Goal: Communication & Community: Answer question/provide support

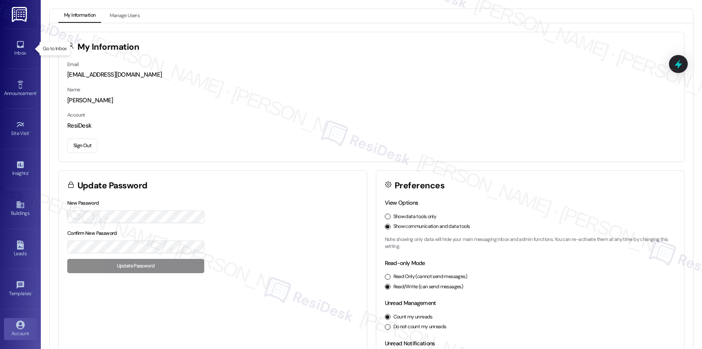
click at [22, 51] on div "Inbox" at bounding box center [20, 53] width 41 height 8
click at [22, 53] on div "Inbox" at bounding box center [20, 53] width 41 height 8
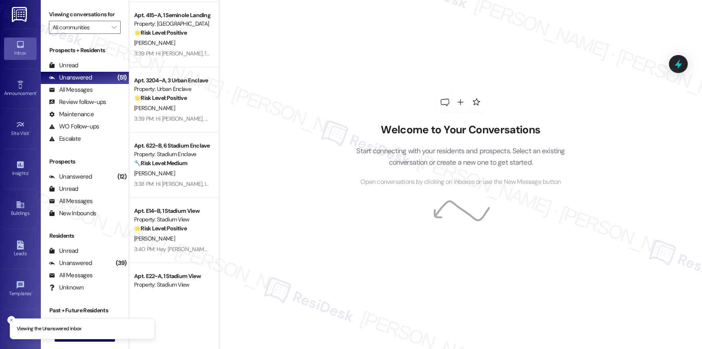
scroll to position [2252, 0]
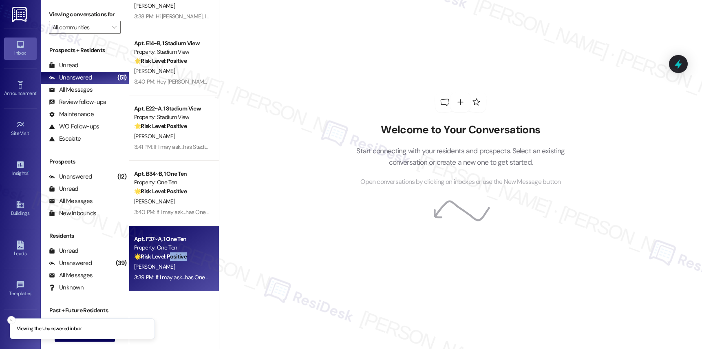
click at [167, 260] on div "Apt. F37~A, 1 One Ten Property: One Ten 🌟 Risk Level: Positive The message is a…" at bounding box center [174, 258] width 90 height 65
click at [167, 259] on strong "🌟 Risk Level: Positive" at bounding box center [160, 256] width 53 height 7
drag, startPoint x: 167, startPoint y: 260, endPoint x: 167, endPoint y: 251, distance: 8.1
click at [167, 259] on strong "🌟 Risk Level: Positive" at bounding box center [160, 256] width 53 height 7
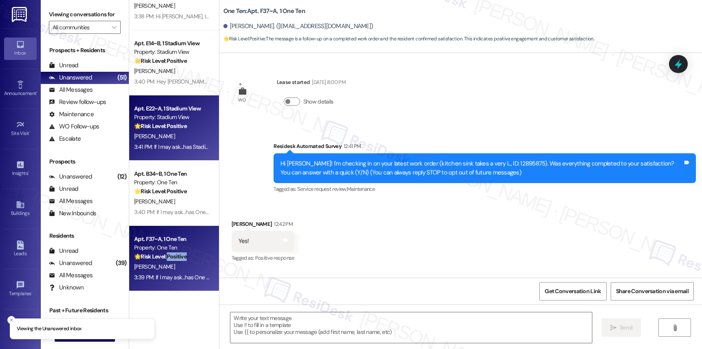
type textarea "Fetching suggested responses. Please feel free to read through the conversation…"
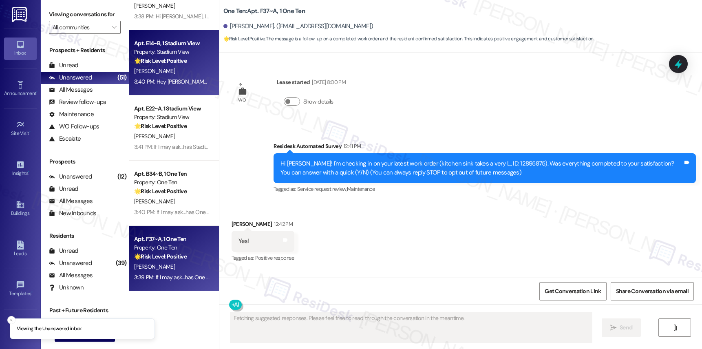
click at [171, 90] on div "Apt. E14~B, 1 Stadium View Property: Stadium View 🌟 Risk Level: Positive The me…" at bounding box center [174, 62] width 90 height 65
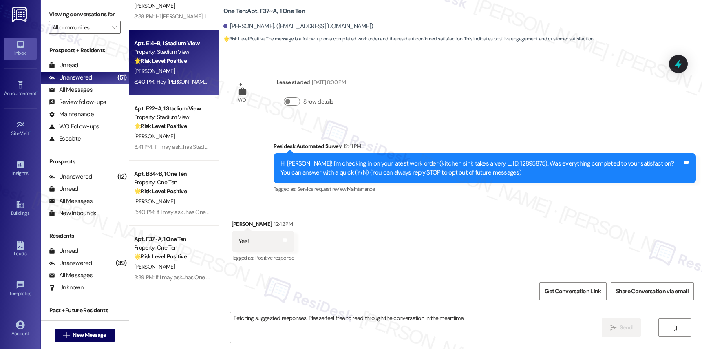
click at [171, 88] on div "Apt. E14~B, 1 Stadium View Property: Stadium View 🌟 Risk Level: Positive The me…" at bounding box center [174, 62] width 90 height 65
drag, startPoint x: 172, startPoint y: 82, endPoint x: 171, endPoint y: 93, distance: 11.4
click at [171, 88] on div "Apt. E14~B, 1 Stadium View Property: Stadium View 🌟 Risk Level: Positive The me…" at bounding box center [174, 62] width 90 height 65
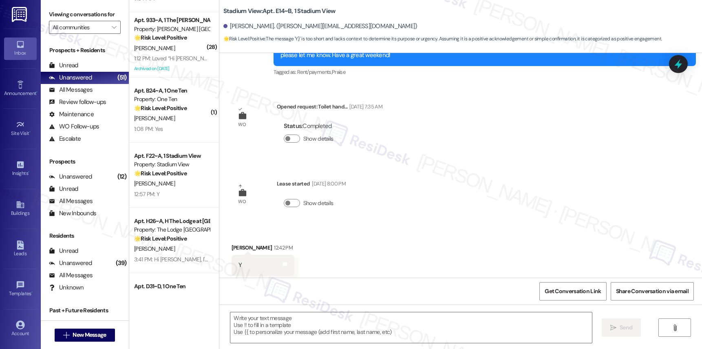
scroll to position [1627, 0]
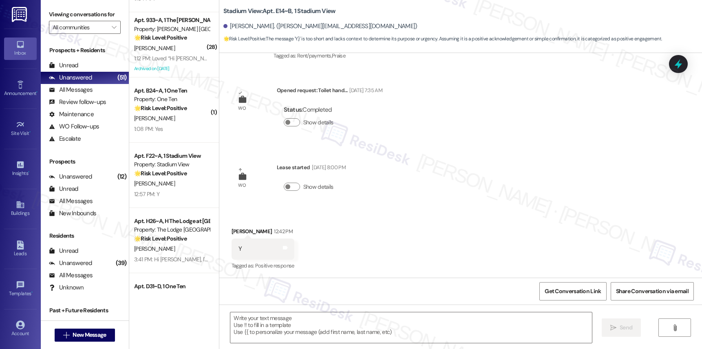
click at [176, 119] on div "( 1 ) Apt. 636~B, 1 The [PERSON_NAME] Louisville Property: [PERSON_NAME] Louisv…" at bounding box center [174, 145] width 90 height 291
click at [176, 122] on div "[PERSON_NAME]" at bounding box center [171, 118] width 77 height 10
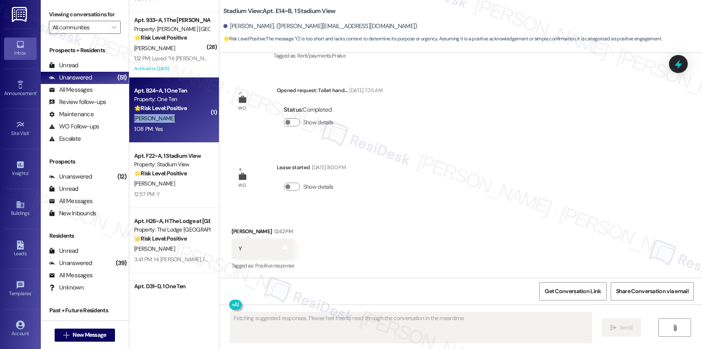
click at [176, 122] on div "[PERSON_NAME]" at bounding box center [171, 118] width 77 height 10
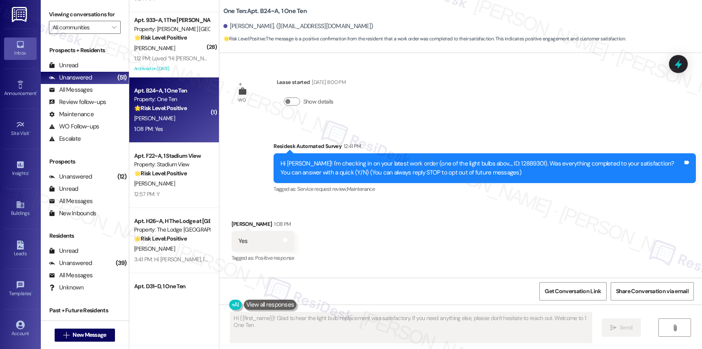
type textarea "Hi {{first_name}}! Glad to hear the light bulb replacement was satisfactory. If…"
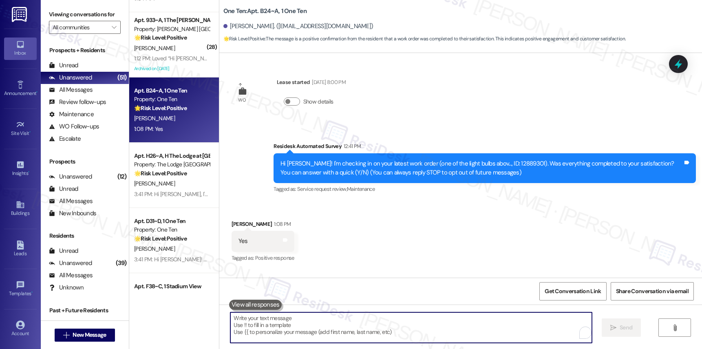
click at [325, 322] on textarea "To enrich screen reader interactions, please activate Accessibility in Grammarl…" at bounding box center [410, 327] width 361 height 31
paste textarea "We’re so glad to hear that you’re happy with the maintenance service! Our team …"
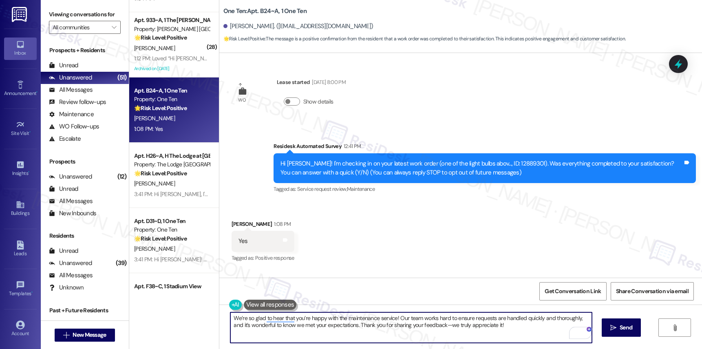
drag, startPoint x: 440, startPoint y: 325, endPoint x: 441, endPoint y: 320, distance: 5.0
click at [440, 324] on textarea "We’re so glad to hear that you’re happy with the maintenance service! Our team …" at bounding box center [410, 327] width 361 height 31
click at [241, 318] on textarea "We’re so glad to hear that you’re happy with the maintenance service! Our team …" at bounding box center [410, 327] width 361 height 31
drag, startPoint x: 241, startPoint y: 317, endPoint x: 218, endPoint y: 317, distance: 22.8
click at [226, 317] on div "We’re so glad to hear that you’re happy with the maintenance service! Our team …" at bounding box center [407, 327] width 362 height 31
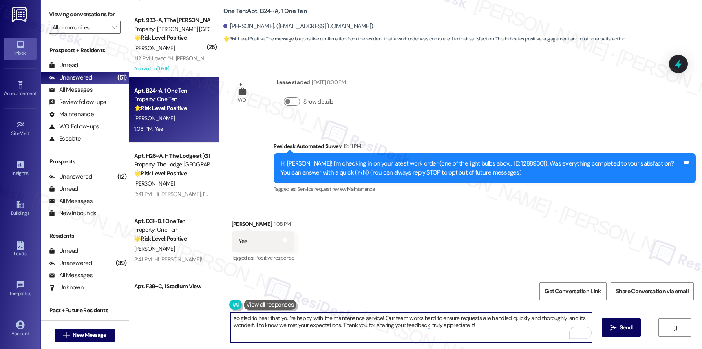
click at [230, 318] on textarea "so glad to hear that you’re happy with the maintenance service! Our team works …" at bounding box center [410, 327] width 361 height 31
click at [403, 326] on textarea "I am so glad to hear that you’re happy with the maintenance service! Our team w…" at bounding box center [410, 327] width 361 height 31
type textarea "I am so glad to hear that you’re happy with the maintenance service! Our team w…"
click at [630, 328] on span "Send" at bounding box center [625, 327] width 13 height 9
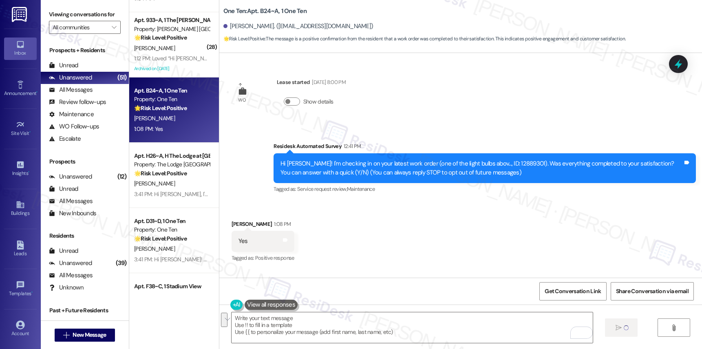
type textarea "Fetching suggested responses. Please feel free to read through the conversation…"
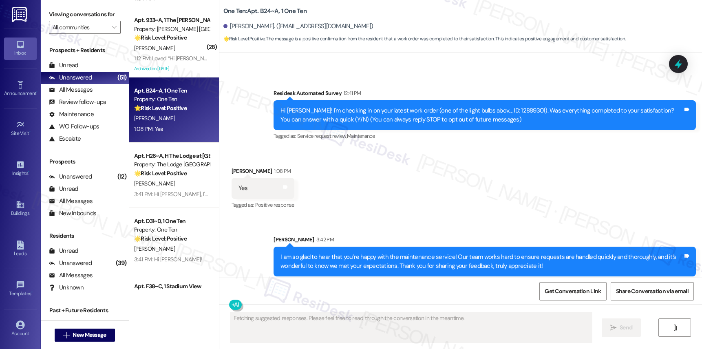
scroll to position [58, 0]
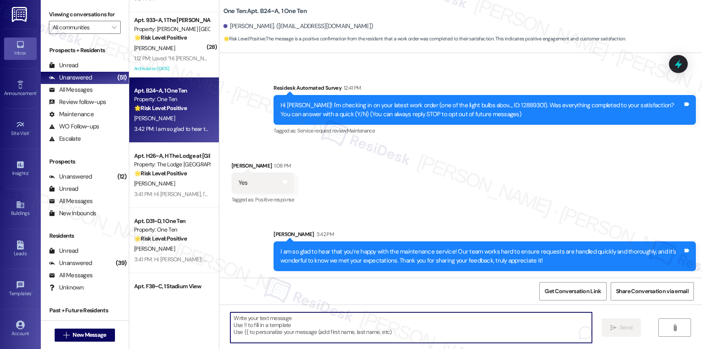
click at [330, 324] on textarea "To enrich screen reader interactions, please activate Accessibility in Grammarl…" at bounding box center [410, 327] width 361 height 31
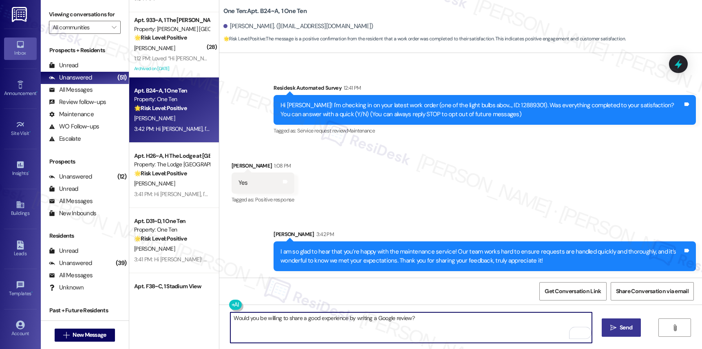
type textarea "Would you be willing to share a good experience by writing a Google review?"
drag, startPoint x: 612, startPoint y: 323, endPoint x: 621, endPoint y: 326, distance: 9.0
click at [616, 324] on span " Send" at bounding box center [621, 327] width 26 height 9
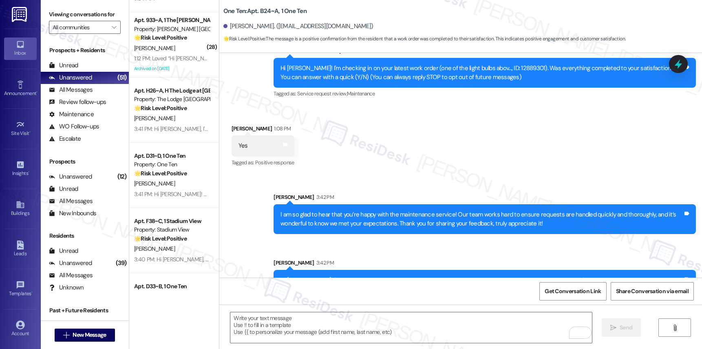
scroll to position [181, 0]
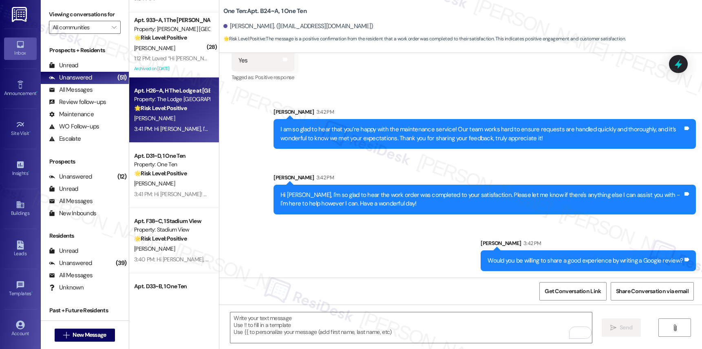
click at [165, 78] on div "Apt. H26~A, H The Lodge at [GEOGRAPHIC_DATA] Property: The Lodge Allendale 🌟 Ri…" at bounding box center [174, 109] width 90 height 65
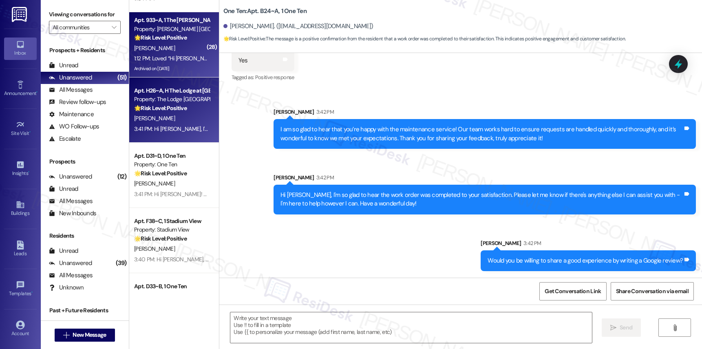
click at [174, 55] on div "1:12 PM: Loved “Hi [PERSON_NAME], Im on the new offsite Resident Support Team f…" at bounding box center [539, 58] width 810 height 7
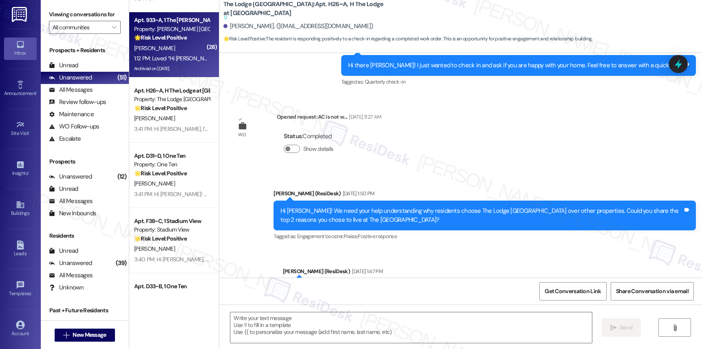
click at [173, 54] on div "1:12 PM: Loved “Hi [PERSON_NAME], Im on the new offsite Resident Support Team f…" at bounding box center [171, 58] width 77 height 10
type textarea "Fetching suggested responses. Please feel free to read through the conversation…"
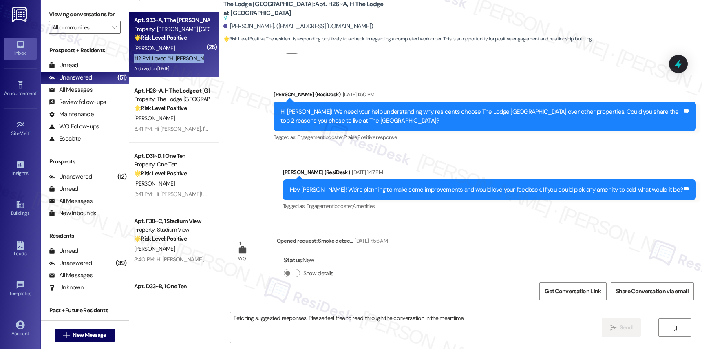
click at [173, 54] on div "1:12 PM: Loved “Hi [PERSON_NAME], Im on the new offsite Resident Support Team f…" at bounding box center [171, 58] width 77 height 10
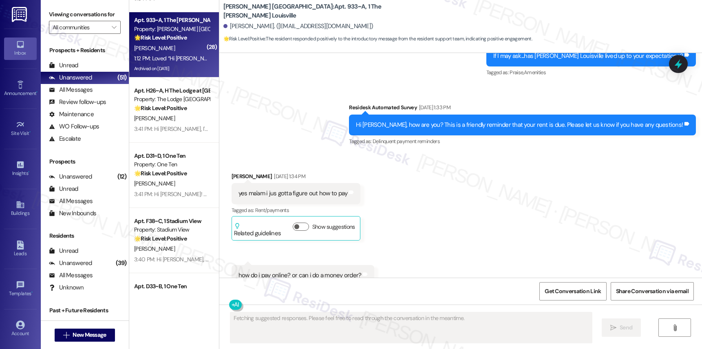
click at [173, 54] on div "1:12 PM: Loved “Hi [PERSON_NAME], Im on the new offsite Resident Support Team f…" at bounding box center [171, 58] width 77 height 10
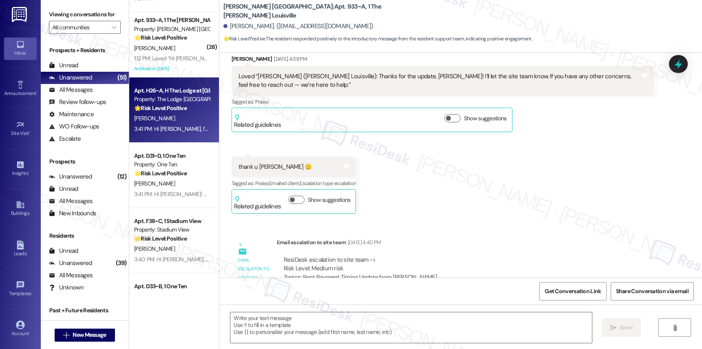
click at [166, 102] on div "Property: The Lodge [GEOGRAPHIC_DATA]" at bounding box center [171, 99] width 75 height 9
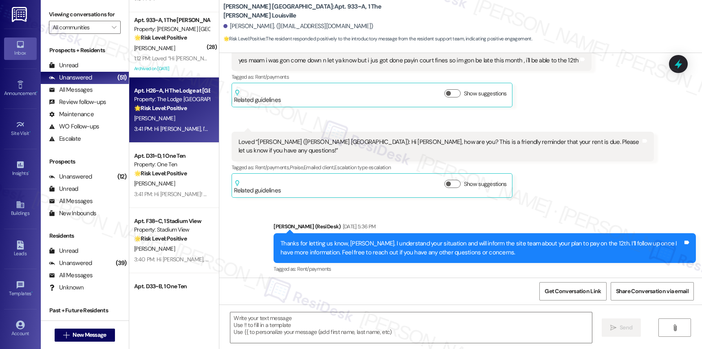
type textarea "Fetching suggested responses. Please feel free to read through the conversation…"
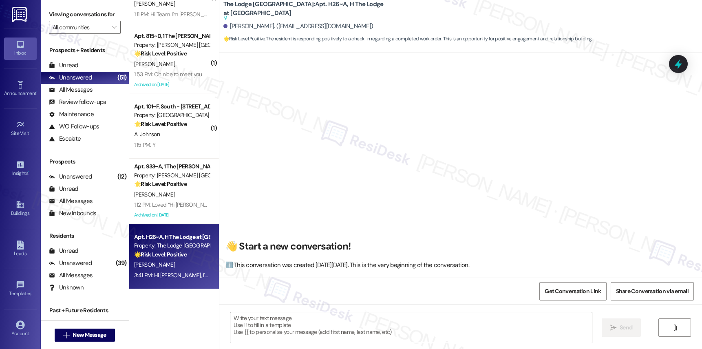
scroll to position [75, 0]
type textarea "Fetching suggested responses. Please feel free to read through the conversation…"
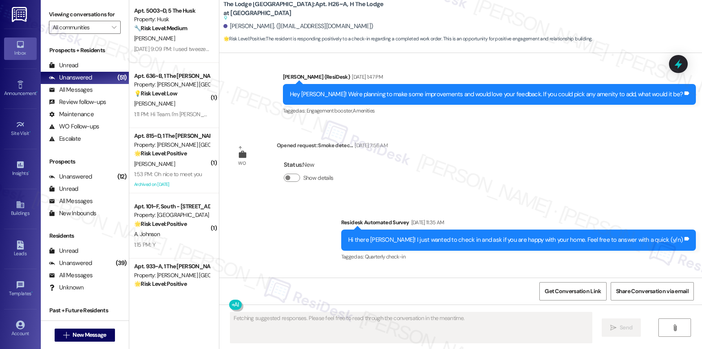
scroll to position [1311, 0]
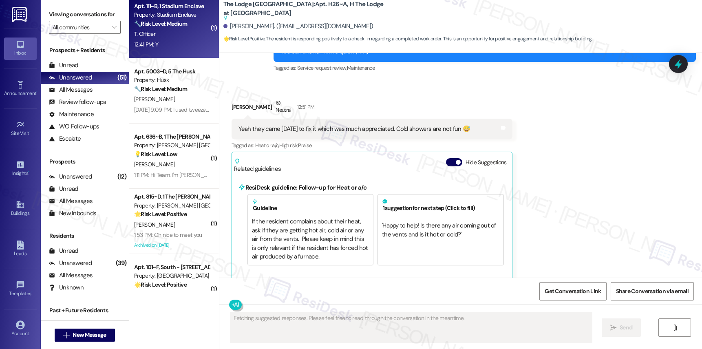
drag, startPoint x: 186, startPoint y: 56, endPoint x: 187, endPoint y: 17, distance: 39.1
click at [187, 17] on div "Property: Stadium Enclave" at bounding box center [171, 15] width 75 height 9
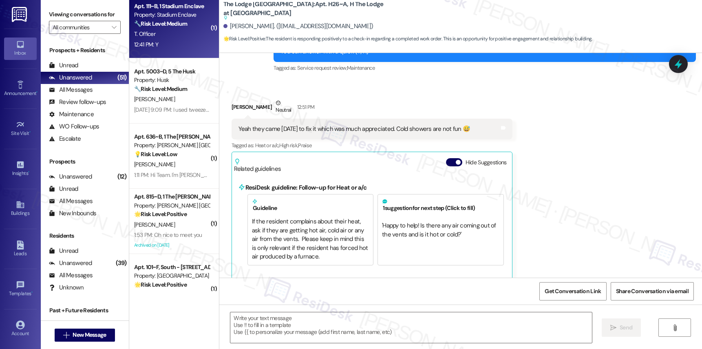
type textarea "Fetching suggested responses. Please feel free to read through the conversation…"
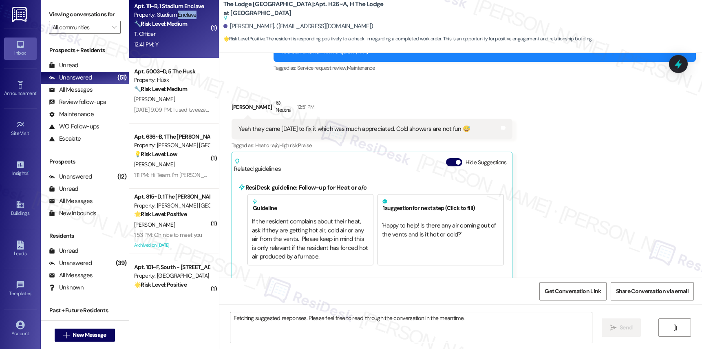
click at [186, 17] on div "Property: Stadium Enclave" at bounding box center [171, 15] width 75 height 9
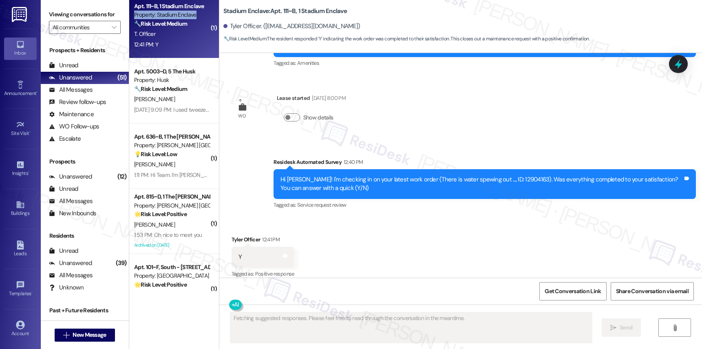
click at [186, 17] on div "Property: Stadium Enclave" at bounding box center [171, 15] width 75 height 9
click at [186, 17] on div "( 1 ) Apt. B35~B, 1 One Ten Property: One Ten 🔧 Risk Level: Medium The resident…" at bounding box center [174, 145] width 90 height 291
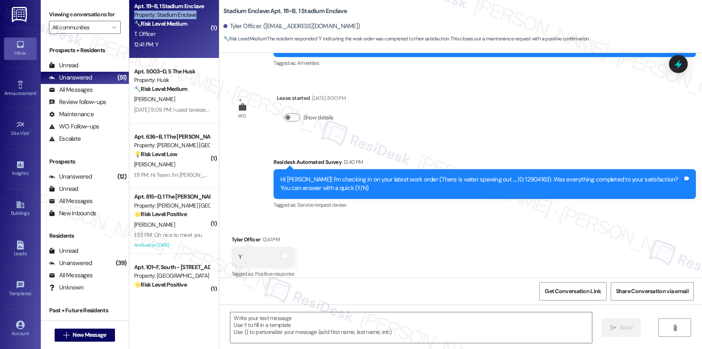
scroll to position [1309, 0]
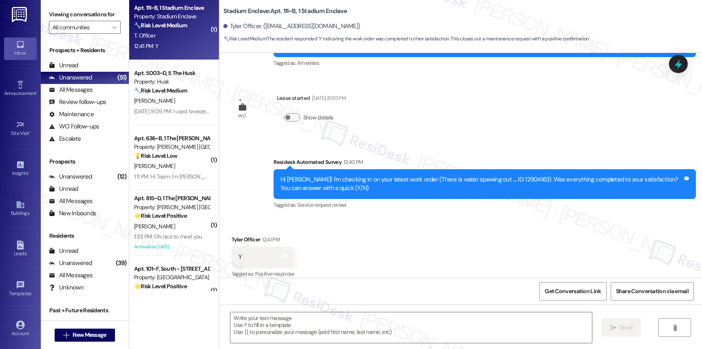
click at [186, 17] on div "( 1 ) Apt. B35~B, 1 One Ten Property: One Ten 🔧 Risk Level: Medium The resident…" at bounding box center [174, 145] width 90 height 291
click at [186, 17] on div "Property: Stadium Enclave" at bounding box center [171, 16] width 75 height 9
click at [384, 330] on textarea at bounding box center [410, 327] width 361 height 31
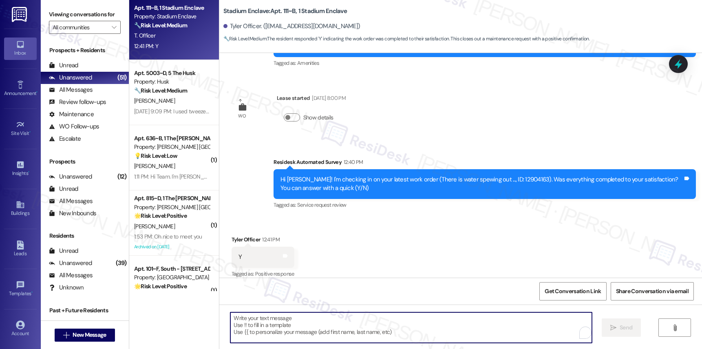
click at [384, 330] on textarea "To enrich screen reader interactions, please activate Accessibility in Grammarl…" at bounding box center [410, 327] width 361 height 31
paste textarea "I am so glad to hear that you’re happy with the maintenance service! Our team w…"
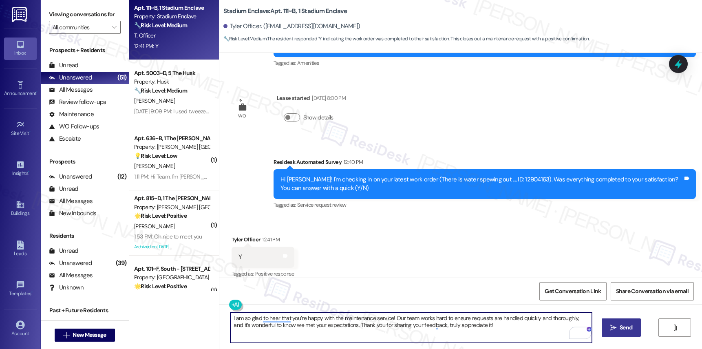
type textarea "I am so glad to hear that you’re happy with the maintenance service! Our team w…"
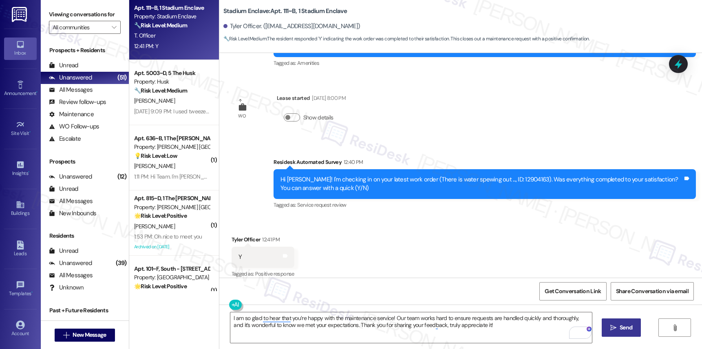
click at [627, 323] on span "Send" at bounding box center [625, 327] width 13 height 9
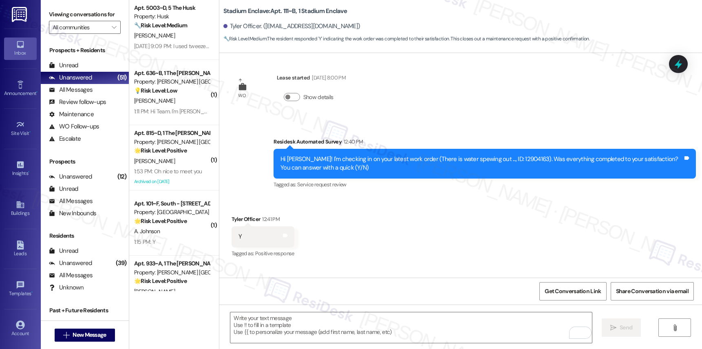
scroll to position [1679, 0]
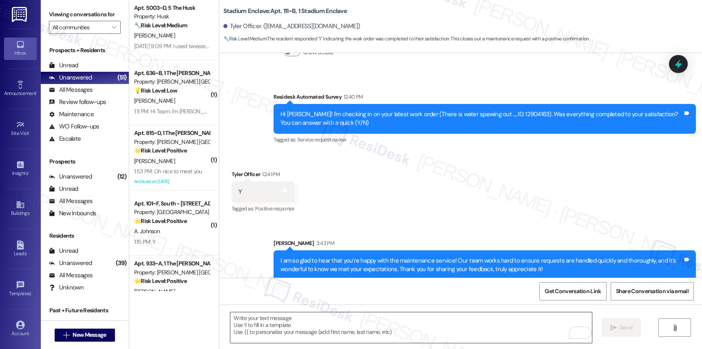
click at [436, 335] on textarea "To enrich screen reader interactions, please activate Accessibility in Grammarl…" at bounding box center [410, 327] width 361 height 31
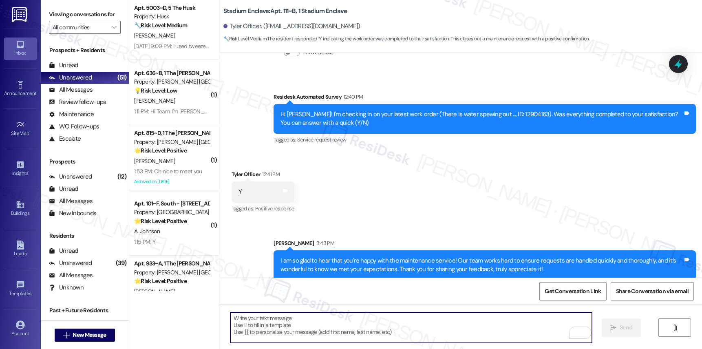
click at [436, 334] on textarea "To enrich screen reader interactions, please activate Accessibility in Grammarl…" at bounding box center [410, 327] width 361 height 31
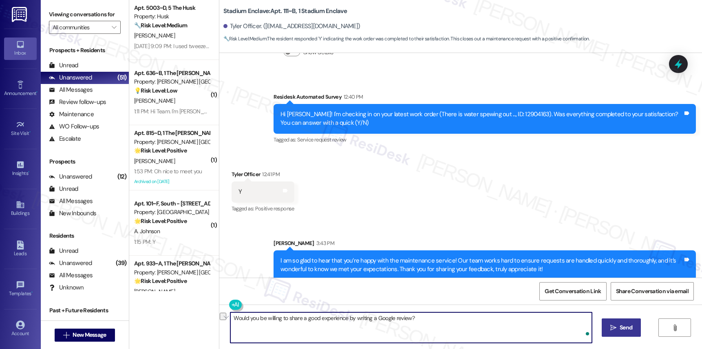
type textarea "Would you be willing to share a good experience by writing a Google review?"
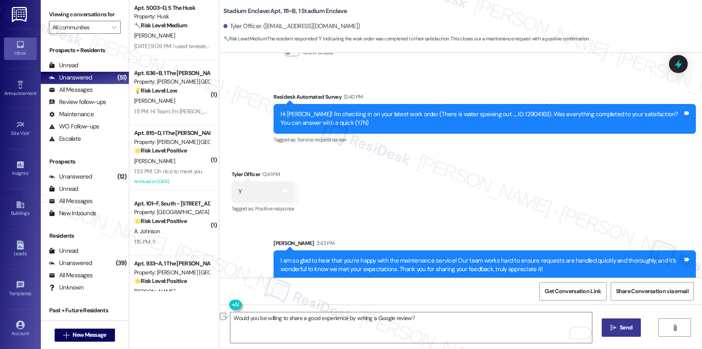
click at [620, 328] on span "Send" at bounding box center [625, 327] width 13 height 9
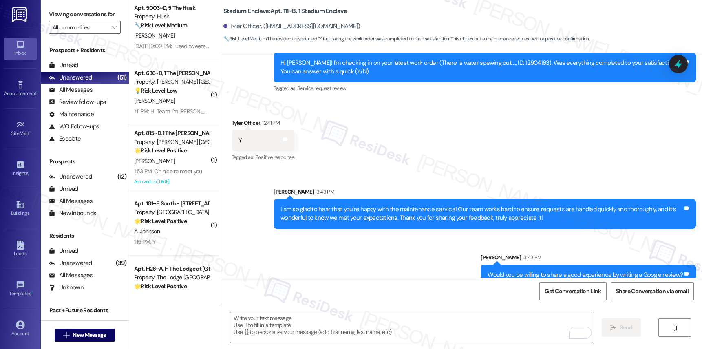
scroll to position [1736, 0]
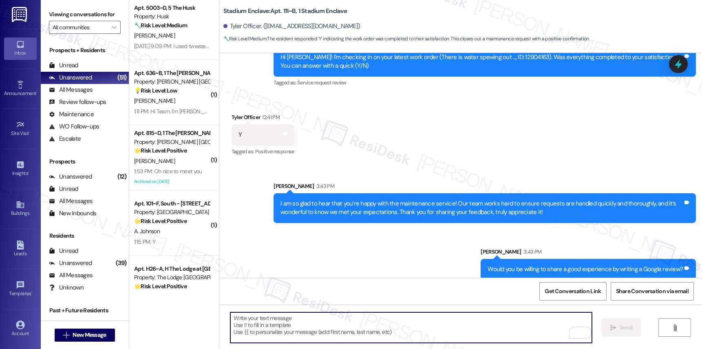
click at [442, 330] on textarea "To enrich screen reader interactions, please activate Accessibility in Grammarl…" at bounding box center [410, 327] width 361 height 31
click at [442, 334] on textarea "To enrich screen reader interactions, please activate Accessibility in Grammarl…" at bounding box center [410, 327] width 361 height 31
paste textarea "Would you be willing to share a good experience by writing a Google review?"
type textarea "Would you be willing to share a good experience by writing a Google review?"
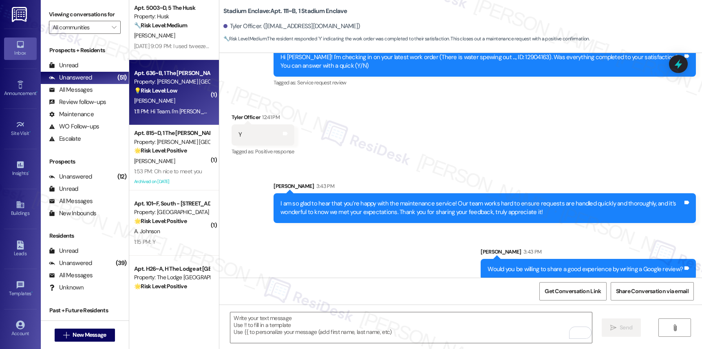
click at [177, 104] on div "[PERSON_NAME]" at bounding box center [171, 101] width 77 height 10
click at [177, 105] on div "[PERSON_NAME]" at bounding box center [171, 101] width 77 height 10
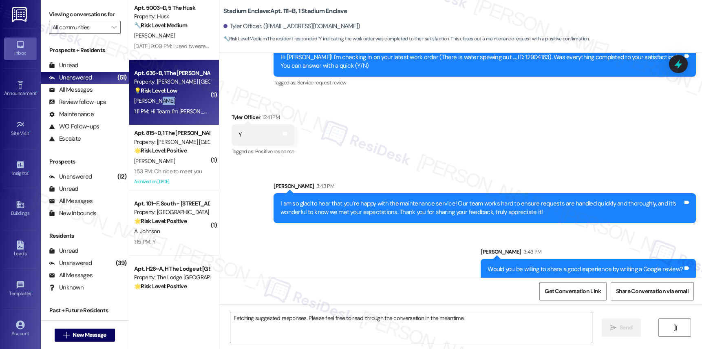
click at [176, 105] on div "[PERSON_NAME]" at bounding box center [171, 101] width 77 height 10
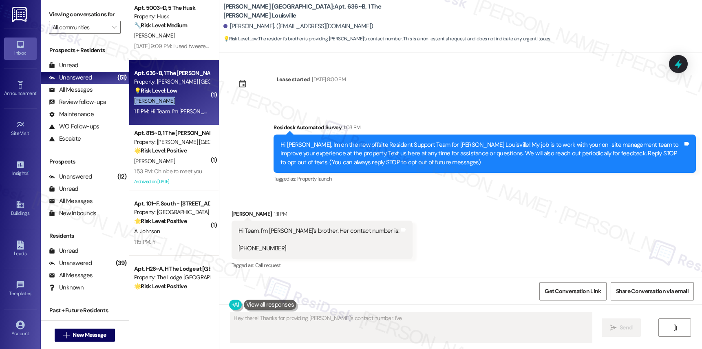
click at [176, 105] on div "[PERSON_NAME]" at bounding box center [171, 101] width 77 height 10
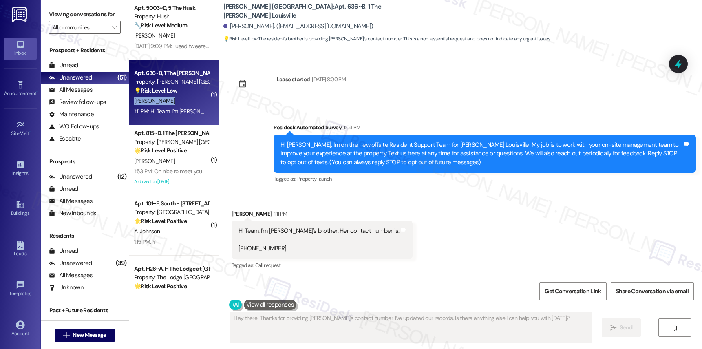
click at [176, 105] on div "[PERSON_NAME]" at bounding box center [171, 101] width 77 height 10
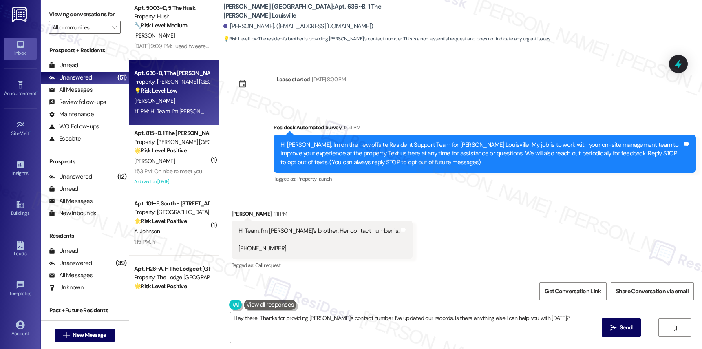
click at [361, 325] on textarea "Hey there! Thanks for providing [PERSON_NAME]'s contact number. I've updated ou…" at bounding box center [410, 327] width 361 height 31
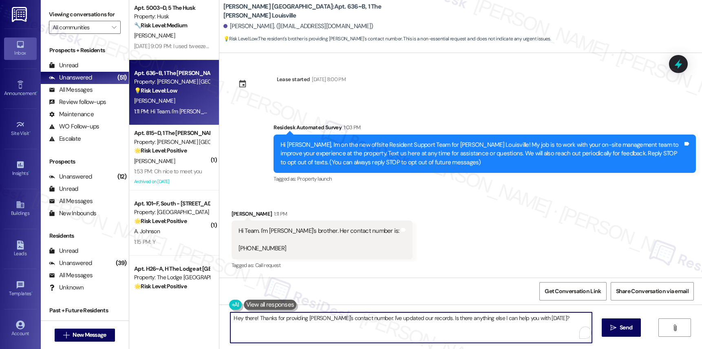
click at [361, 325] on textarea "Hey there! Thanks for providing [PERSON_NAME]'s contact number. I've updated ou…" at bounding box center [410, 327] width 361 height 31
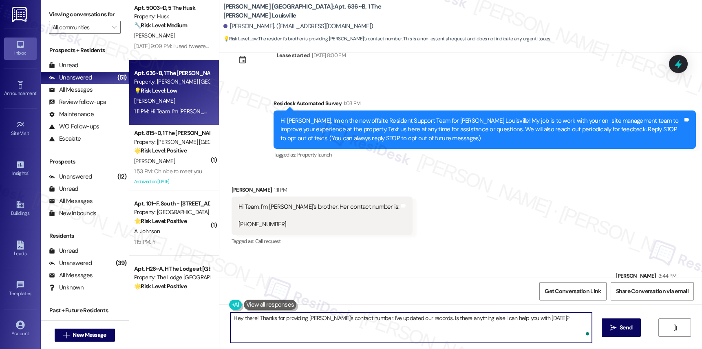
scroll to position [59, 0]
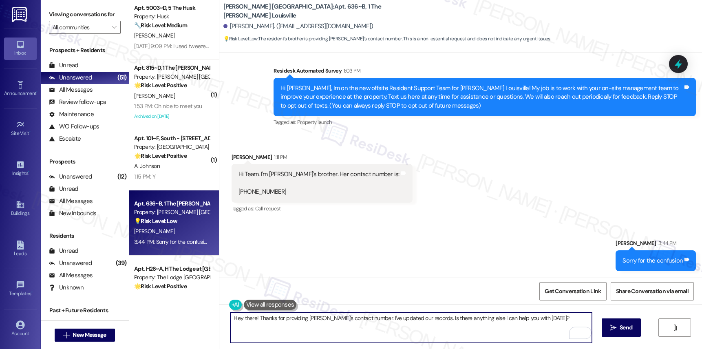
click at [429, 322] on textarea "Hey there! Thanks for providing [PERSON_NAME]'s contact number. I've updated ou…" at bounding box center [410, 327] width 361 height 31
click at [429, 321] on textarea "Hey there! Thanks for providing [PERSON_NAME]'s contact number. I've updated ou…" at bounding box center [410, 327] width 361 height 31
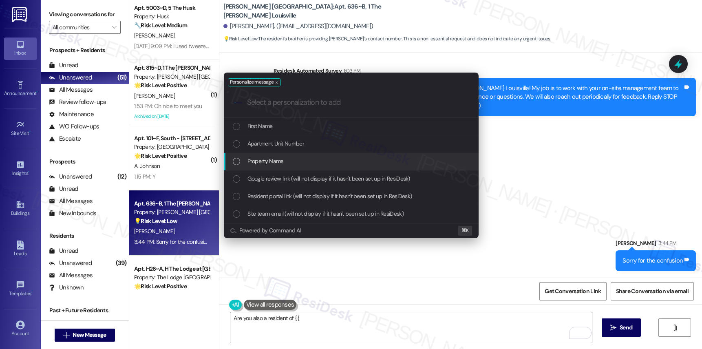
click at [296, 163] on div "Property Name" at bounding box center [352, 160] width 238 height 9
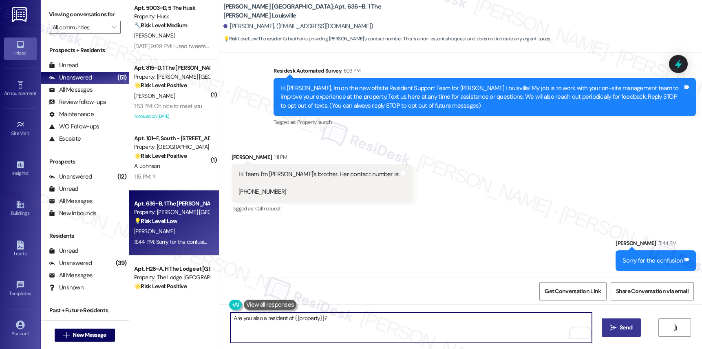
type textarea "Are you also a resident of {{property}}?"
click at [621, 323] on span "Send" at bounding box center [625, 327] width 13 height 9
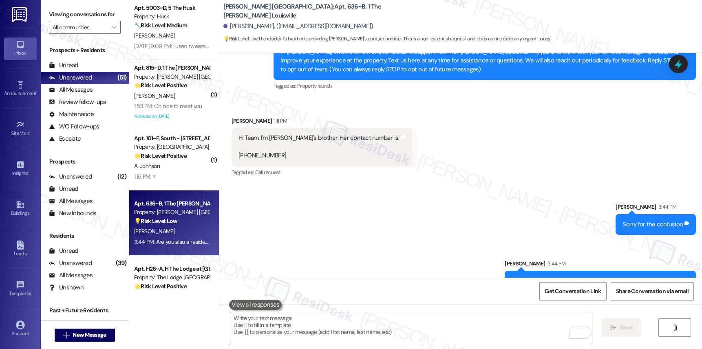
scroll to position [117, 0]
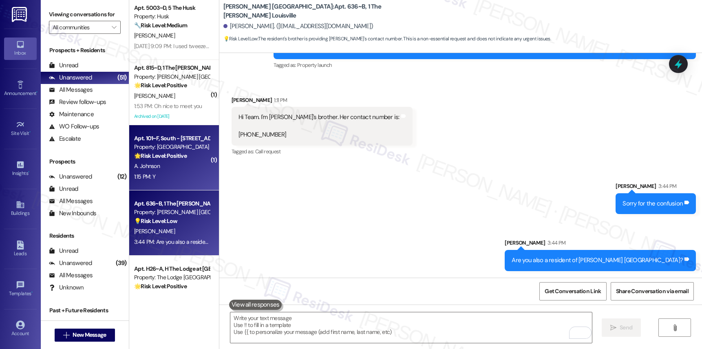
click at [134, 174] on div "1:15 PM: Y 1:15 PM: Y" at bounding box center [144, 176] width 21 height 7
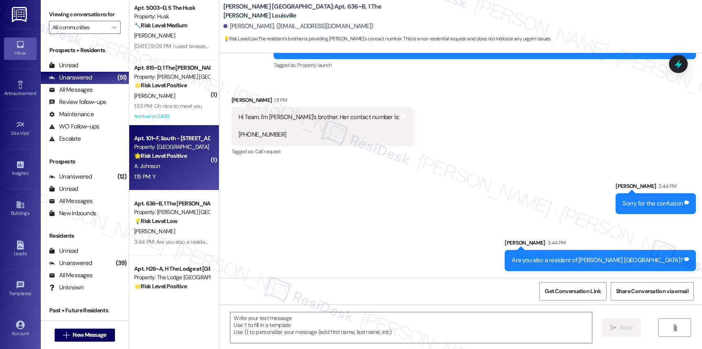
click at [141, 174] on div "1:15 PM: Y 1:15 PM: Y" at bounding box center [144, 176] width 21 height 7
click at [143, 174] on div "1:15 PM: Y 1:15 PM: Y" at bounding box center [144, 176] width 21 height 7
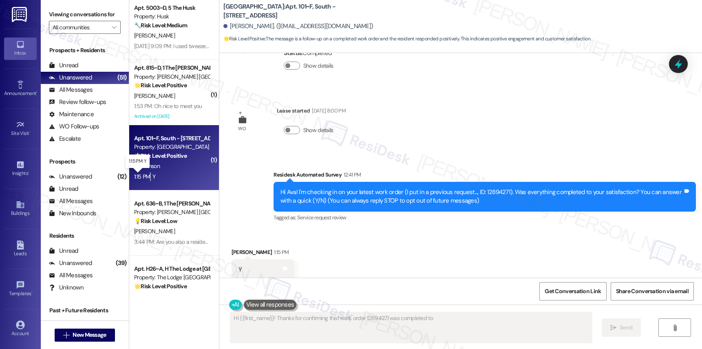
click at [143, 174] on div "1:15 PM: Y 1:15 PM: Y" at bounding box center [144, 176] width 21 height 7
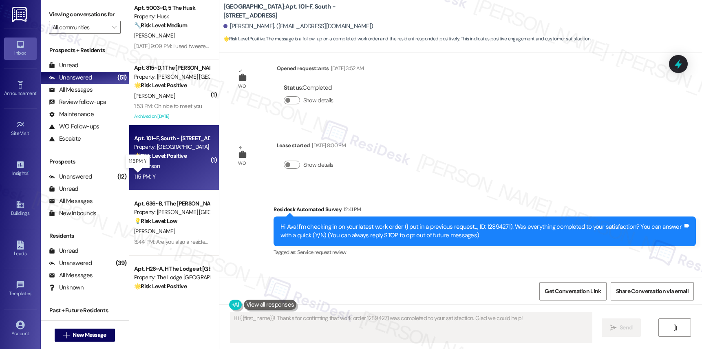
scroll to position [2, 0]
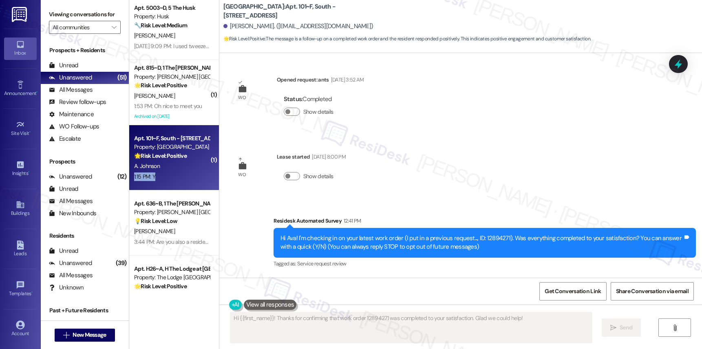
click at [143, 174] on div "1:15 PM: Y 1:15 PM: Y" at bounding box center [144, 176] width 21 height 7
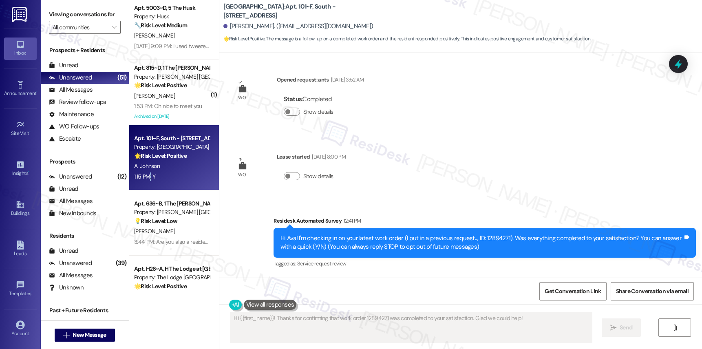
click at [143, 174] on div "1:15 PM: Y 1:15 PM: Y" at bounding box center [144, 176] width 21 height 7
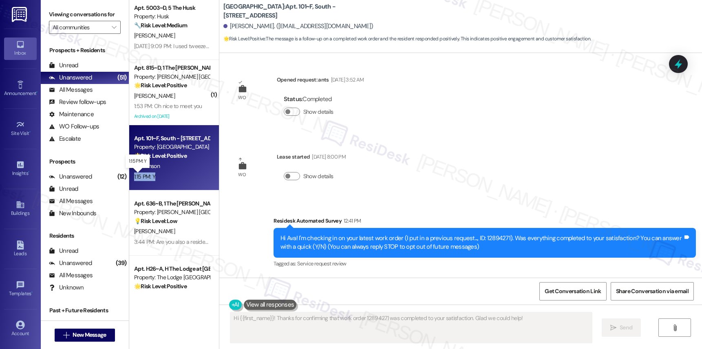
click at [143, 174] on div "1:15 PM: Y 1:15 PM: Y" at bounding box center [144, 176] width 21 height 7
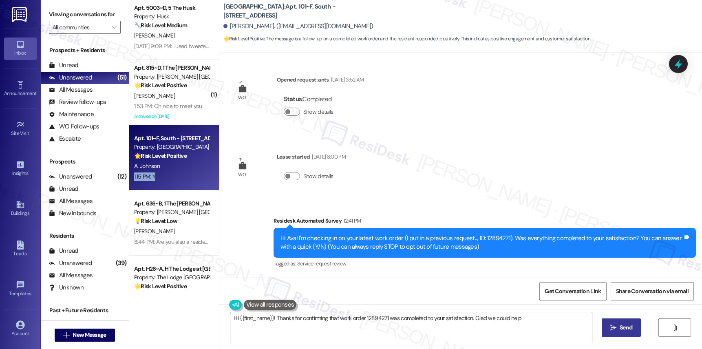
type textarea "Hi {{first_name}}! Thanks for confirming that work order 12894271 was completed…"
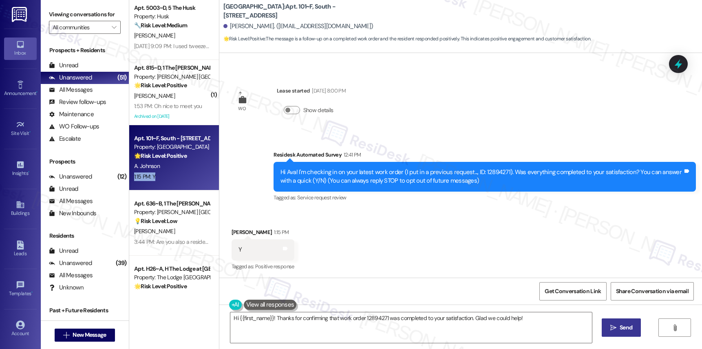
scroll to position [70, 0]
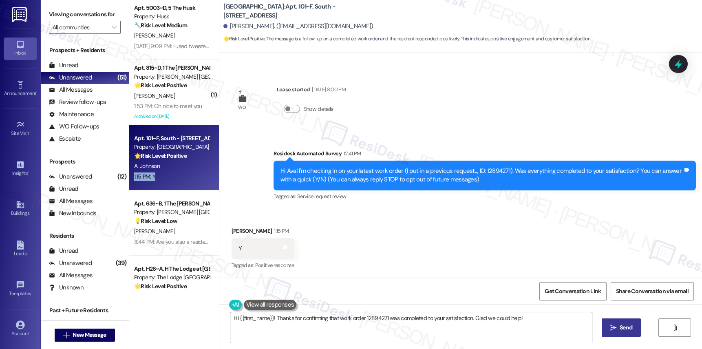
click at [372, 317] on textarea "Hi {{first_name}}! Thanks for confirming that work order 12894271 was completed…" at bounding box center [410, 327] width 361 height 31
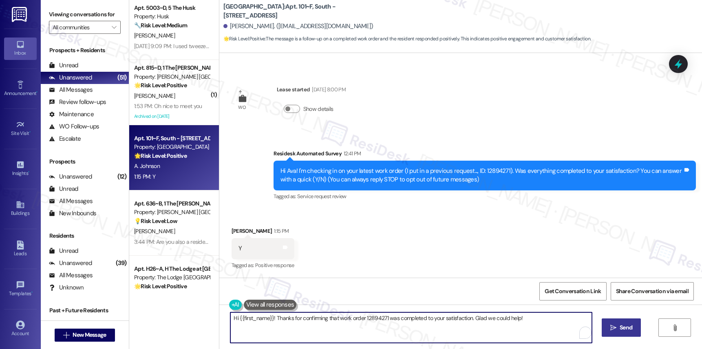
click at [372, 317] on textarea "Hi {{first_name}}! Thanks for confirming that work order 12894271 was completed…" at bounding box center [410, 327] width 361 height 31
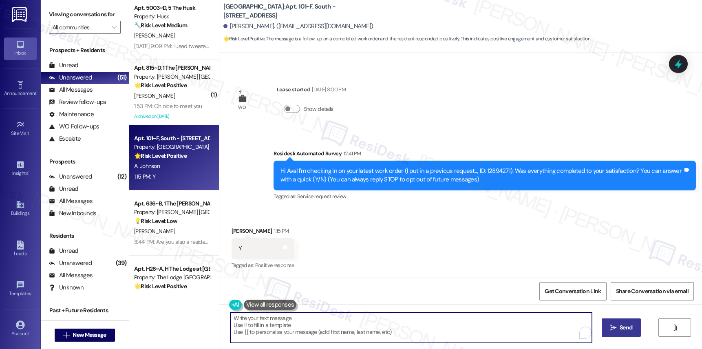
paste textarea "We’re so glad to hear that you’re happy with the maintenance service! Our team …"
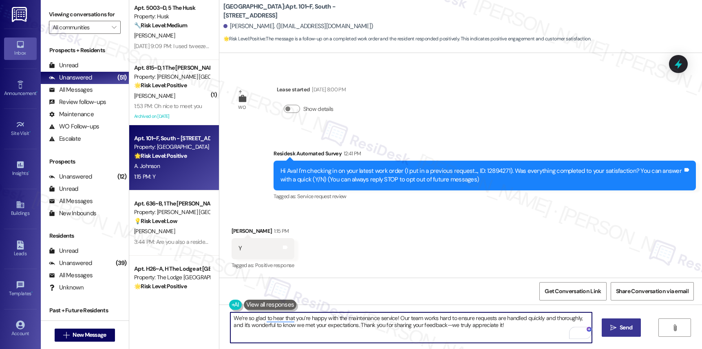
click at [440, 326] on textarea "We’re so glad to hear that you’re happy with the maintenance service! Our team …" at bounding box center [410, 327] width 361 height 31
drag, startPoint x: 241, startPoint y: 319, endPoint x: 207, endPoint y: 315, distance: 34.4
click at [207, 315] on div "( 1 ) Apt. B35~B, 1 One Ten Property: One Ten 🔧 Risk Level: Medium The resident…" at bounding box center [415, 174] width 572 height 349
click at [490, 321] on textarea "I am so glad to hear that you’re happy with the maintenance service! Our team w…" at bounding box center [410, 327] width 361 height 31
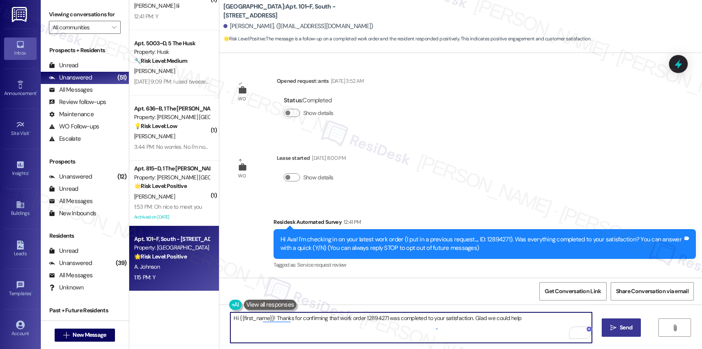
type textarea "Hi {{first_name}}! Thanks for confirming that work order 12894271 was completed…"
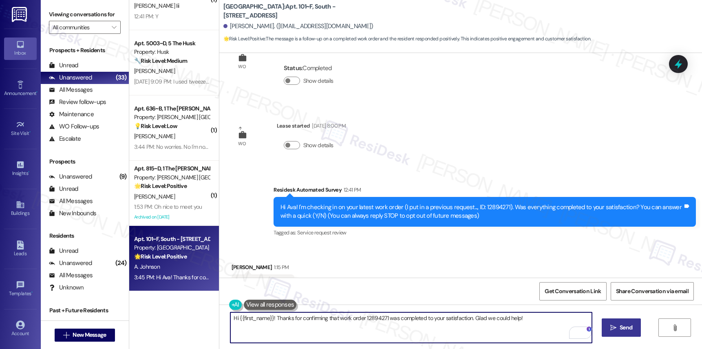
scroll to position [126, 0]
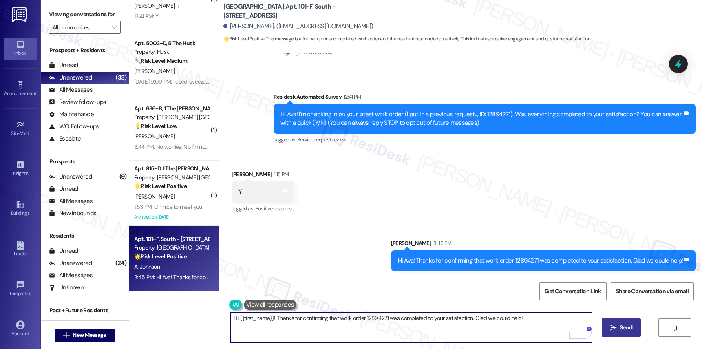
click at [440, 317] on textarea "Hi {{first_name}}! Thanks for confirming that work order 12894271 was completed…" at bounding box center [410, 327] width 361 height 31
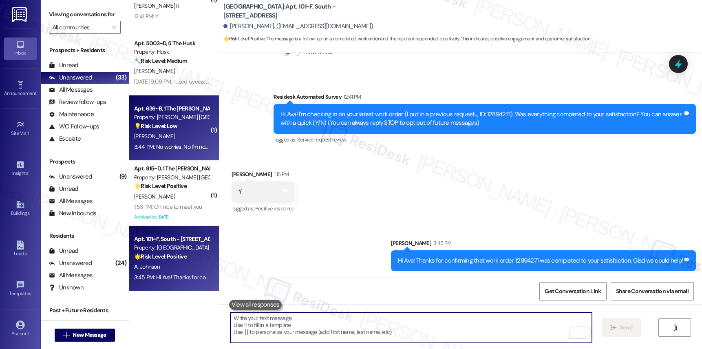
click at [156, 143] on div "3:44 PM: No worries. No I'm not, I'm her guarantor. 3:44 PM: No worries. No I'm…" at bounding box center [191, 146] width 115 height 7
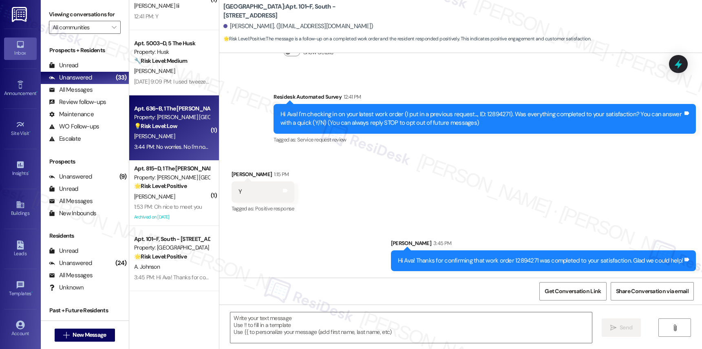
click at [157, 143] on div "3:44 PM: No worries. No I'm not, I'm her guarantor. 3:44 PM: No worries. No I'm…" at bounding box center [191, 146] width 115 height 7
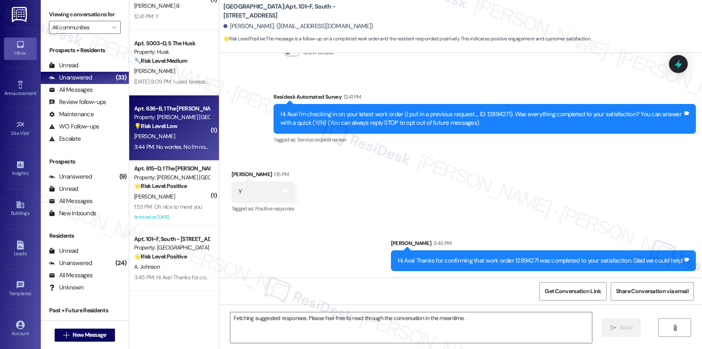
click at [157, 143] on div "3:44 PM: No worries. No I'm not, I'm her guarantor. 3:44 PM: No worries. No I'm…" at bounding box center [191, 146] width 115 height 7
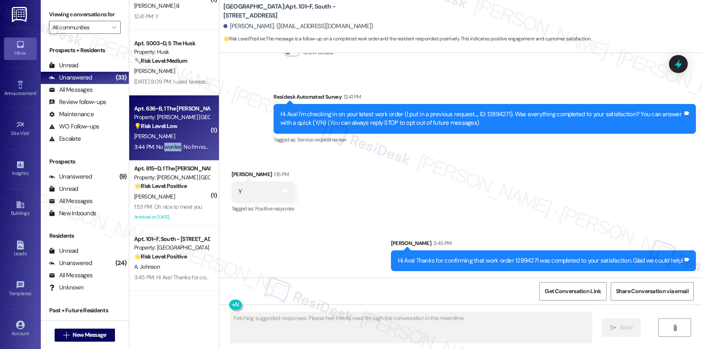
click at [157, 143] on div "3:44 PM: No worries. No I'm not, I'm her guarantor. 3:44 PM: No worries. No I'm…" at bounding box center [191, 146] width 115 height 7
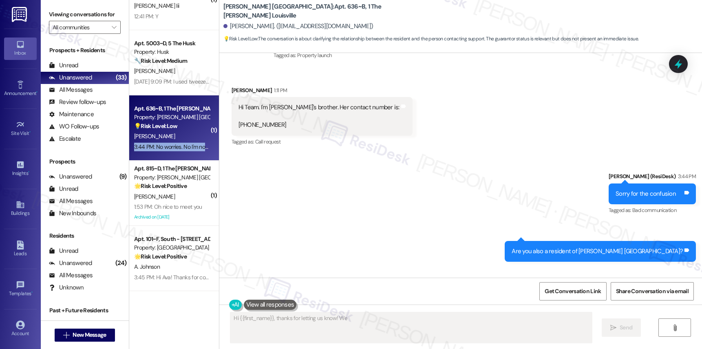
scroll to position [69, 0]
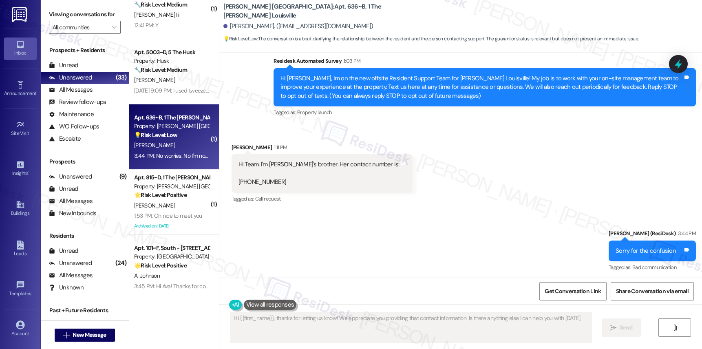
type textarea "Hi {{first_name}}, thanks for letting us know! We appreciate you providing that…"
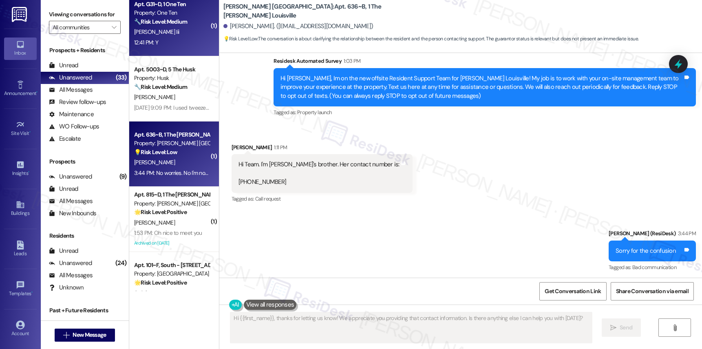
scroll to position [1247, 0]
click at [160, 48] on div "Apt. G31~D, 1 One Ten Property: One Ten 🔧 Risk Level: Medium The resident respo…" at bounding box center [174, 23] width 90 height 65
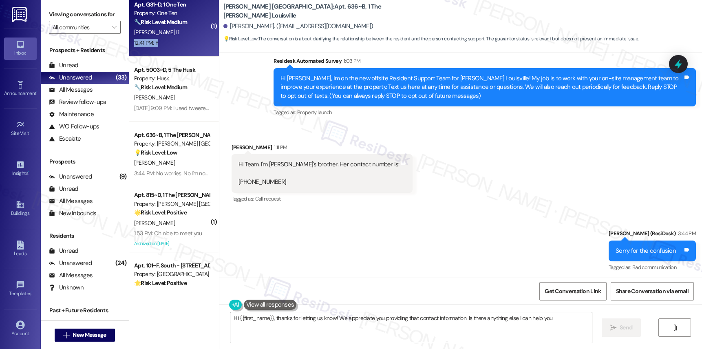
click at [160, 48] on div "12:41 PM: Y 12:41 PM: Y" at bounding box center [171, 43] width 77 height 10
type textarea "Hi {{first_name}}, thanks for letting us know! We appreciate you providing that…"
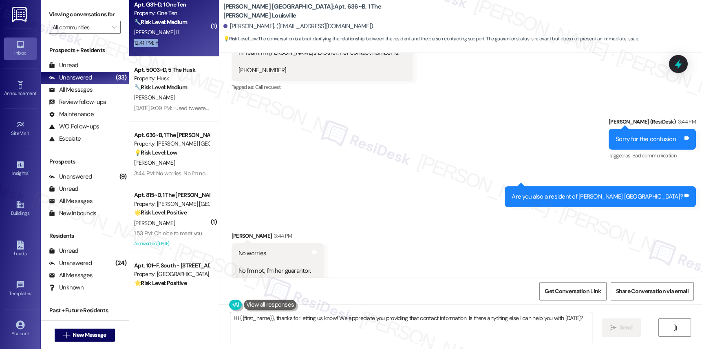
click at [160, 48] on div "12:41 PM: Y 12:41 PM: Y" at bounding box center [171, 43] width 77 height 10
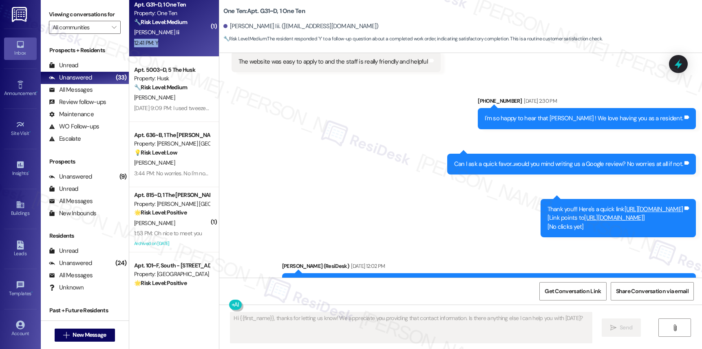
click at [160, 48] on div "12:41 PM: Y 12:41 PM: Y" at bounding box center [171, 43] width 77 height 10
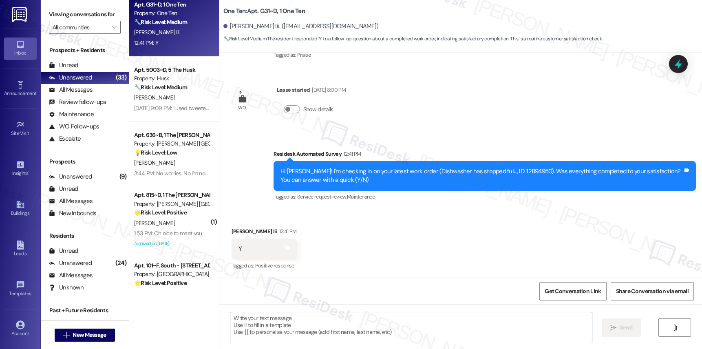
scroll to position [1777, 0]
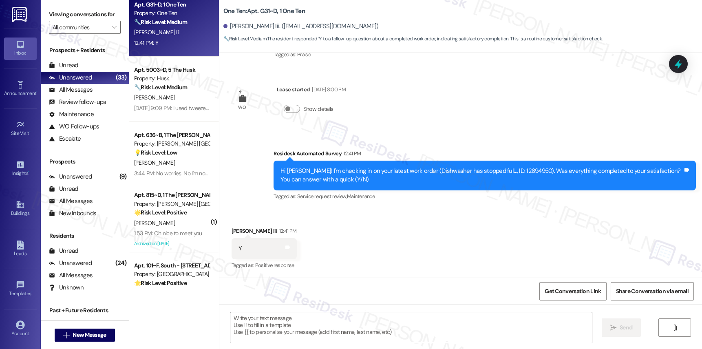
click at [288, 317] on textarea at bounding box center [410, 327] width 361 height 31
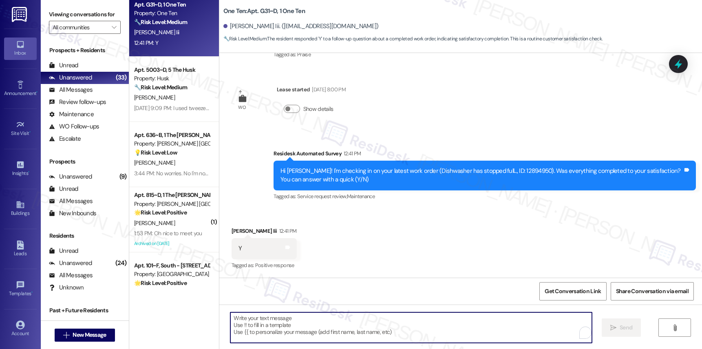
click at [288, 317] on textarea "To enrich screen reader interactions, please activate Accessibility in Grammarl…" at bounding box center [410, 327] width 361 height 31
paste textarea "We’re so glad to hear that you’re happy with the maintenance service! Our team …"
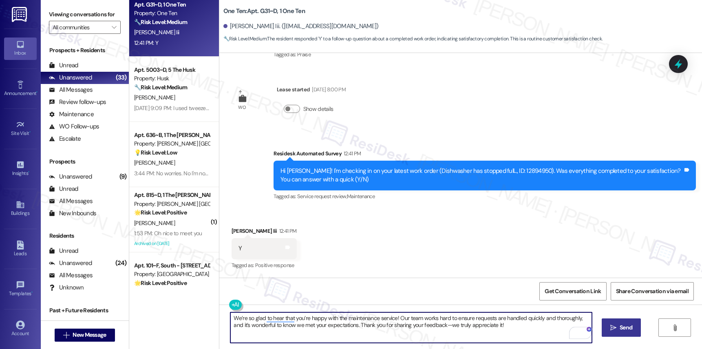
drag, startPoint x: 242, startPoint y: 319, endPoint x: 214, endPoint y: 312, distance: 29.4
click at [219, 312] on div "We’re so glad to hear that you’re happy with the maintenance service! Our team …" at bounding box center [460, 334] width 482 height 61
click at [442, 326] on textarea "I am so glad to hear that you’re happy with the maintenance service! Our team w…" at bounding box center [410, 327] width 361 height 31
click at [514, 327] on textarea "I am so glad to hear that you’re happy with the maintenance service! Our team w…" at bounding box center [410, 327] width 361 height 31
click at [461, 328] on textarea "I am so glad to hear that you’re happy with the maintenance service! Our team w…" at bounding box center [410, 327] width 361 height 31
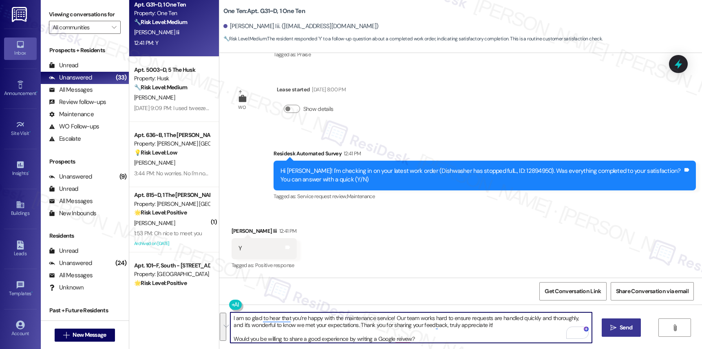
type textarea "I am so glad to hear that you’re happy with the maintenance service! Our team w…"
click at [614, 330] on icon "" at bounding box center [613, 327] width 6 height 7
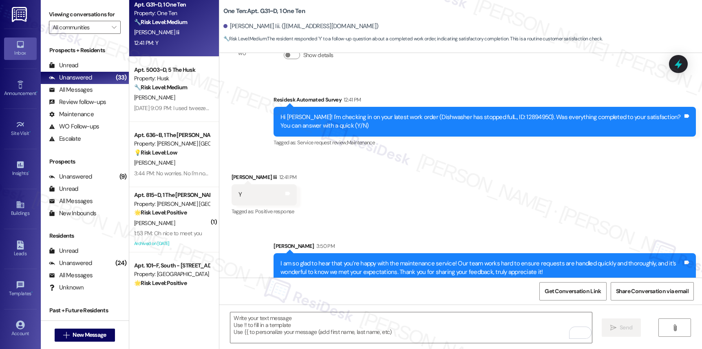
scroll to position [1860, 0]
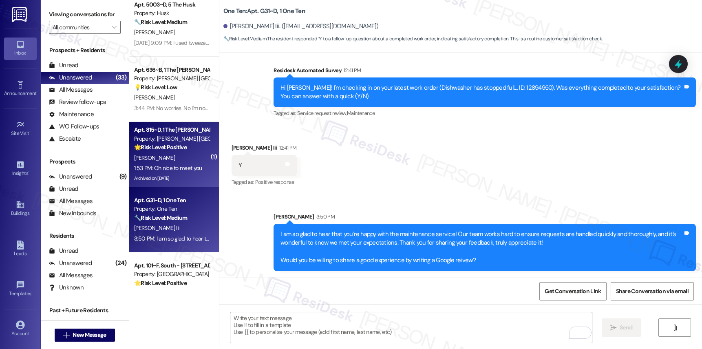
click at [208, 135] on div "Apt. 815~D, 1 The [PERSON_NAME] Louisville Property: [PERSON_NAME] Louisville 🌟…" at bounding box center [174, 154] width 90 height 65
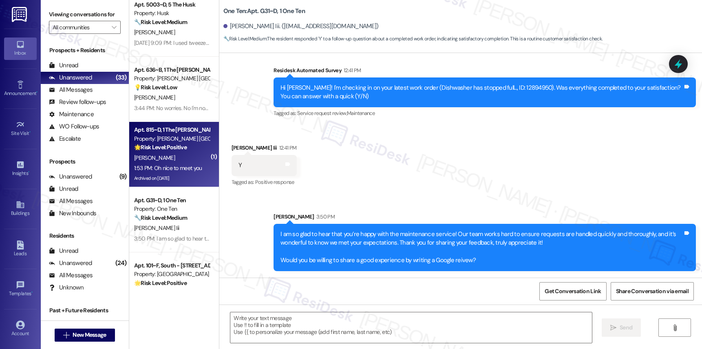
click at [199, 141] on div "Property: [PERSON_NAME] [GEOGRAPHIC_DATA]" at bounding box center [171, 138] width 75 height 9
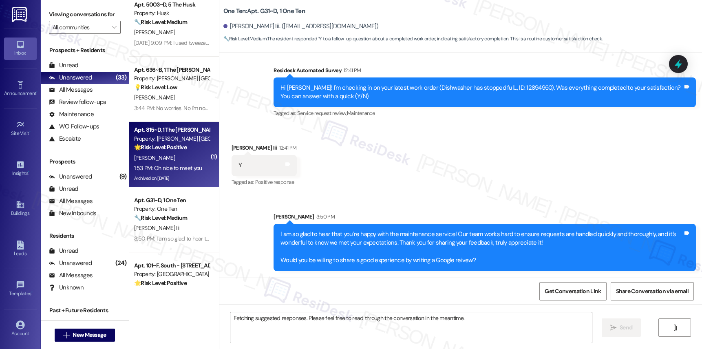
click at [198, 141] on div "Property: [PERSON_NAME] [GEOGRAPHIC_DATA]" at bounding box center [171, 138] width 75 height 9
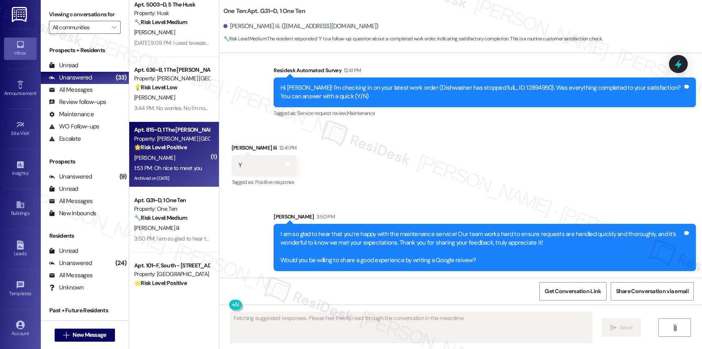
click at [198, 141] on div "Property: [PERSON_NAME] [GEOGRAPHIC_DATA]" at bounding box center [171, 138] width 75 height 9
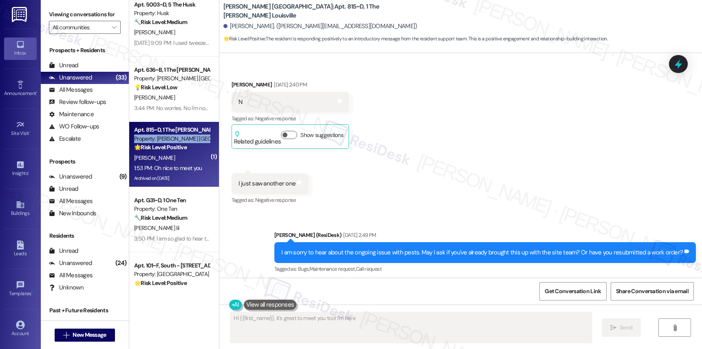
click at [198, 141] on div "Property: [PERSON_NAME] [GEOGRAPHIC_DATA]" at bounding box center [171, 138] width 75 height 9
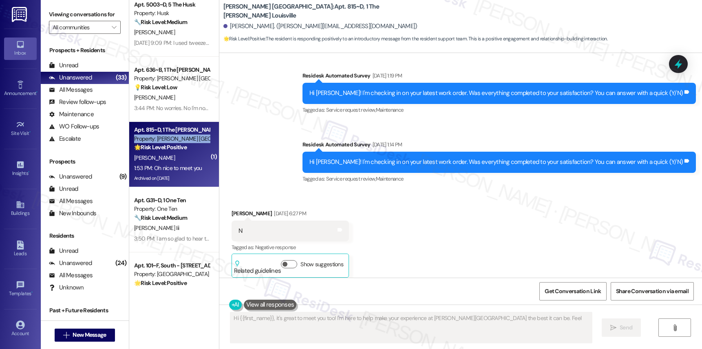
click at [198, 141] on div "Property: [PERSON_NAME] [GEOGRAPHIC_DATA]" at bounding box center [171, 138] width 75 height 9
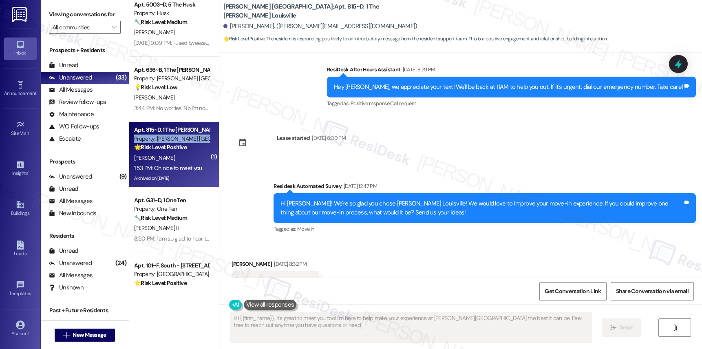
click at [198, 141] on div "Property: [PERSON_NAME] [GEOGRAPHIC_DATA]" at bounding box center [171, 138] width 75 height 9
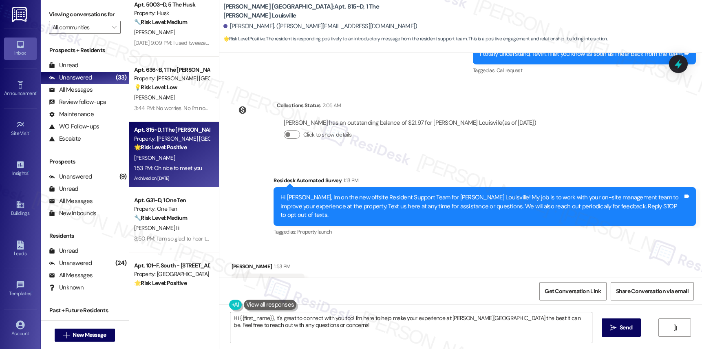
scroll to position [5136, 0]
click at [343, 320] on textarea "Hi {{first_name}}, it's great to connect with you too! I'm here to help make yo…" at bounding box center [410, 327] width 361 height 31
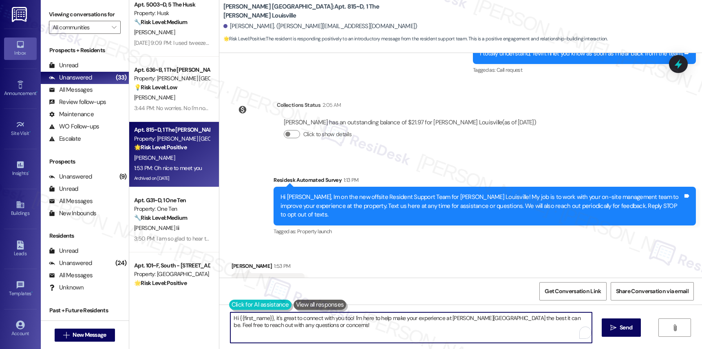
drag, startPoint x: 341, startPoint y: 331, endPoint x: 225, endPoint y: 310, distance: 117.6
click at [226, 312] on div "Hi {{first_name}}, it's great to connect with you too! I'm here to help make yo…" at bounding box center [407, 327] width 362 height 31
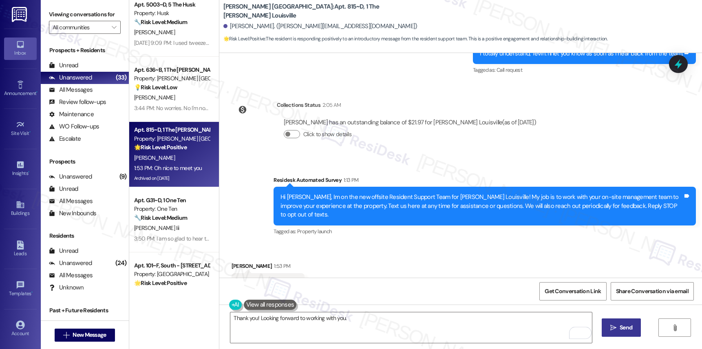
click at [610, 330] on icon "" at bounding box center [613, 327] width 6 height 7
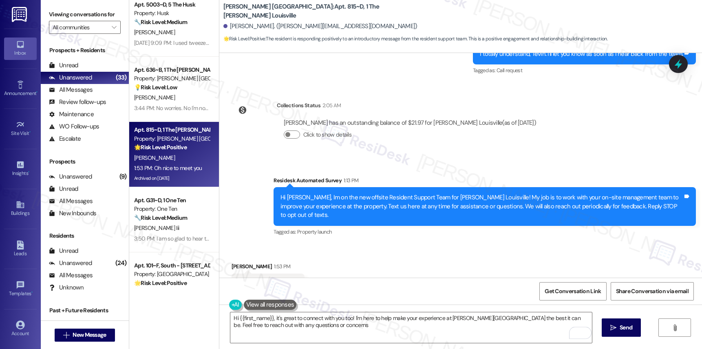
type textarea "Hi {{first_name}}, it's great to connect with you too! I'm here to help make yo…"
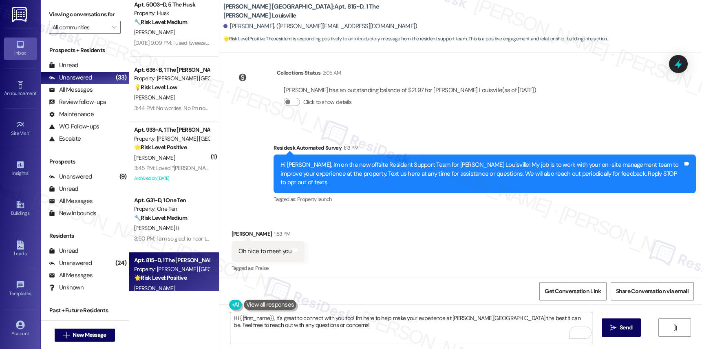
scroll to position [5193, 0]
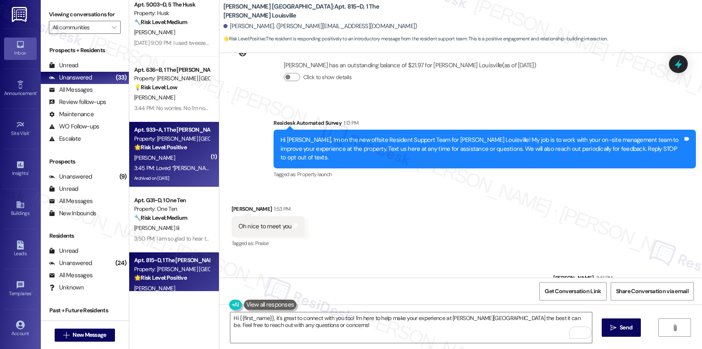
click at [179, 152] on div "Apt. 933~A, 1 The [PERSON_NAME] Louisville Property: [PERSON_NAME] [GEOGRAPHIC_…" at bounding box center [171, 139] width 77 height 28
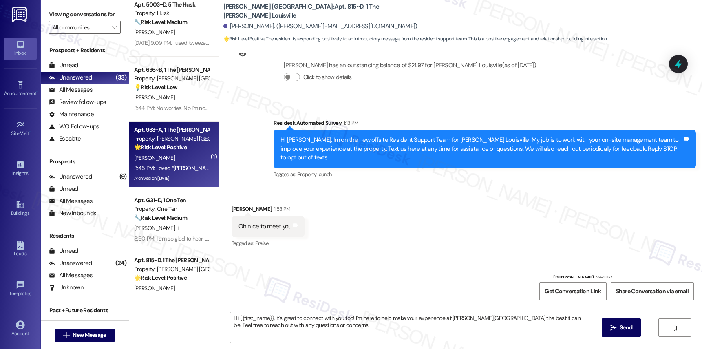
click at [179, 152] on div "Apt. 933~A, 1 The [PERSON_NAME] Louisville Property: [PERSON_NAME] [GEOGRAPHIC_…" at bounding box center [171, 139] width 77 height 28
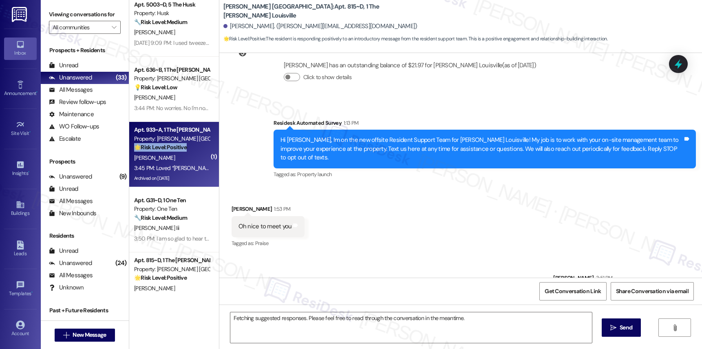
click at [179, 152] on div "Apt. 933~A, 1 The [PERSON_NAME] Louisville Property: [PERSON_NAME] [GEOGRAPHIC_…" at bounding box center [171, 139] width 77 height 28
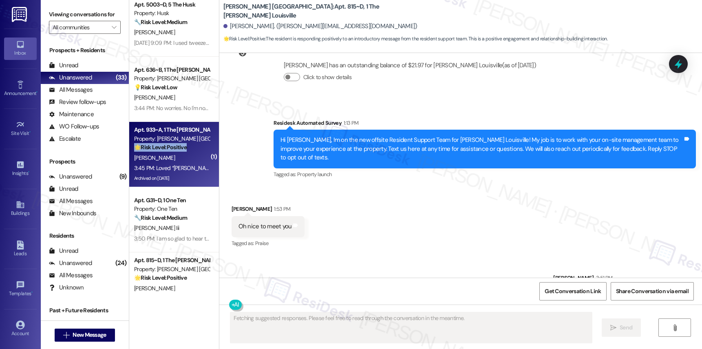
click at [179, 152] on div "Apt. 933~A, 1 The [PERSON_NAME] Louisville Property: [PERSON_NAME] [GEOGRAPHIC_…" at bounding box center [171, 139] width 77 height 28
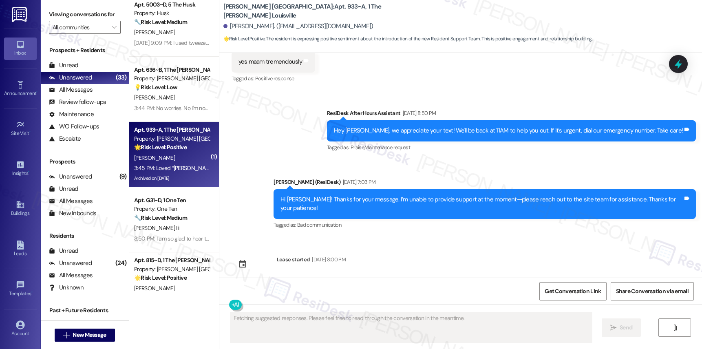
click at [179, 152] on div "Apt. 933~A, 1 The [PERSON_NAME] Louisville Property: [PERSON_NAME] [GEOGRAPHIC_…" at bounding box center [171, 139] width 77 height 28
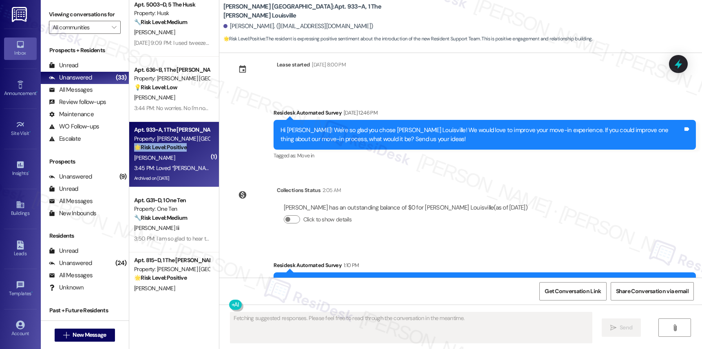
click at [179, 152] on div "Apt. 933~A, 1 The [PERSON_NAME] Louisville Property: [PERSON_NAME] [GEOGRAPHIC_…" at bounding box center [171, 139] width 77 height 28
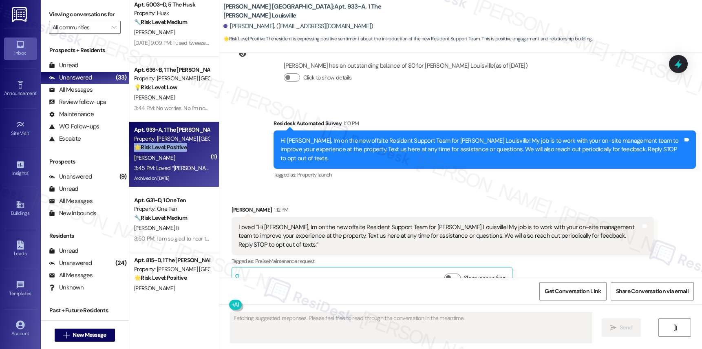
click at [179, 152] on div "Apt. 933~A, 1 The [PERSON_NAME] Louisville Property: [PERSON_NAME] [GEOGRAPHIC_…" at bounding box center [171, 139] width 77 height 28
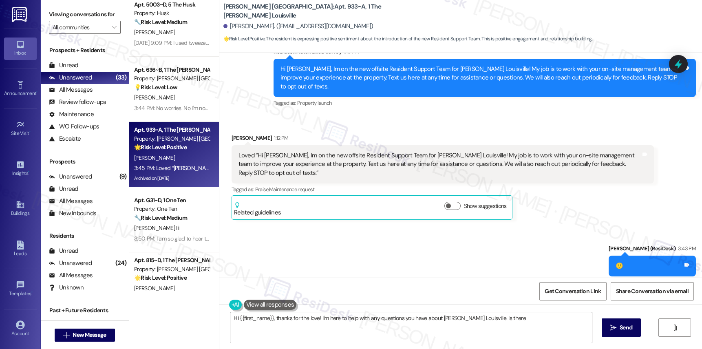
scroll to position [5800, 0]
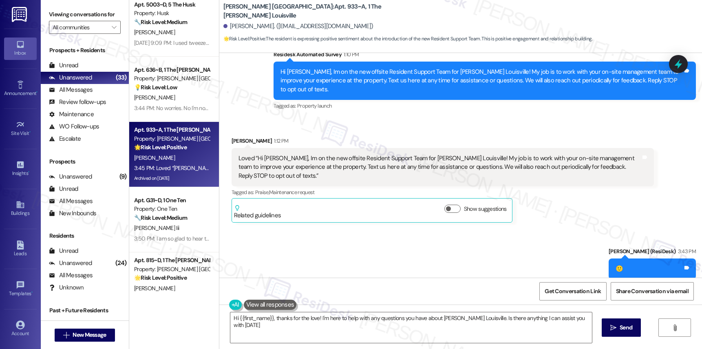
type textarea "Hi {{first_name}}, thanks for the love! I'm here to help with any questions you…"
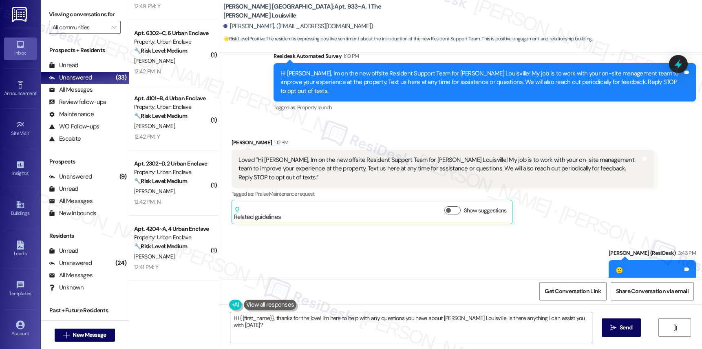
scroll to position [827, 0]
click at [171, 116] on div "( 1 ) Apt. 317~A, 1 The [PERSON_NAME] Louisville Property: [PERSON_NAME] Louisv…" at bounding box center [174, 145] width 90 height 291
click at [171, 116] on strong "🔧 Risk Level: Medium" at bounding box center [160, 116] width 53 height 7
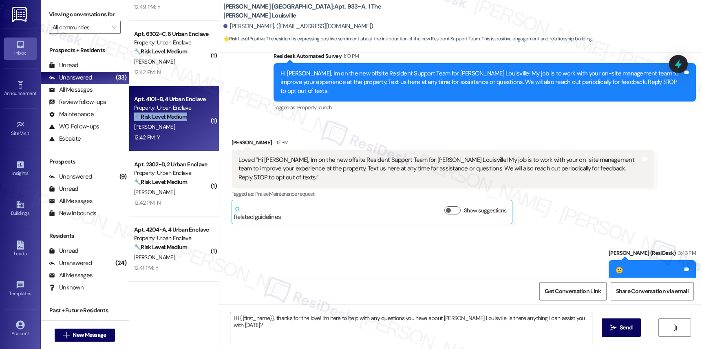
click at [171, 116] on strong "🔧 Risk Level: Medium" at bounding box center [160, 116] width 53 height 7
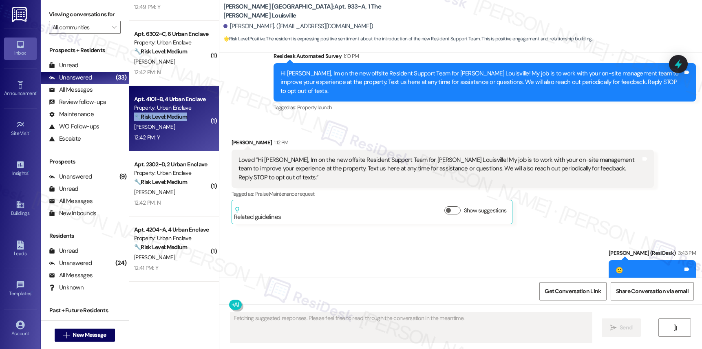
click at [171, 116] on strong "🔧 Risk Level: Medium" at bounding box center [160, 116] width 53 height 7
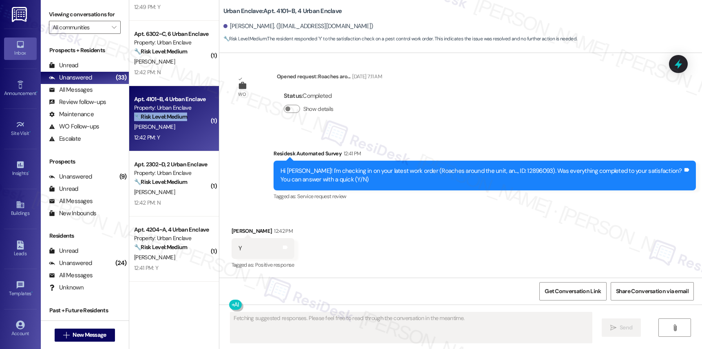
click at [171, 116] on strong "🔧 Risk Level: Medium" at bounding box center [160, 116] width 53 height 7
type textarea "Hi {{first_name}}!"
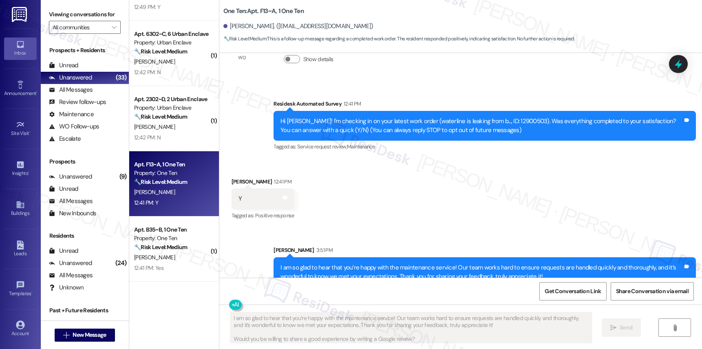
scroll to position [76, 0]
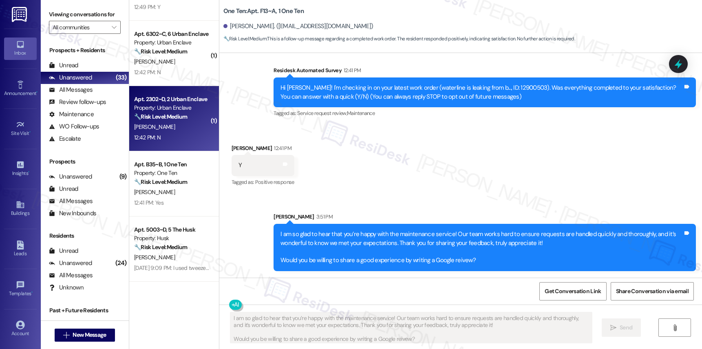
click at [183, 135] on div "12:42 PM: N 12:42 PM: N" at bounding box center [171, 137] width 77 height 10
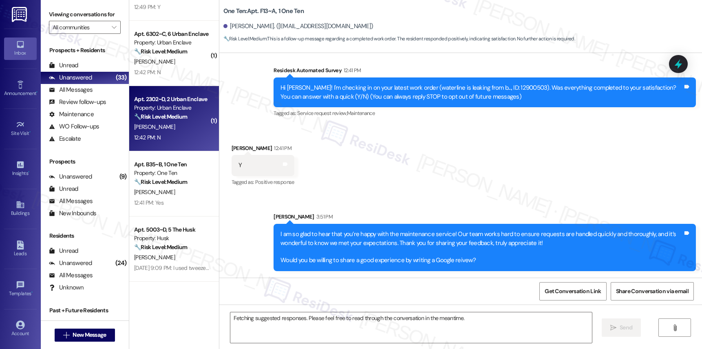
click at [183, 135] on div "12:42 PM: N 12:42 PM: N" at bounding box center [171, 137] width 77 height 10
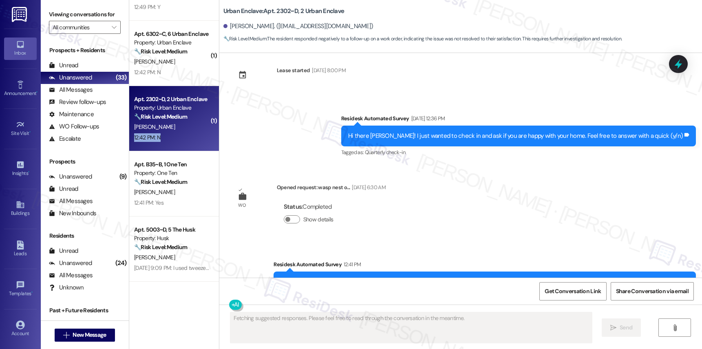
click at [183, 135] on div "12:42 PM: N 12:42 PM: N" at bounding box center [171, 137] width 77 height 10
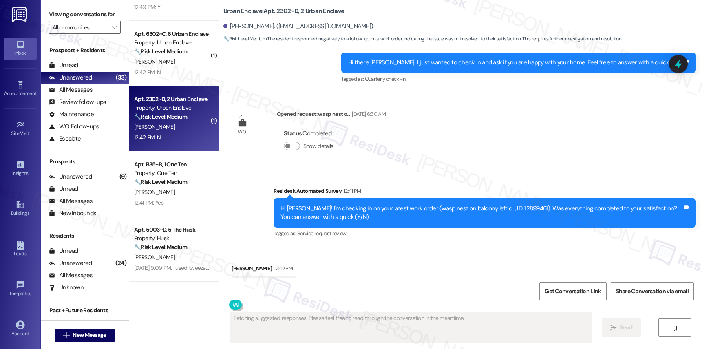
scroll to position [1100, 0]
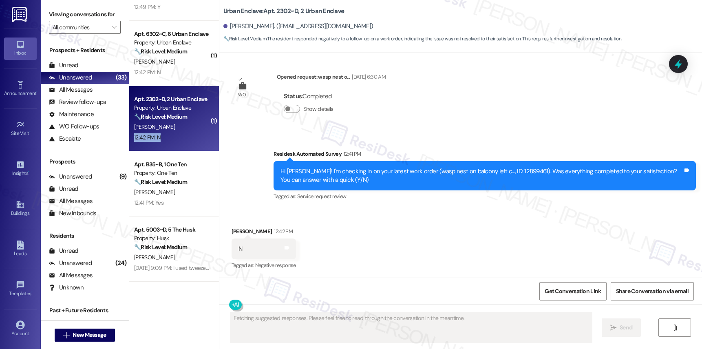
click at [183, 135] on div "12:42 PM: N 12:42 PM: N" at bounding box center [171, 137] width 77 height 10
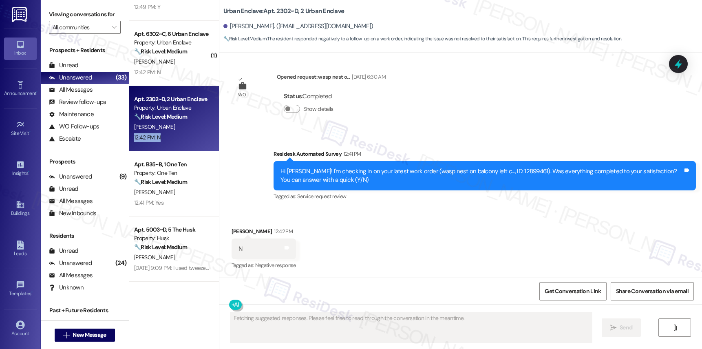
drag, startPoint x: 183, startPoint y: 135, endPoint x: 246, endPoint y: 161, distance: 68.2
click at [183, 135] on div "12:42 PM: N 12:42 PM: N" at bounding box center [171, 137] width 77 height 10
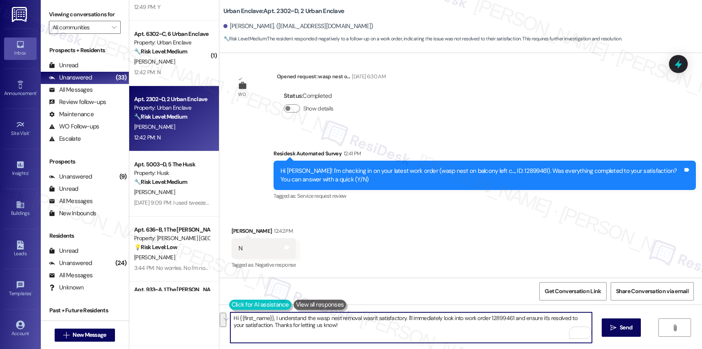
drag, startPoint x: 339, startPoint y: 332, endPoint x: 233, endPoint y: 302, distance: 109.8
click at [229, 312] on div "Hi {{first_name}}, I understand the wasp nest removal wasn't satisfactory. I'll…" at bounding box center [407, 327] width 362 height 31
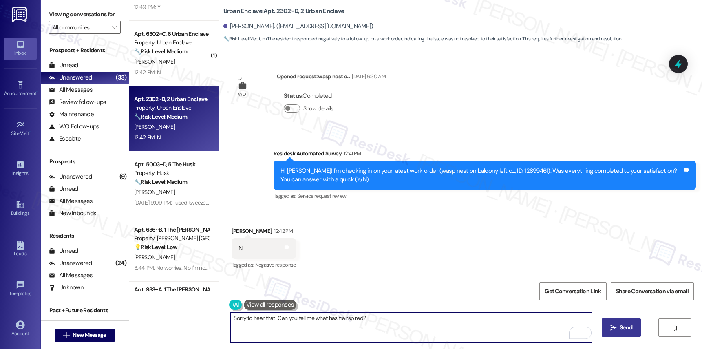
type textarea "Sorry to hear that! Can you tell me what has transpired?"
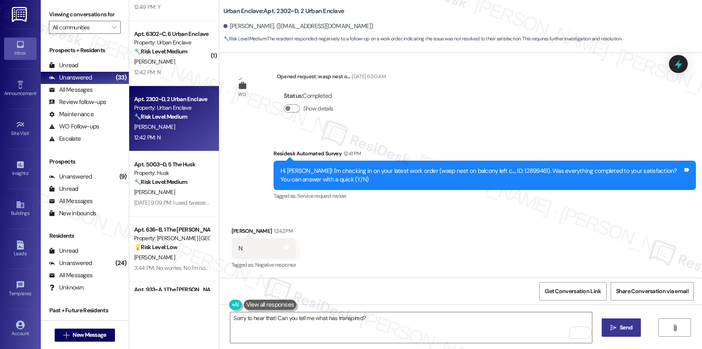
click at [619, 328] on span "Send" at bounding box center [625, 327] width 13 height 9
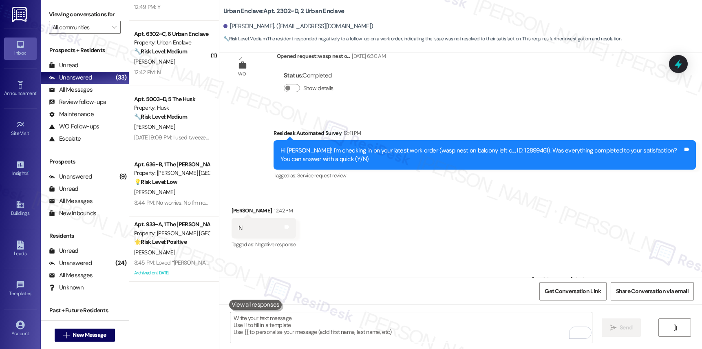
scroll to position [1157, 0]
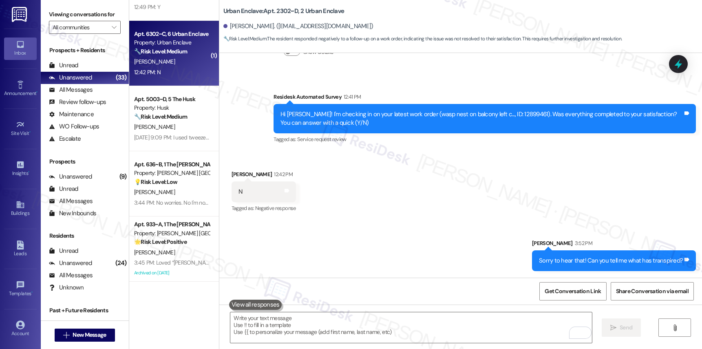
click at [182, 76] on div "12:42 PM: N 12:42 PM: N" at bounding box center [171, 72] width 77 height 10
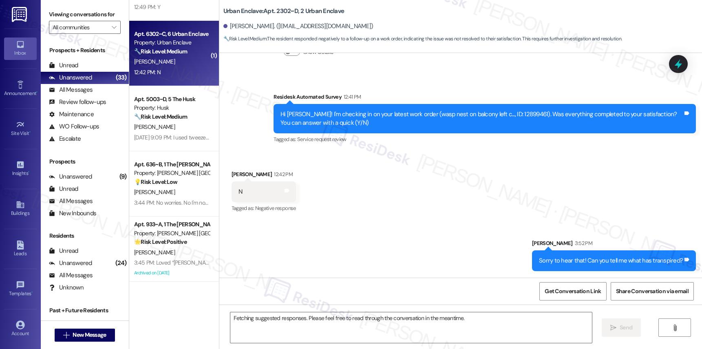
click at [182, 76] on div "12:42 PM: N 12:42 PM: N" at bounding box center [171, 72] width 77 height 10
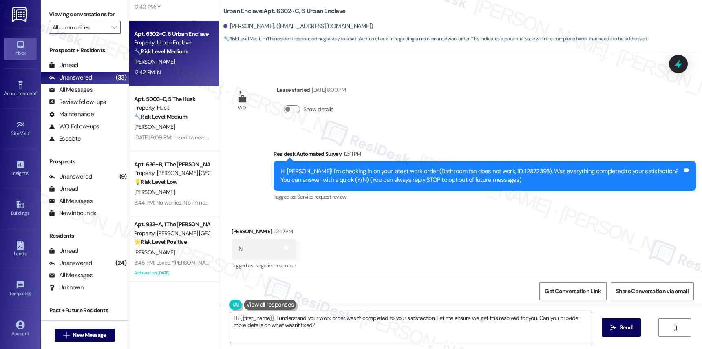
scroll to position [70, 0]
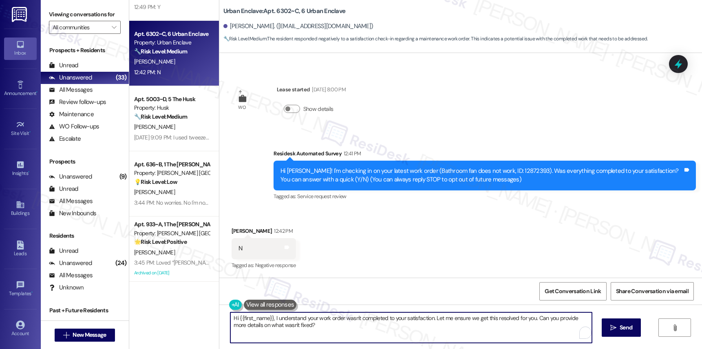
click at [352, 319] on textarea "Hi {{first_name}}, I understand your work order wasn't completed to your satisf…" at bounding box center [410, 327] width 361 height 31
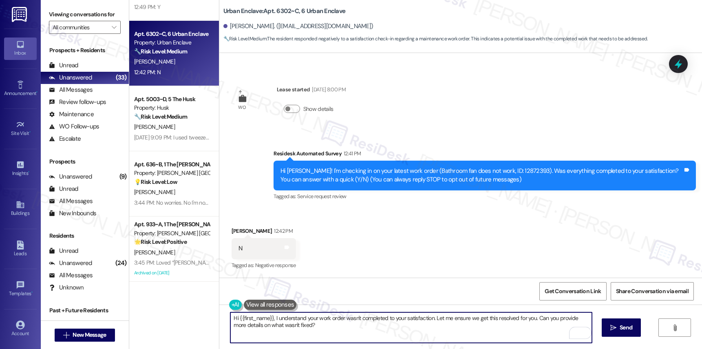
click at [360, 324] on textarea "Hi {{first_name}}, I understand your work order wasn't completed to your satisf…" at bounding box center [410, 327] width 361 height 31
drag, startPoint x: 269, startPoint y: 317, endPoint x: 196, endPoint y: 309, distance: 72.5
click at [196, 309] on div "( 1 ) Apt. 317~A, 1 The Marshall Louisville Property: Marshall Louisville 🔧 Ris…" at bounding box center [415, 174] width 572 height 349
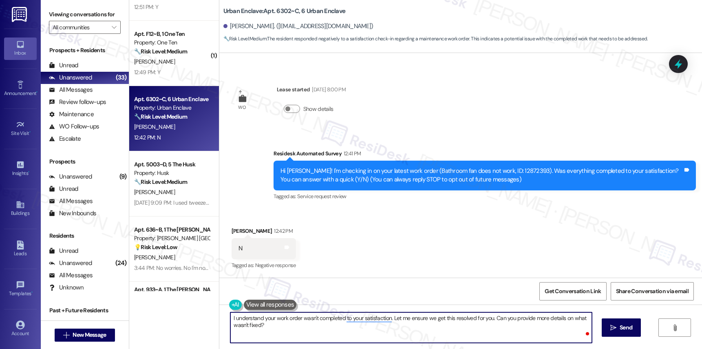
drag, startPoint x: 415, startPoint y: 326, endPoint x: 422, endPoint y: 324, distance: 7.7
click at [415, 326] on textarea "I understand your work order wasn't completed to your satisfaction. Let me ensu…" at bounding box center [410, 327] width 361 height 31
drag, startPoint x: 488, startPoint y: 318, endPoint x: 412, endPoint y: 320, distance: 76.6
drag, startPoint x: 621, startPoint y: 344, endPoint x: 621, endPoint y: 337, distance: 7.3
click at [621, 343] on div "I understand your work order wasn't completed to your satisfaction. Can you pro…" at bounding box center [460, 334] width 482 height 61
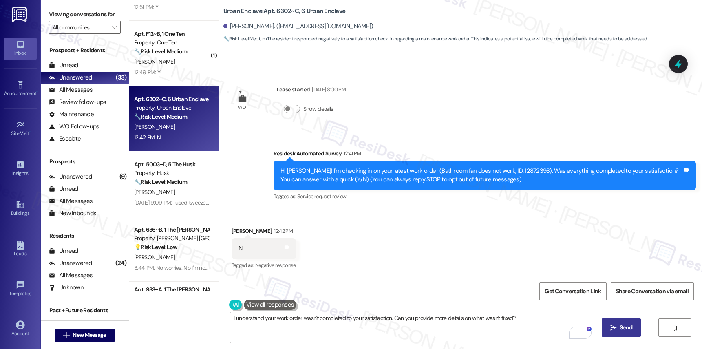
click at [621, 330] on span "Send" at bounding box center [625, 327] width 13 height 9
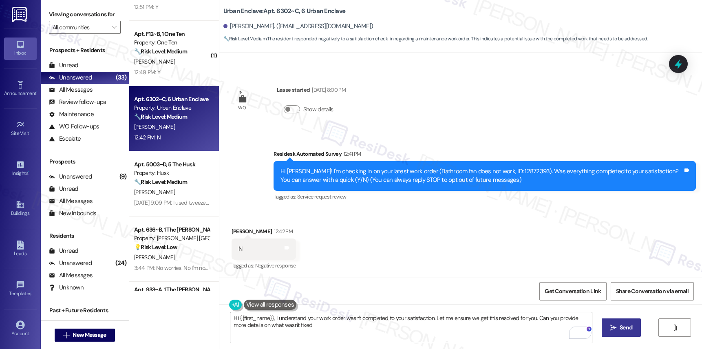
type textarea "Hi {{first_name}}, I understand your work order wasn't completed to your satisf…"
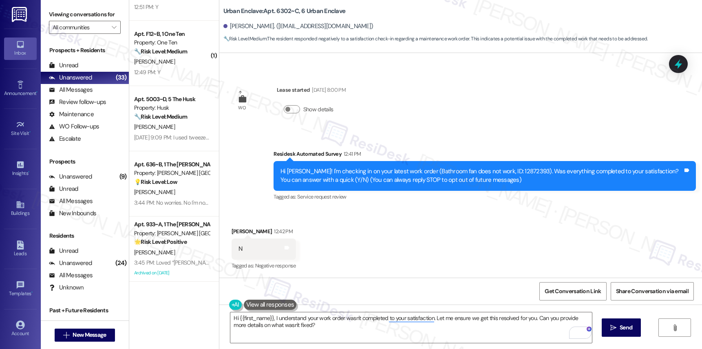
scroll to position [126, 0]
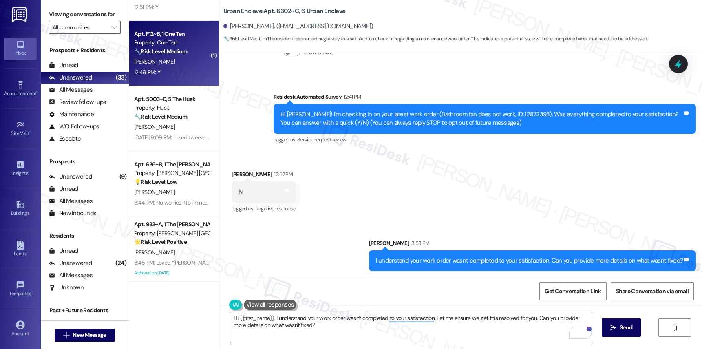
click at [170, 58] on div "[PERSON_NAME]" at bounding box center [171, 62] width 77 height 10
type textarea "Fetching suggested responses. Please feel free to read through the conversation…"
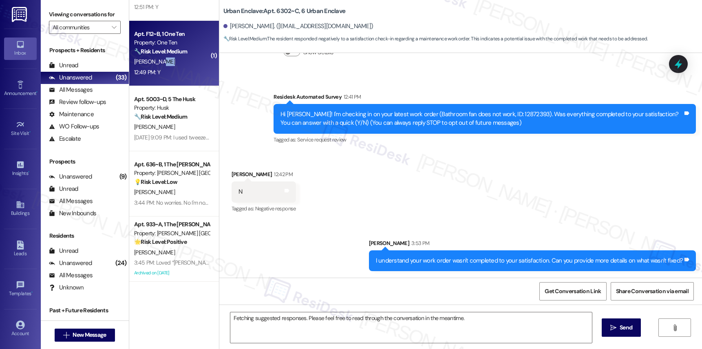
click at [170, 58] on div "[PERSON_NAME]" at bounding box center [171, 62] width 77 height 10
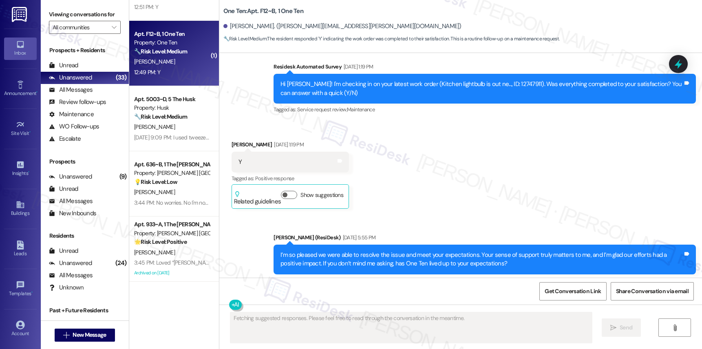
click at [170, 58] on div "[PERSON_NAME]" at bounding box center [171, 62] width 77 height 10
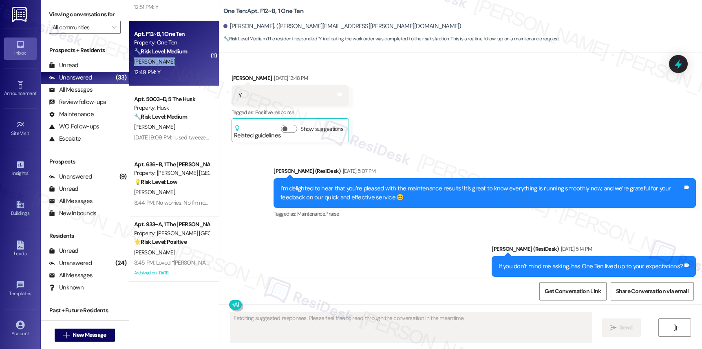
click at [170, 58] on div "[PERSON_NAME]" at bounding box center [171, 62] width 77 height 10
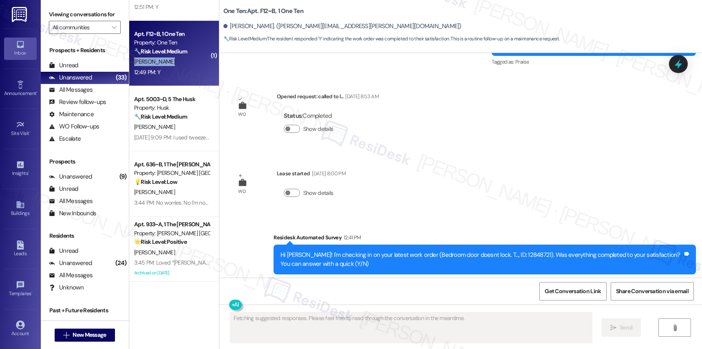
click at [170, 58] on div "[PERSON_NAME]" at bounding box center [171, 62] width 77 height 10
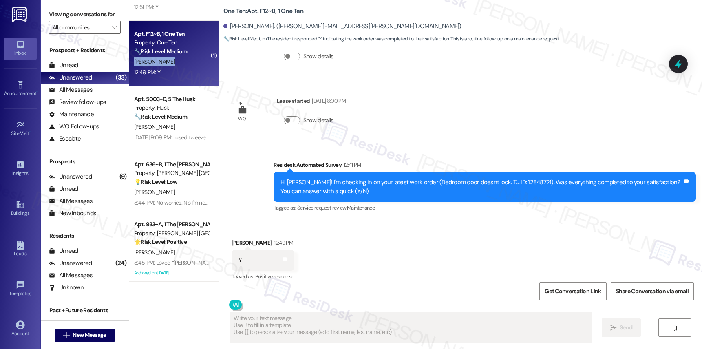
click at [170, 58] on div "[PERSON_NAME]" at bounding box center [171, 62] width 77 height 10
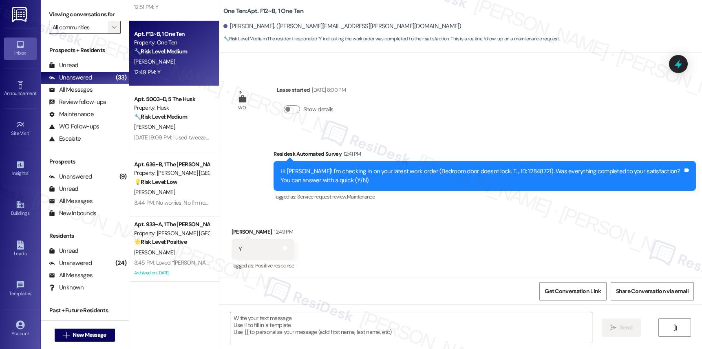
click at [110, 34] on span "" at bounding box center [114, 27] width 8 height 13
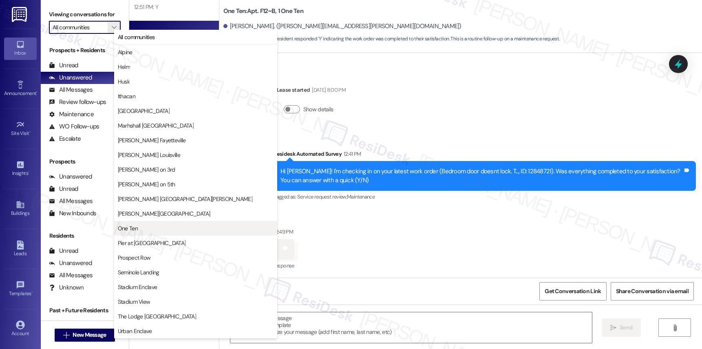
click at [161, 225] on span "One Ten" at bounding box center [196, 228] width 156 height 8
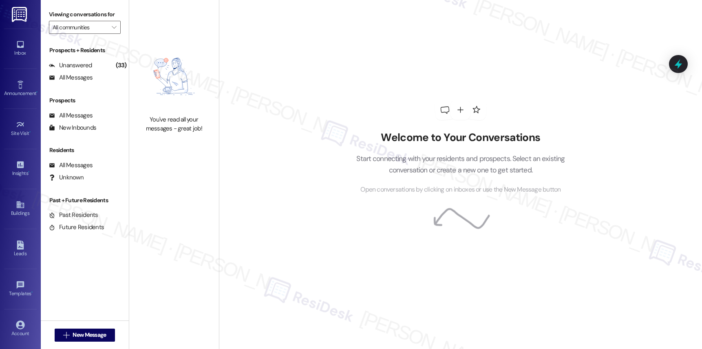
type input "One Ten"
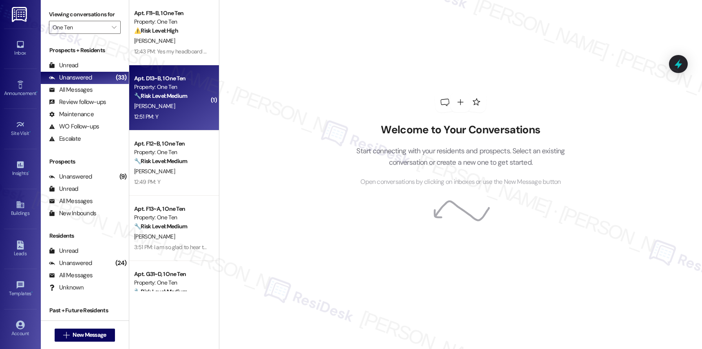
click at [176, 120] on div "12:51 PM: Y 12:51 PM: Y" at bounding box center [171, 117] width 77 height 10
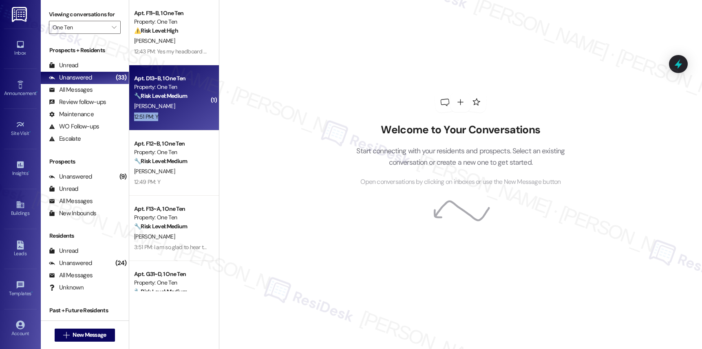
click at [176, 120] on div "12:51 PM: Y 12:51 PM: Y" at bounding box center [171, 117] width 77 height 10
drag, startPoint x: 176, startPoint y: 120, endPoint x: 185, endPoint y: 102, distance: 20.2
click at [176, 119] on div "12:51 PM: Y 12:51 PM: Y" at bounding box center [171, 117] width 77 height 10
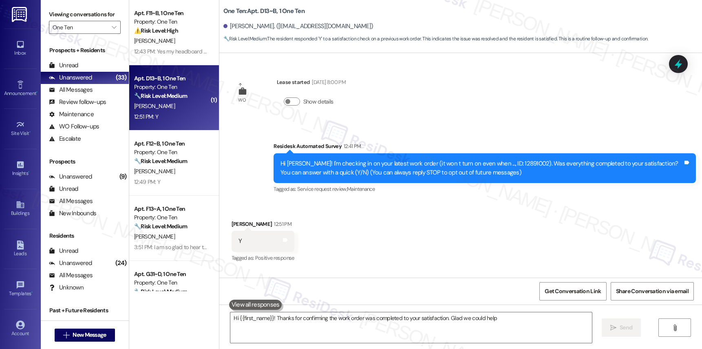
type textarea "Hi {{first_name}}! Thanks for confirming the work order was completed to your s…"
click at [186, 98] on div "🔧 Risk Level: Medium The resident responded 'Y' to a satisfaction check on a pr…" at bounding box center [171, 96] width 75 height 9
click at [405, 319] on textarea "Hi {{first_name}}! Thanks for confirming the work order was completed to your s…" at bounding box center [410, 327] width 361 height 31
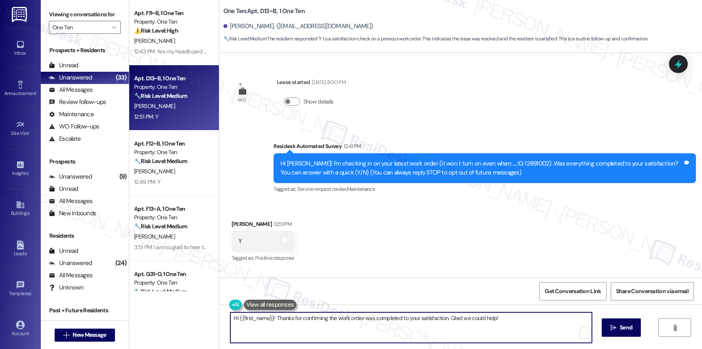
click at [405, 319] on textarea "Hi {{first_name}}! Thanks for confirming the work order was completed to your s…" at bounding box center [410, 327] width 361 height 31
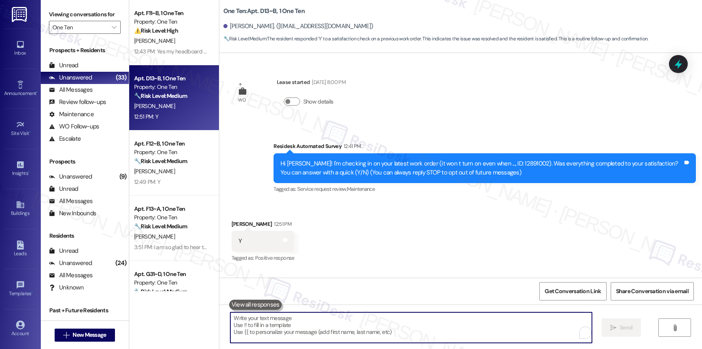
paste textarea "I am so glad to hear that you’re happy with the maintenance service! Our team w…"
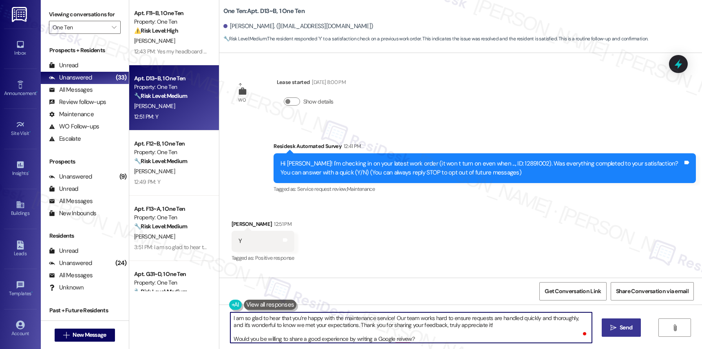
type textarea "I am so glad to hear that you’re happy with the maintenance service! Our team w…"
click at [614, 332] on button " Send" at bounding box center [621, 327] width 40 height 18
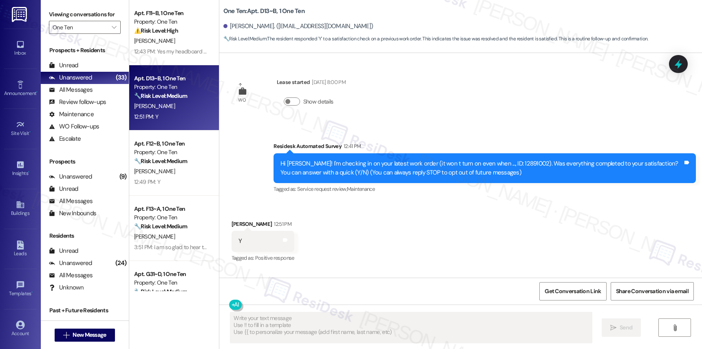
type textarea "Fetching suggested responses. Please feel free to read through the conversation…"
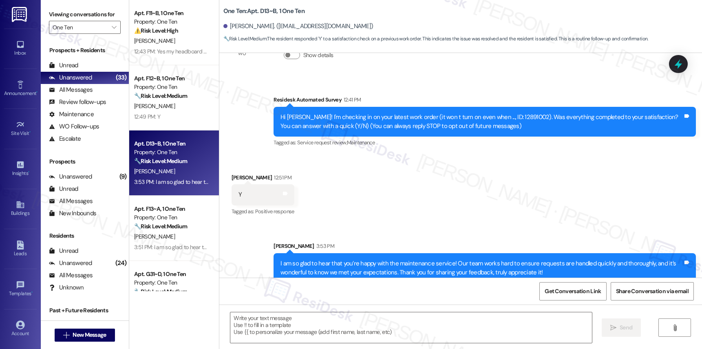
scroll to position [76, 0]
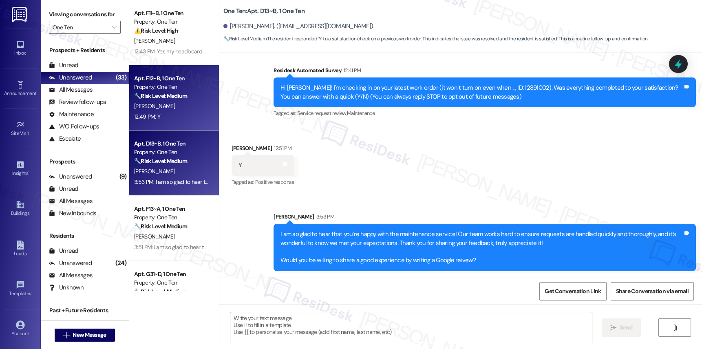
click at [171, 93] on strong "🔧 Risk Level: Medium" at bounding box center [160, 95] width 53 height 7
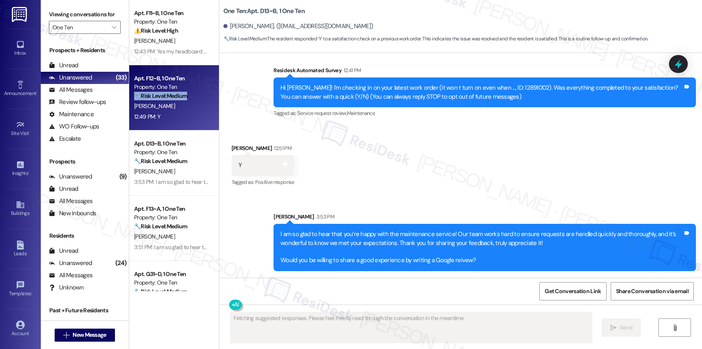
click at [171, 93] on strong "🔧 Risk Level: Medium" at bounding box center [160, 95] width 53 height 7
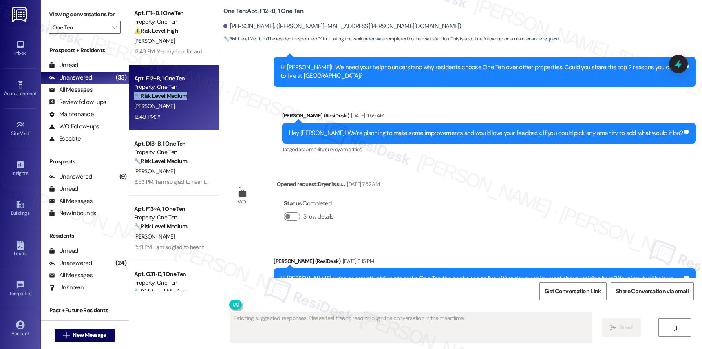
click at [171, 93] on strong "🔧 Risk Level: Medium" at bounding box center [160, 95] width 53 height 7
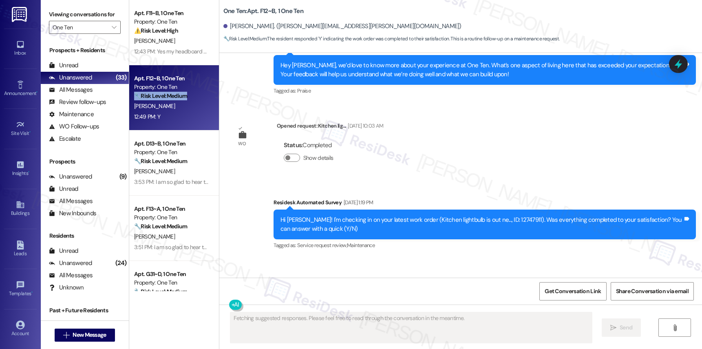
click at [171, 93] on strong "🔧 Risk Level: Medium" at bounding box center [160, 95] width 53 height 7
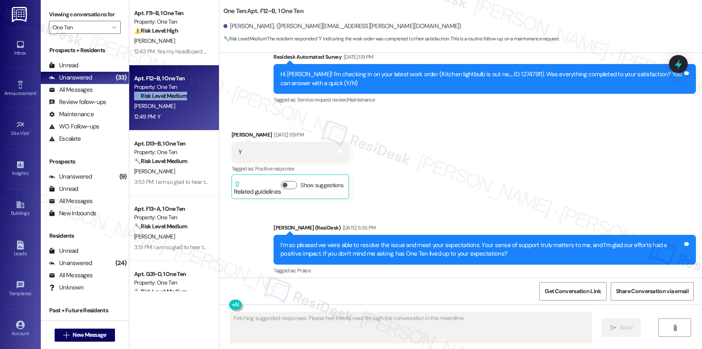
click at [171, 93] on strong "🔧 Risk Level: Medium" at bounding box center [160, 95] width 53 height 7
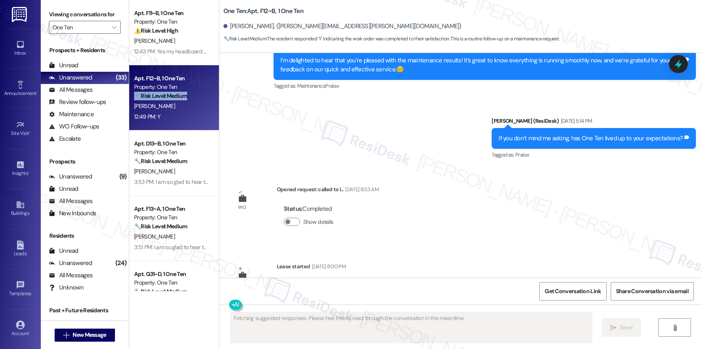
click at [171, 93] on strong "🔧 Risk Level: Medium" at bounding box center [160, 95] width 53 height 7
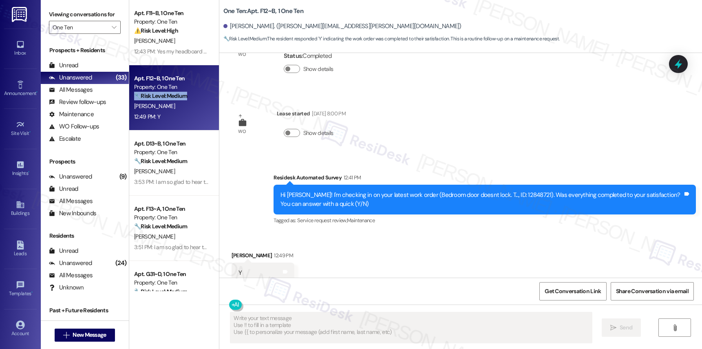
click at [171, 93] on strong "🔧 Risk Level: Medium" at bounding box center [160, 95] width 53 height 7
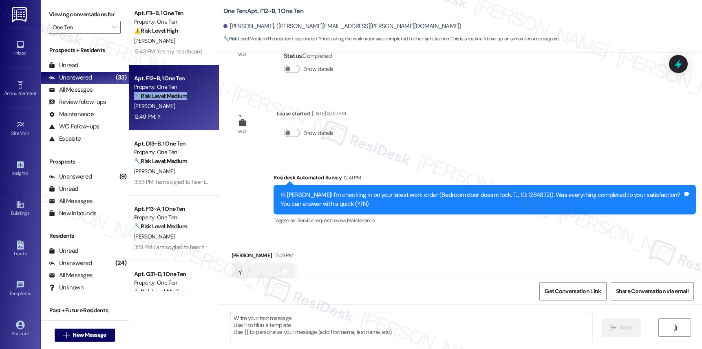
scroll to position [1421, 0]
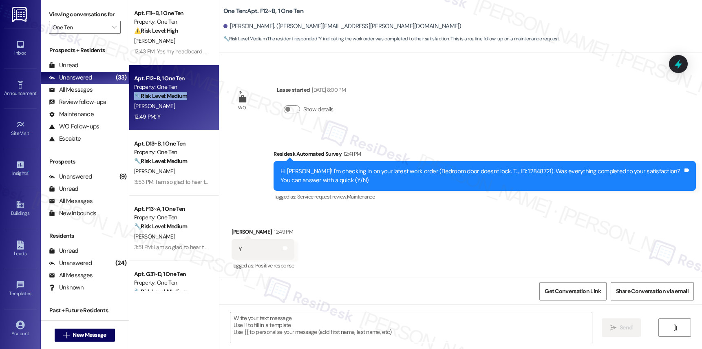
click at [171, 93] on strong "🔧 Risk Level: Medium" at bounding box center [160, 95] width 53 height 7
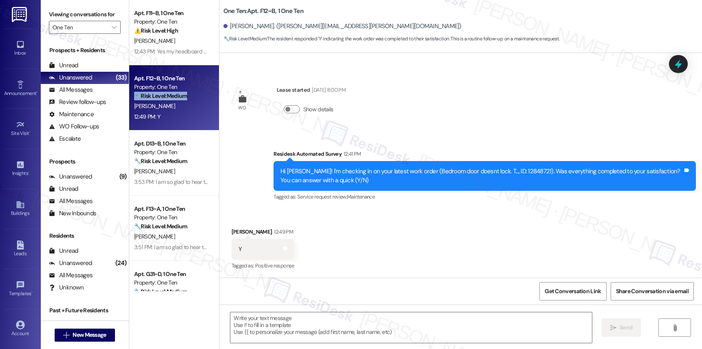
click at [171, 93] on strong "🔧 Risk Level: Medium" at bounding box center [160, 95] width 53 height 7
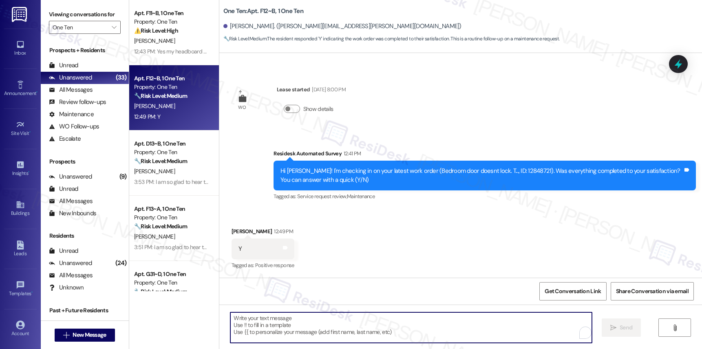
click at [372, 334] on textarea "To enrich screen reader interactions, please activate Accessibility in Grammarl…" at bounding box center [410, 327] width 361 height 31
paste textarea "I am so glad to hear that you’re happy with the maintenance service! Our team w…"
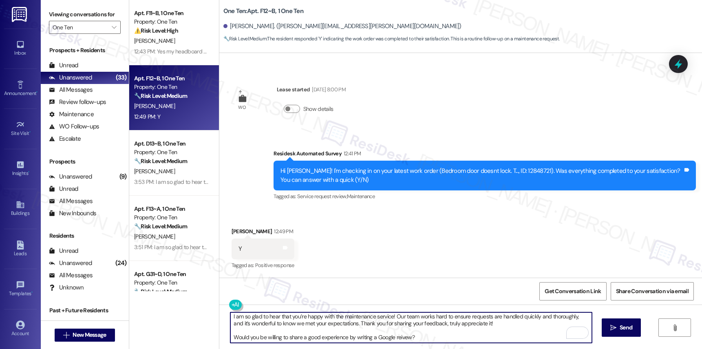
scroll to position [2, 0]
click at [408, 335] on textarea "I am so glad to hear that you’re happy with the maintenance service! Our team w…" at bounding box center [410, 327] width 361 height 31
click at [394, 338] on textarea "I am so glad to hear that you’re happy with the maintenance service! Our team w…" at bounding box center [410, 327] width 361 height 31
click at [415, 337] on textarea "I am so glad to hear that you’re happy with the maintenance service! Our team w…" at bounding box center [410, 327] width 361 height 31
type textarea "I am so glad to hear that you’re happy with the maintenance service! Our team w…"
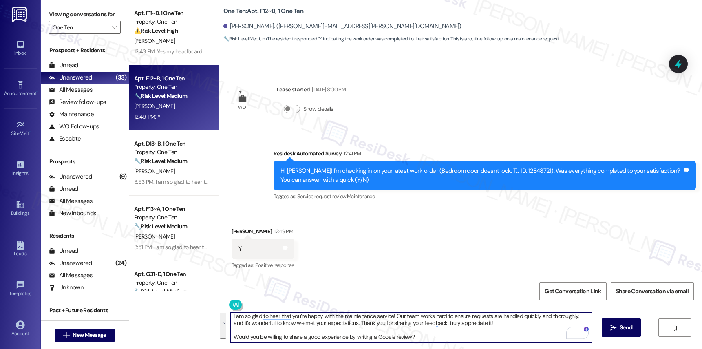
drag, startPoint x: 642, startPoint y: 335, endPoint x: 633, endPoint y: 326, distance: 12.7
click at [643, 335] on div "I am so glad to hear that you’re happy with the maintenance service! Our team w…" at bounding box center [460, 334] width 482 height 61
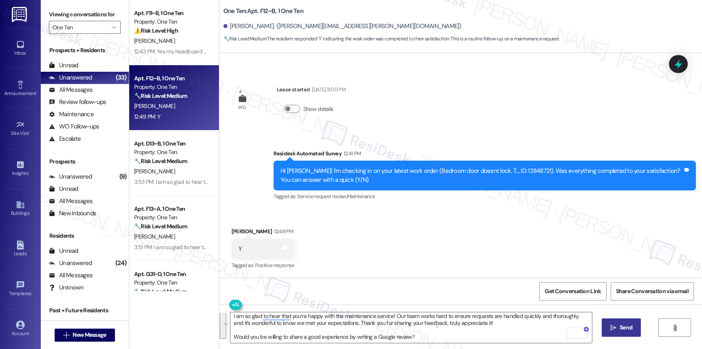
click at [633, 326] on button " Send" at bounding box center [621, 327] width 40 height 18
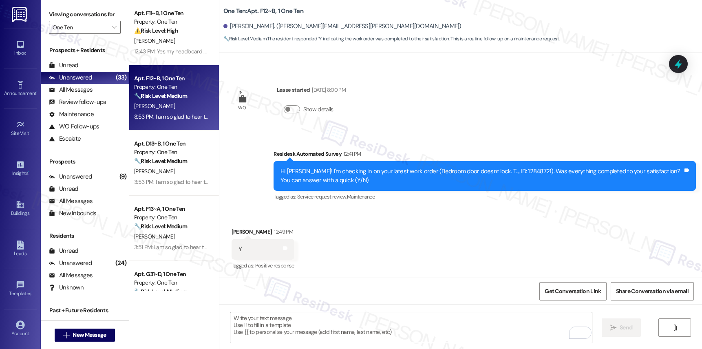
scroll to position [1505, 0]
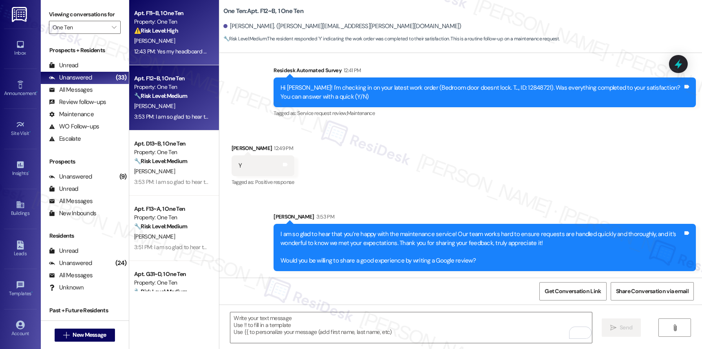
click at [176, 54] on div "12:43 PM: Yes my headboard was fixed I have a hole in my bathroom wall 12:43 PM…" at bounding box center [220, 51] width 172 height 7
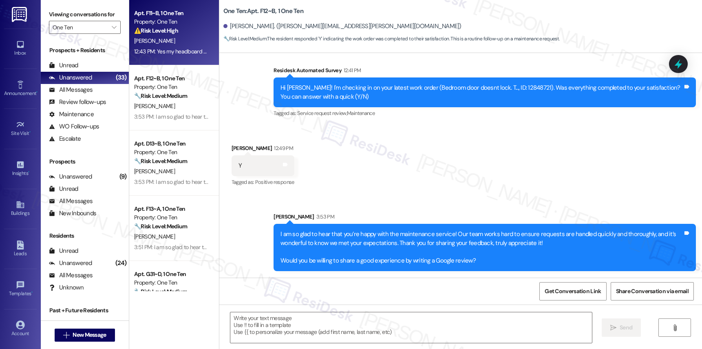
click at [176, 54] on div "12:43 PM: Yes my headboard was fixed I have a hole in my bathroom wall 12:43 PM…" at bounding box center [220, 51] width 172 height 7
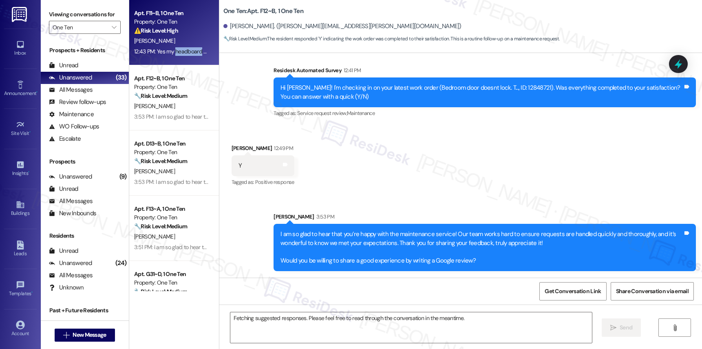
click at [176, 54] on div "12:43 PM: Yes my headboard was fixed I have a hole in my bathroom wall 12:43 PM…" at bounding box center [220, 51] width 172 height 7
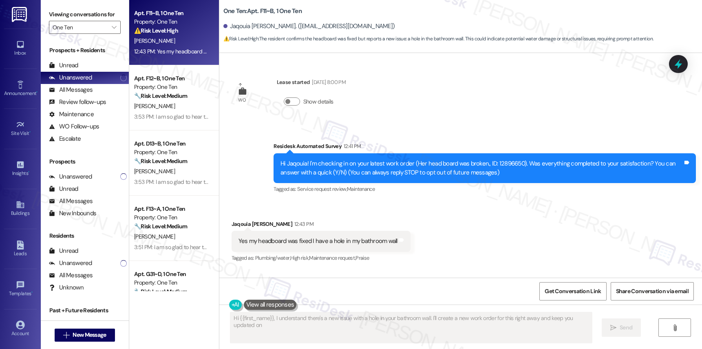
click at [176, 54] on div "12:43 PM: Yes my headboard was fixed I have a hole in my bathroom wall 12:43 PM…" at bounding box center [220, 51] width 172 height 7
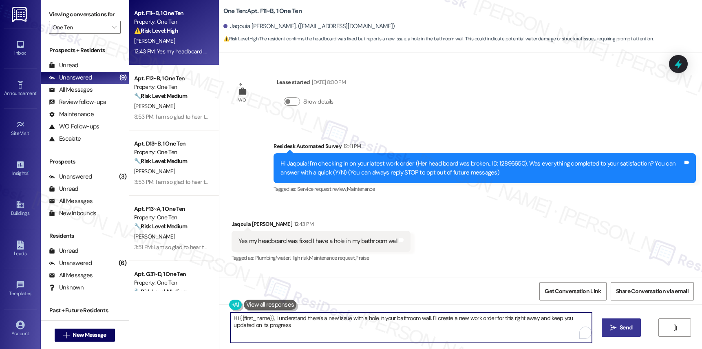
type textarea "Hi {{first_name}}, I understand there's a new issue with a hole in your bathroo…"
click at [366, 324] on textarea "Hi {{first_name}}, I understand there's a new issue with a hole in your bathroo…" at bounding box center [410, 327] width 361 height 31
click at [371, 320] on textarea "Hi {{first_name}}, I understand there's a new issue with a hole in your bathroo…" at bounding box center [410, 327] width 361 height 31
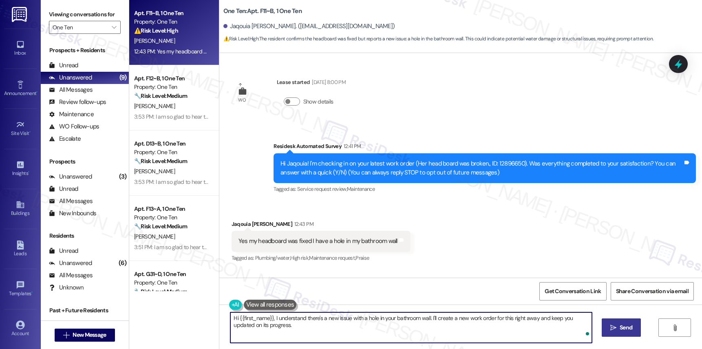
click at [371, 320] on textarea "Hi {{first_name}}, I understand there's a new issue with a hole in your bathroo…" at bounding box center [410, 327] width 361 height 31
type textarea "Oh, no! Can you send some photos? What happened with the hole?"
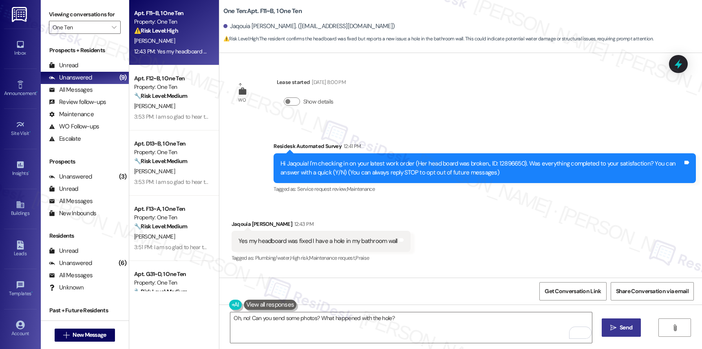
click at [608, 323] on span " Send" at bounding box center [621, 327] width 26 height 9
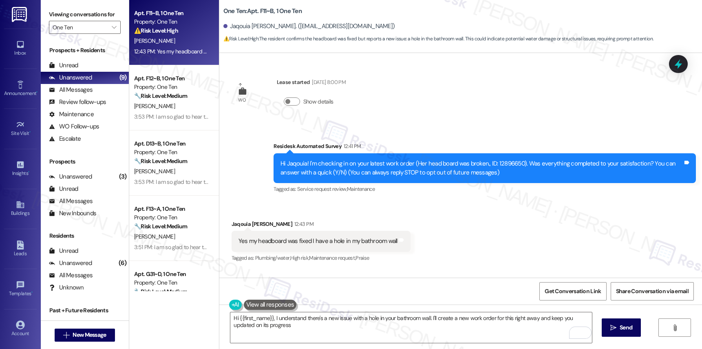
type textarea "Hi {{first_name}}, I understand there's a new issue with a hole in your bathroo…"
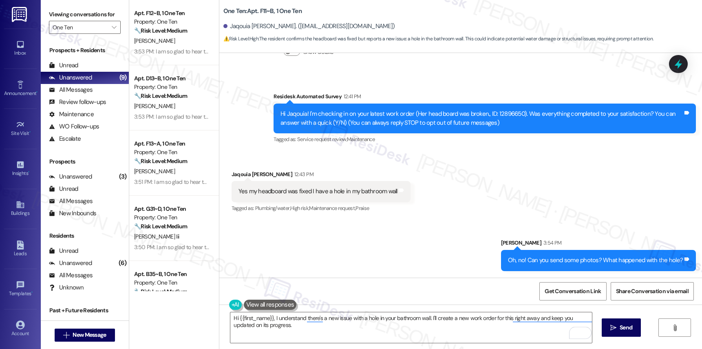
scroll to position [100, 0]
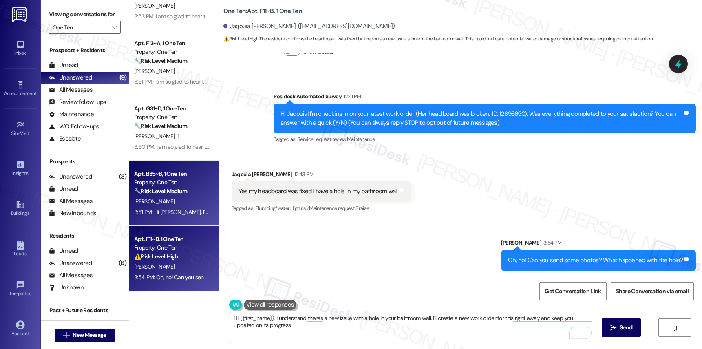
click at [154, 187] on strong "🔧 Risk Level: Medium" at bounding box center [160, 190] width 53 height 7
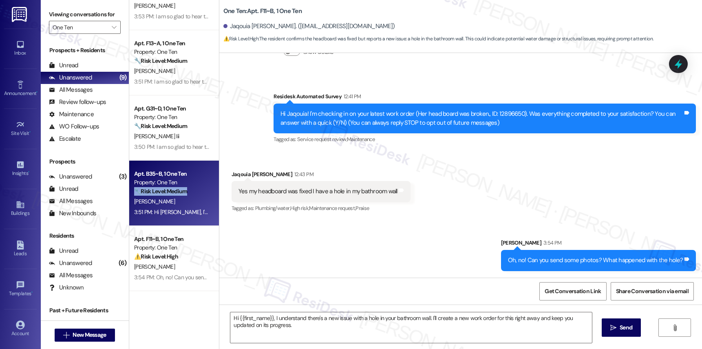
click at [154, 187] on strong "🔧 Risk Level: Medium" at bounding box center [160, 190] width 53 height 7
type textarea "Fetching suggested responses. Please feel free to read through the conversation…"
click at [154, 187] on strong "🔧 Risk Level: Medium" at bounding box center [160, 190] width 53 height 7
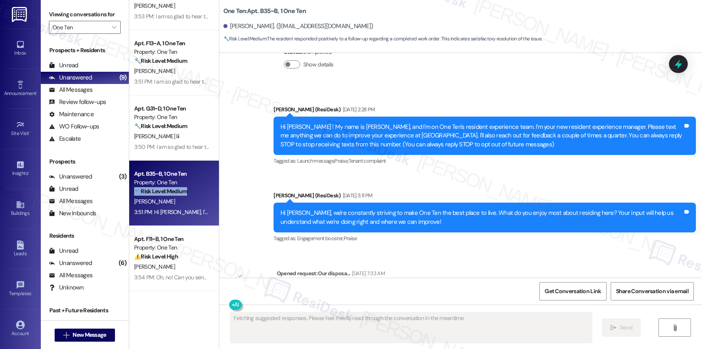
click at [154, 187] on strong "🔧 Risk Level: Medium" at bounding box center [160, 190] width 53 height 7
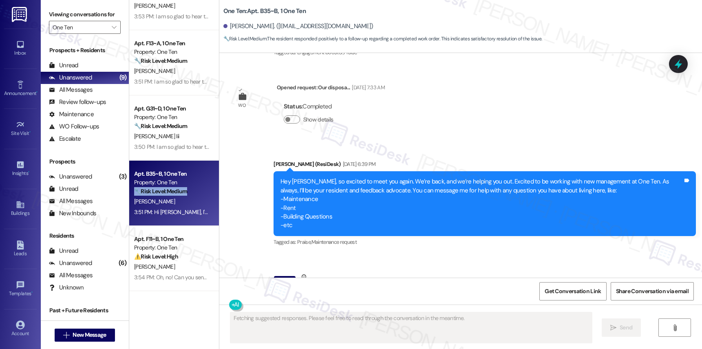
click at [154, 187] on strong "🔧 Risk Level: Medium" at bounding box center [160, 190] width 53 height 7
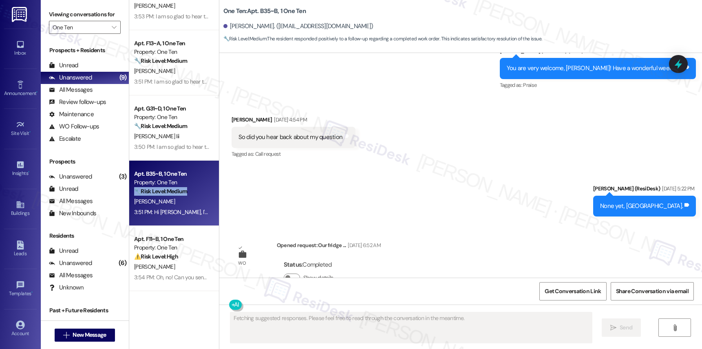
click at [154, 187] on strong "🔧 Risk Level: Medium" at bounding box center [160, 190] width 53 height 7
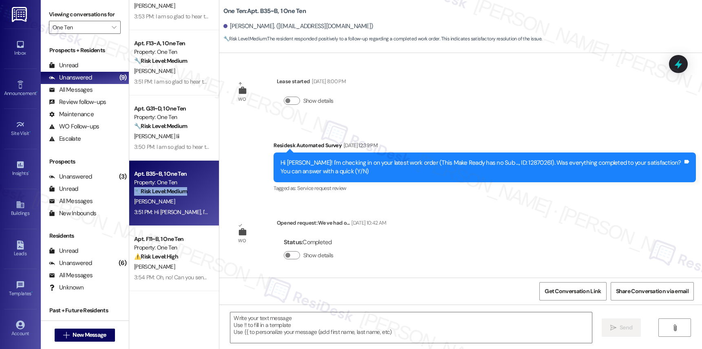
click at [154, 187] on strong "🔧 Risk Level: Medium" at bounding box center [160, 190] width 53 height 7
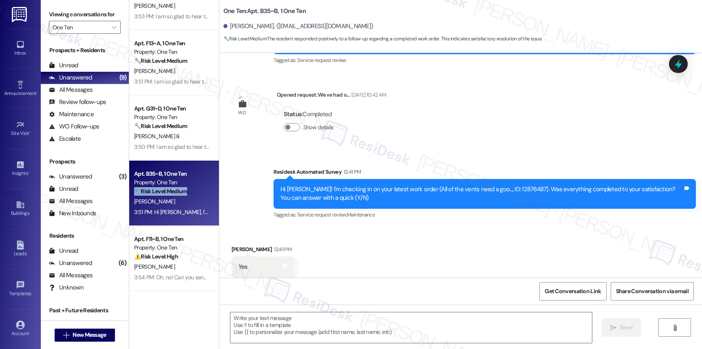
click at [154, 187] on strong "🔧 Risk Level: Medium" at bounding box center [160, 190] width 53 height 7
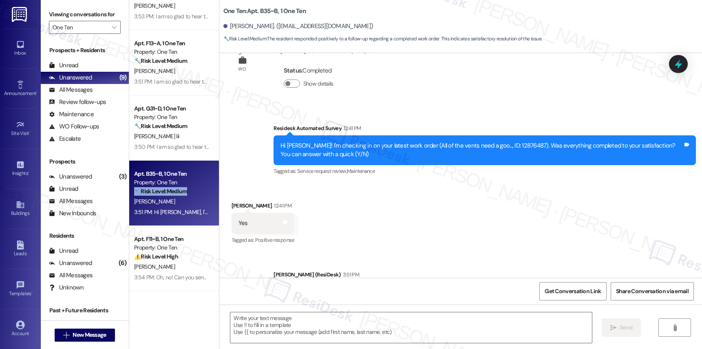
scroll to position [1913, 0]
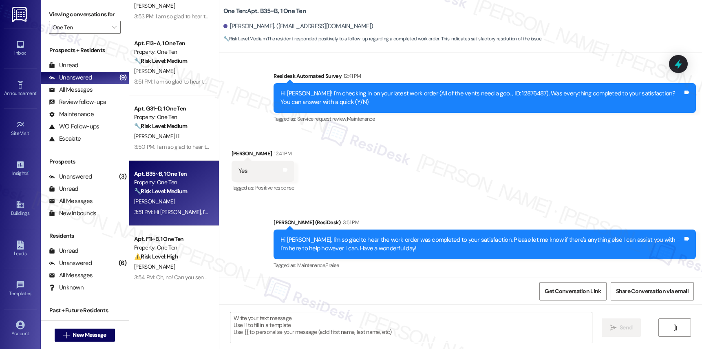
drag, startPoint x: 184, startPoint y: 170, endPoint x: 178, endPoint y: 172, distance: 6.3
click at [183, 171] on div "Apt. B35~B, 1 One Ten" at bounding box center [171, 174] width 75 height 9
click at [176, 173] on div "Apt. B35~B, 1 One Ten" at bounding box center [171, 174] width 75 height 9
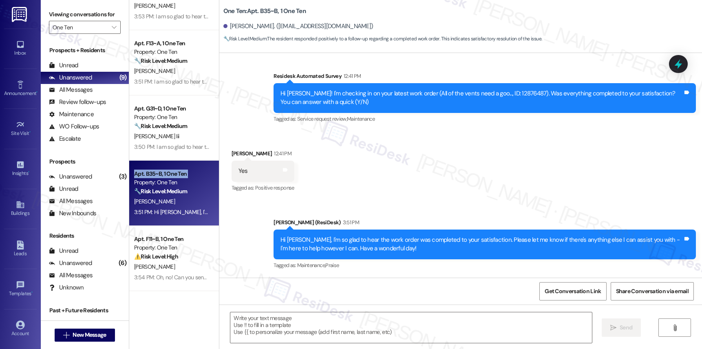
click at [176, 173] on div "Apt. B35~B, 1 One Ten" at bounding box center [171, 174] width 75 height 9
click at [219, 145] on div "Received via SMS Madison Elledge 12:41 PM Yes Tags and notes Tagged as: Positiv…" at bounding box center [460, 165] width 482 height 69
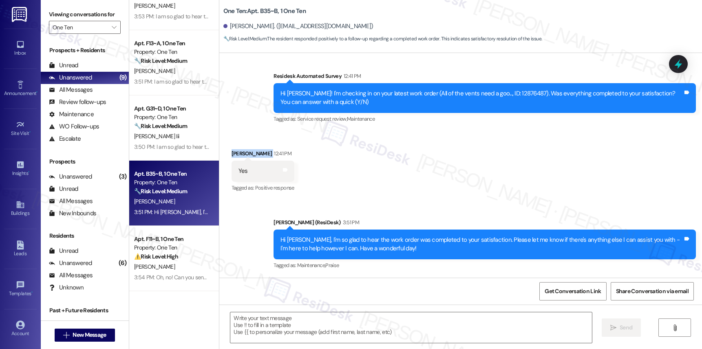
click at [219, 145] on div "Received via SMS Madison Elledge 12:41 PM Yes Tags and notes Tagged as: Positiv…" at bounding box center [460, 165] width 482 height 69
click at [219, 144] on div "Received via SMS Madison Elledge 12:41 PM Yes Tags and notes Tagged as: Positiv…" at bounding box center [460, 165] width 482 height 69
click at [73, 80] on div "Unanswered (9)" at bounding box center [85, 78] width 88 height 12
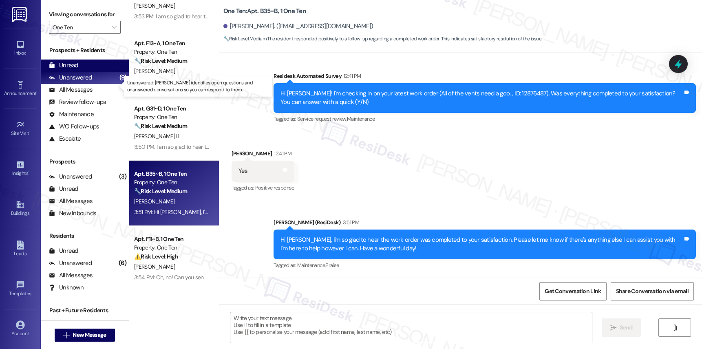
click at [70, 70] on div "Unread" at bounding box center [63, 65] width 29 height 9
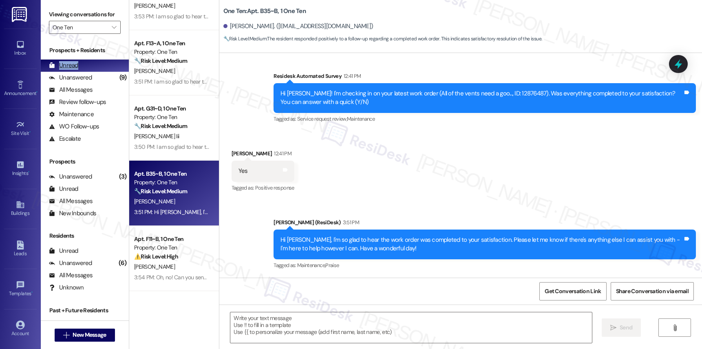
click at [70, 70] on div "Unread" at bounding box center [63, 65] width 29 height 9
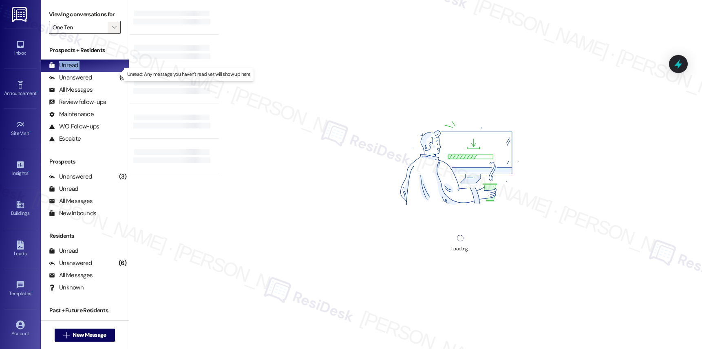
drag, startPoint x: 70, startPoint y: 77, endPoint x: 108, endPoint y: 41, distance: 52.4
click at [71, 70] on div "Unread" at bounding box center [63, 65] width 29 height 9
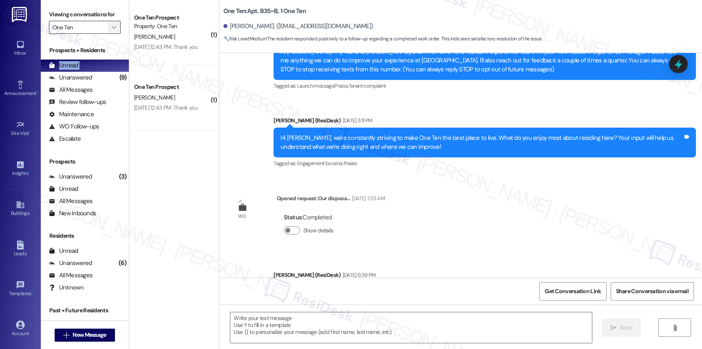
click at [112, 31] on icon "" at bounding box center [114, 27] width 4 height 7
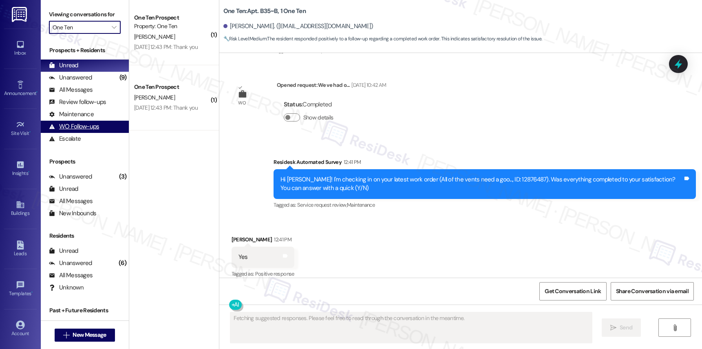
scroll to position [1836, 0]
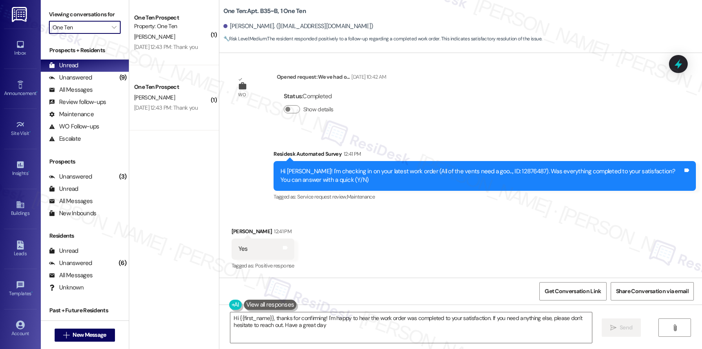
type textarea "Hi {{first_name}}, thanks for confirming! I'm happy to hear the work order was …"
drag, startPoint x: 647, startPoint y: 226, endPoint x: 624, endPoint y: 221, distance: 23.0
click at [646, 226] on div "Received via SMS Madison Elledge 12:41 PM Yes Tags and notes Tagged as: Positiv…" at bounding box center [460, 243] width 482 height 69
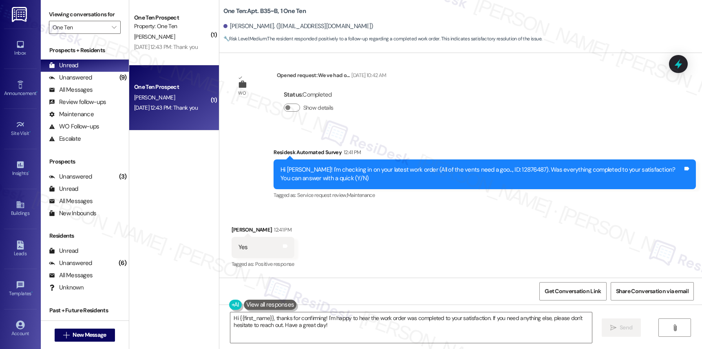
click at [173, 110] on div "Jun 30, 2025 at 12:43 PM: Thank you Jun 30, 2025 at 12:43 PM: Thank you" at bounding box center [166, 107] width 64 height 7
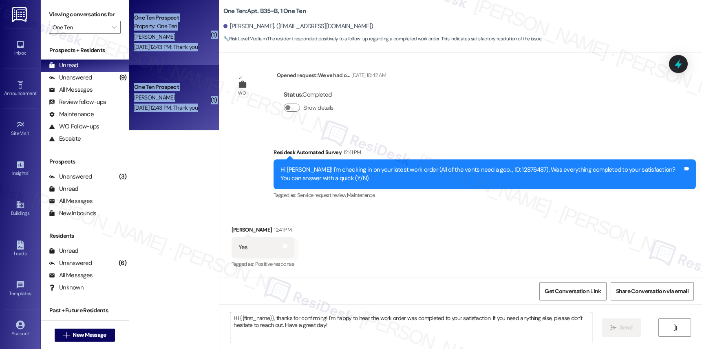
click at [173, 110] on div "Jun 30, 2025 at 12:43 PM: Thank you Jun 30, 2025 at 12:43 PM: Thank you" at bounding box center [166, 107] width 64 height 7
type textarea "Fetching suggested responses. Please feel free to read through the conversation…"
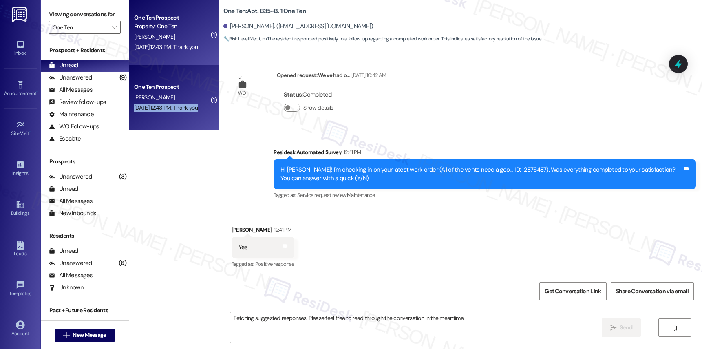
click at [173, 110] on div "Jun 30, 2025 at 12:43 PM: Thank you Jun 30, 2025 at 12:43 PM: Thank you" at bounding box center [166, 107] width 64 height 7
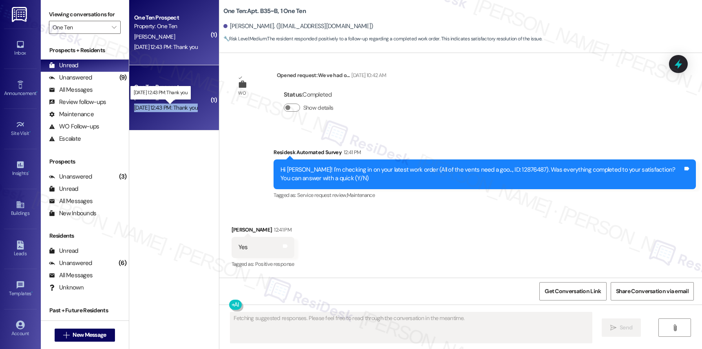
click at [173, 110] on div "Jun 30, 2025 at 12:43 PM: Thank you Jun 30, 2025 at 12:43 PM: Thank you" at bounding box center [166, 107] width 64 height 7
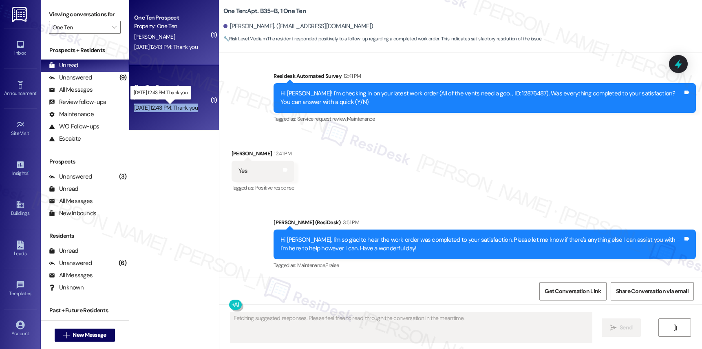
click at [173, 110] on div "Jun 30, 2025 at 12:43 PM: Thank you Jun 30, 2025 at 12:43 PM: Thank you" at bounding box center [166, 107] width 64 height 7
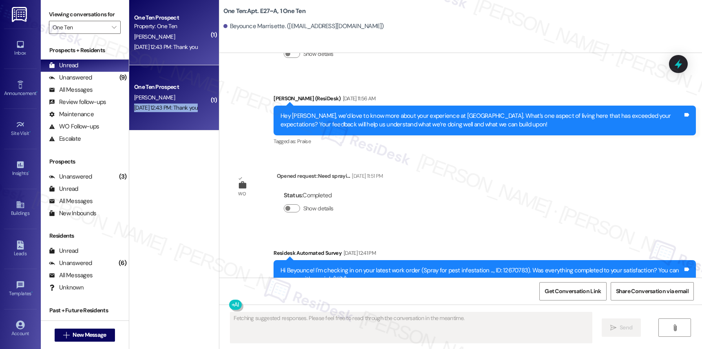
click at [173, 110] on div "Jun 30, 2025 at 12:43 PM: Thank you Jun 30, 2025 at 12:43 PM: Thank you" at bounding box center [166, 107] width 64 height 7
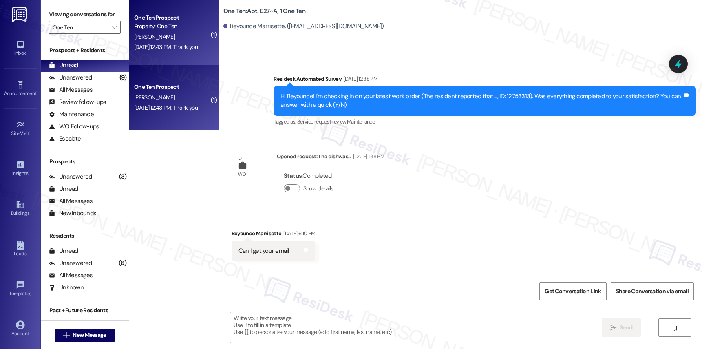
click at [172, 52] on div "Jun 30, 2025 at 12:43 PM: Thank you Jun 30, 2025 at 12:43 PM: Thank you" at bounding box center [171, 47] width 77 height 10
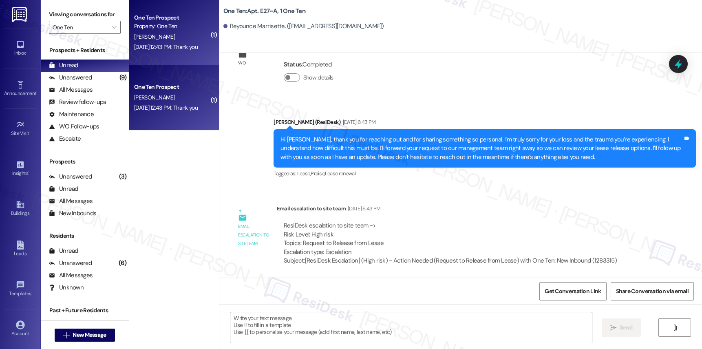
click at [172, 52] on div "Jun 30, 2025 at 12:43 PM: Thank you Jun 30, 2025 at 12:43 PM: Thank you" at bounding box center [171, 47] width 77 height 10
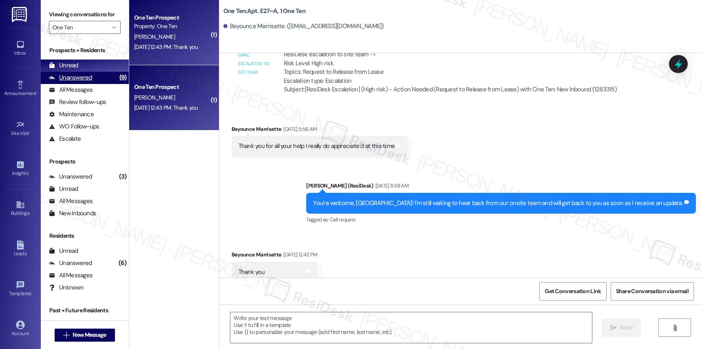
scroll to position [4188, 0]
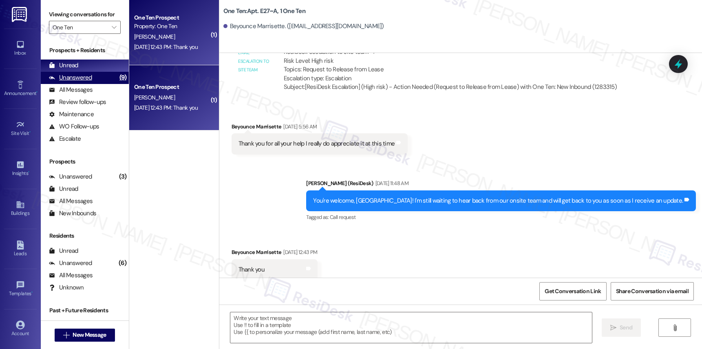
click at [89, 82] on div "Unanswered" at bounding box center [70, 77] width 43 height 9
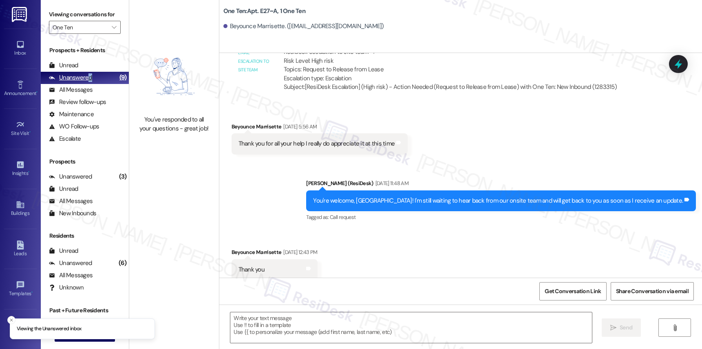
click at [90, 82] on div "Unanswered" at bounding box center [70, 77] width 43 height 9
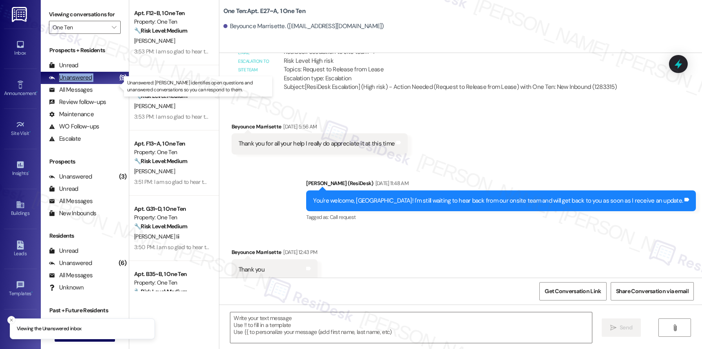
click at [90, 82] on div "Unanswered" at bounding box center [70, 77] width 43 height 9
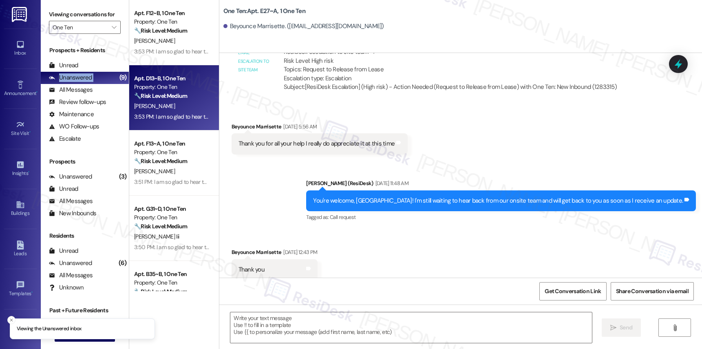
scroll to position [100, 0]
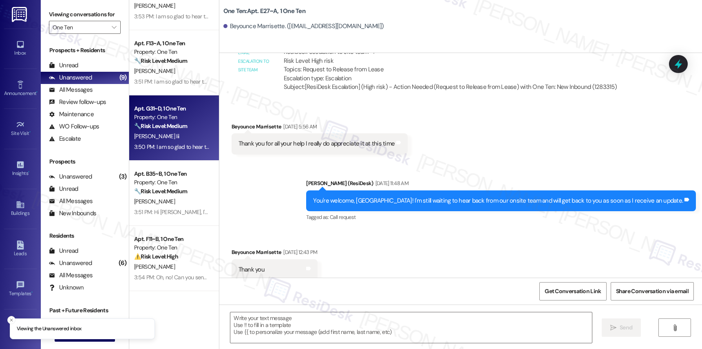
click at [169, 128] on strong "🔧 Risk Level: Medium" at bounding box center [160, 125] width 53 height 7
type textarea "Fetching suggested responses. Please feel free to read through the conversation…"
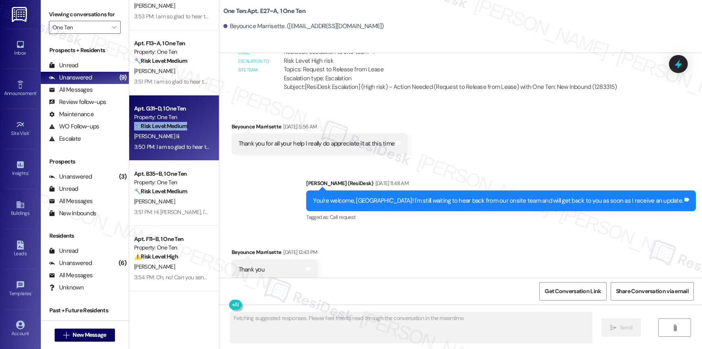
click at [169, 128] on strong "🔧 Risk Level: Medium" at bounding box center [160, 125] width 53 height 7
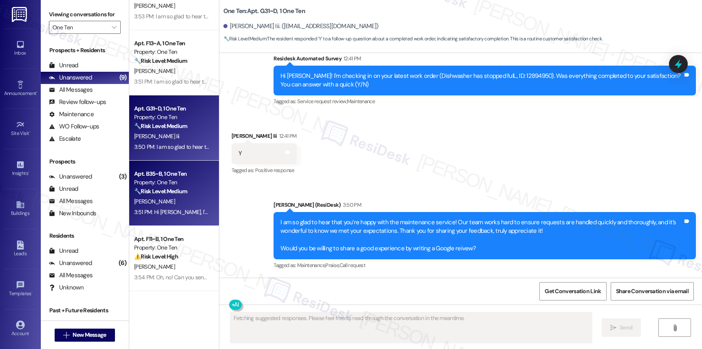
click at [173, 191] on strong "🔧 Risk Level: Medium" at bounding box center [160, 190] width 53 height 7
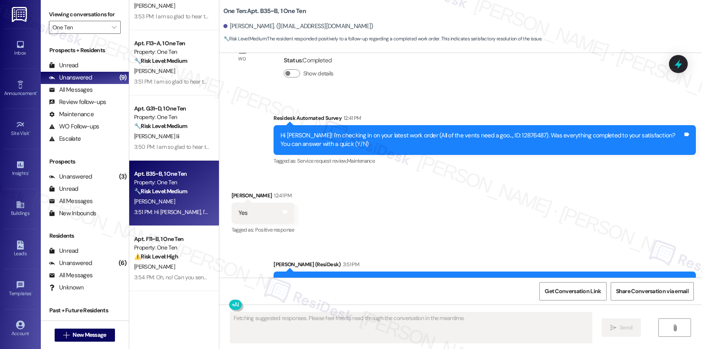
click at [173, 191] on strong "🔧 Risk Level: Medium" at bounding box center [160, 190] width 53 height 7
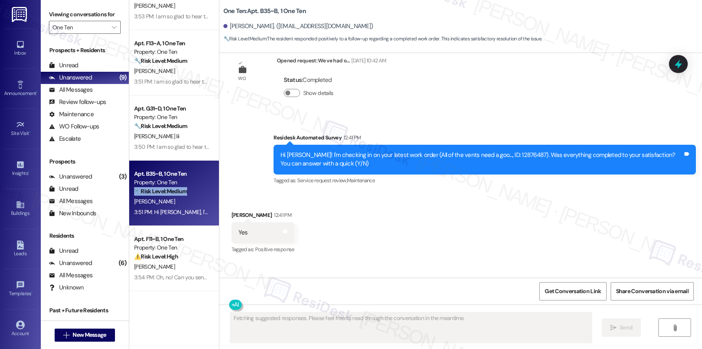
click at [173, 191] on strong "🔧 Risk Level: Medium" at bounding box center [160, 190] width 53 height 7
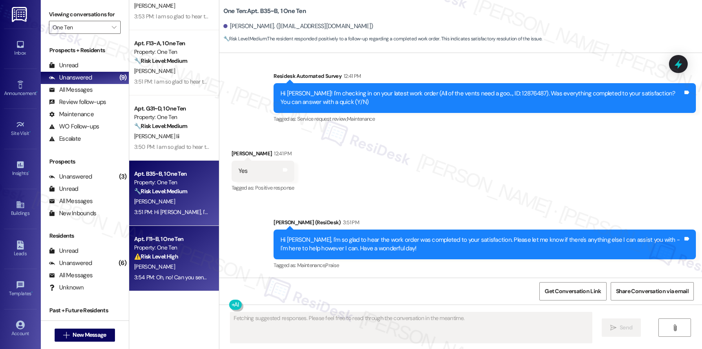
click at [160, 228] on div "Apt. F11~B, 1 One Ten Property: One Ten ⚠️ Risk Level: High The resident confir…" at bounding box center [174, 258] width 90 height 65
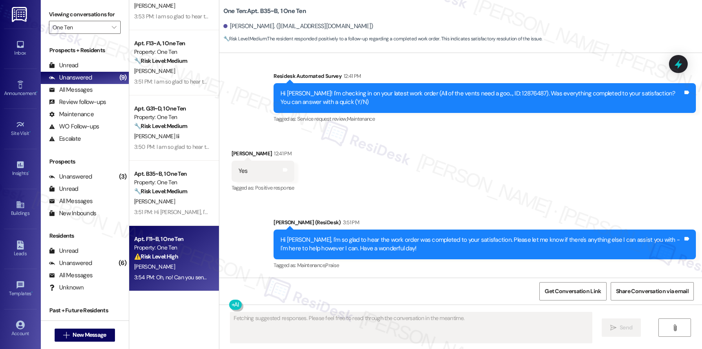
click at [171, 250] on div "Property: One Ten" at bounding box center [171, 247] width 75 height 9
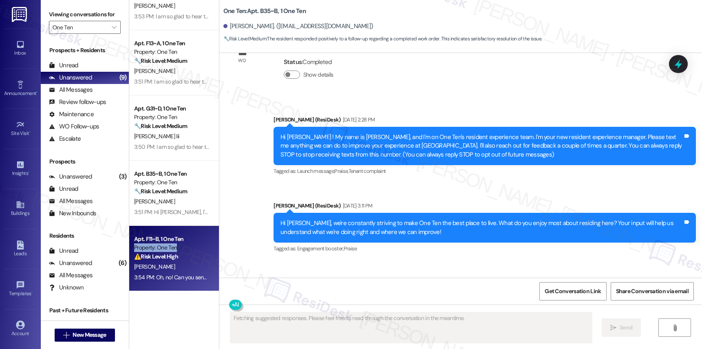
click at [171, 250] on div "Property: One Ten" at bounding box center [171, 247] width 75 height 9
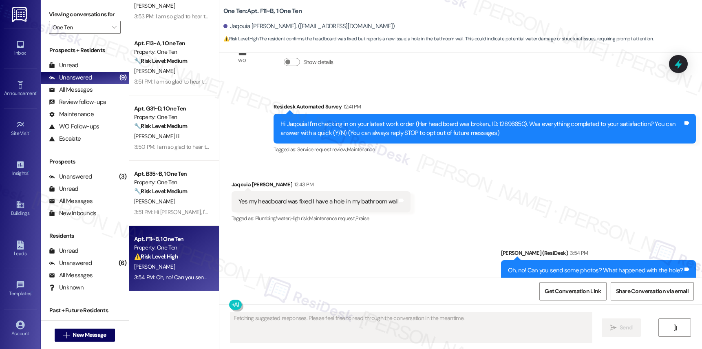
scroll to position [1, 0]
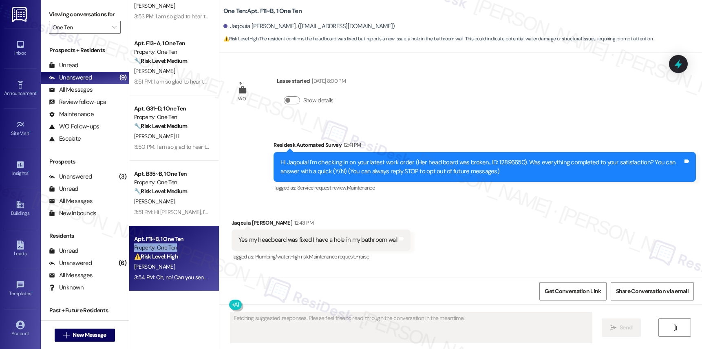
click at [171, 250] on div "Property: One Ten" at bounding box center [171, 247] width 75 height 9
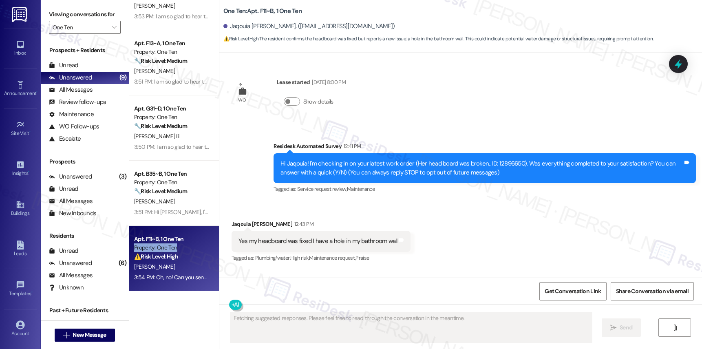
drag, startPoint x: 160, startPoint y: 228, endPoint x: 214, endPoint y: 245, distance: 55.9
click at [171, 249] on div "Property: One Ten" at bounding box center [171, 247] width 75 height 9
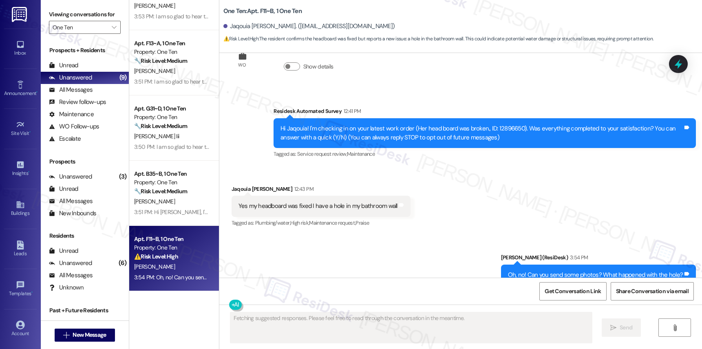
scroll to position [62, 0]
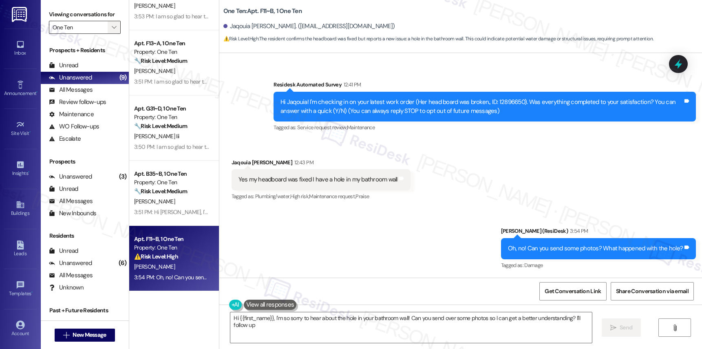
click at [112, 31] on icon "" at bounding box center [114, 27] width 4 height 7
type textarea "Hi {{first_name}}, I'm so sorry to hear about the hole in your bathroom wall! C…"
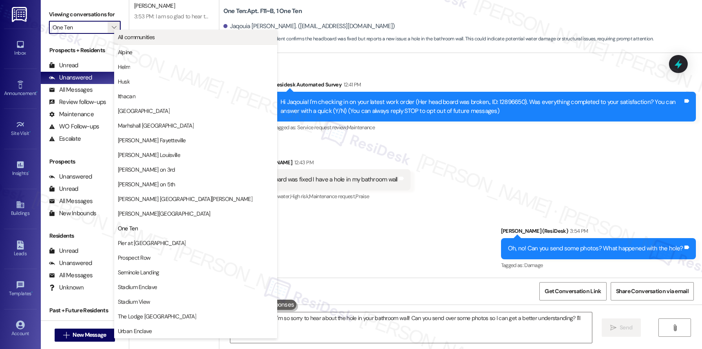
click at [169, 40] on span "All communities" at bounding box center [196, 37] width 156 height 8
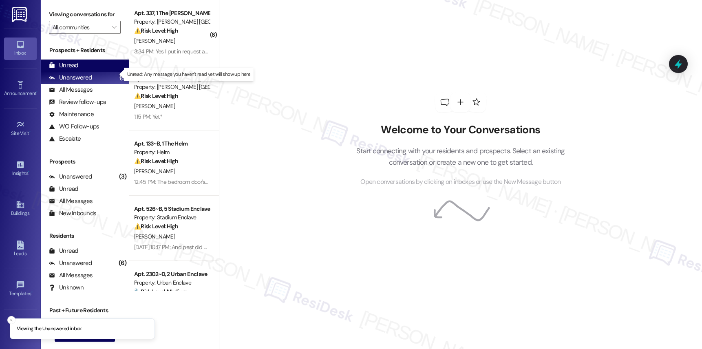
click at [67, 70] on div "Unread" at bounding box center [63, 65] width 29 height 9
click at [69, 70] on div "Unread" at bounding box center [63, 65] width 29 height 9
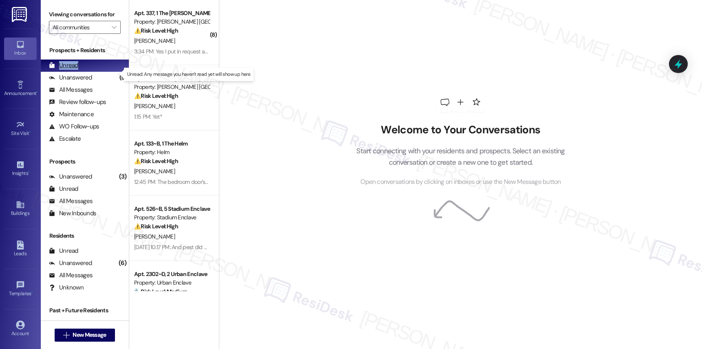
click at [69, 70] on div "Unread" at bounding box center [63, 65] width 29 height 9
drag, startPoint x: 69, startPoint y: 75, endPoint x: 73, endPoint y: 77, distance: 4.6
click at [70, 70] on div "Unread" at bounding box center [63, 65] width 29 height 9
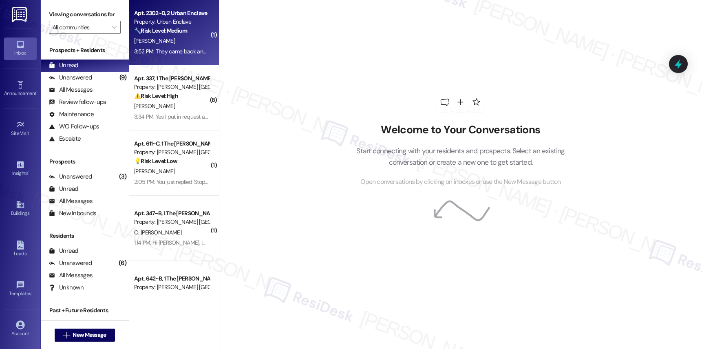
click at [159, 29] on strong "🔧 Risk Level: Medium" at bounding box center [160, 30] width 53 height 7
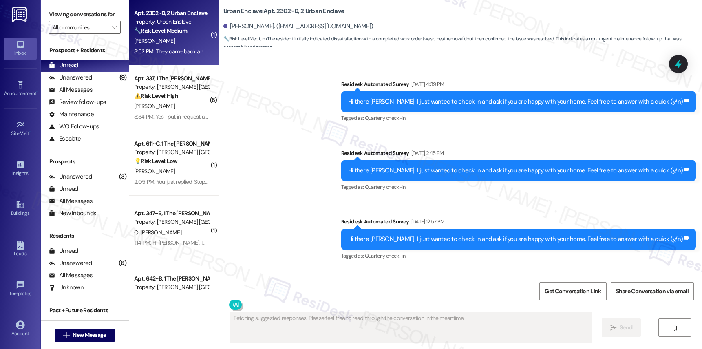
click at [159, 29] on strong "🔧 Risk Level: Medium" at bounding box center [160, 30] width 53 height 7
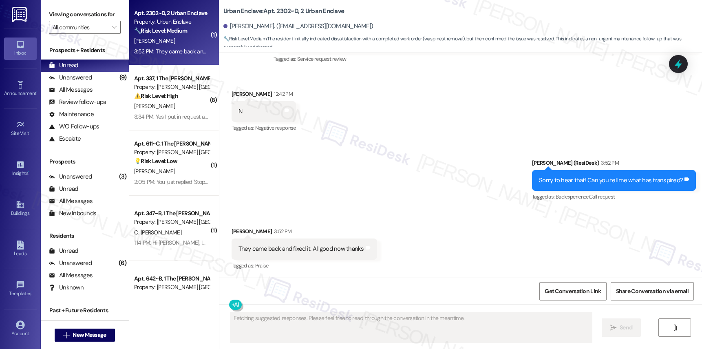
scroll to position [1238, 0]
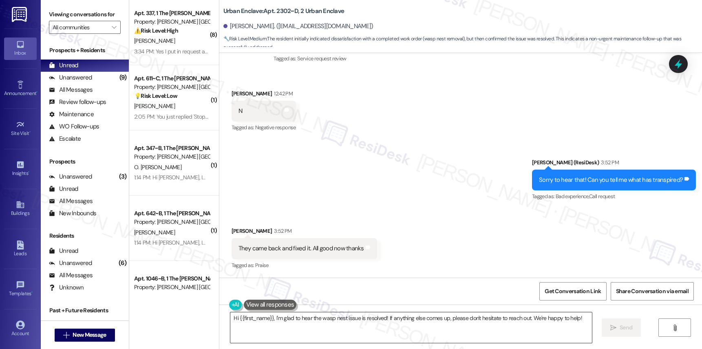
click at [347, 322] on textarea "Hi {{first_name}}, I'm glad to hear the wasp nest issue is resolved! If anythin…" at bounding box center [410, 327] width 361 height 31
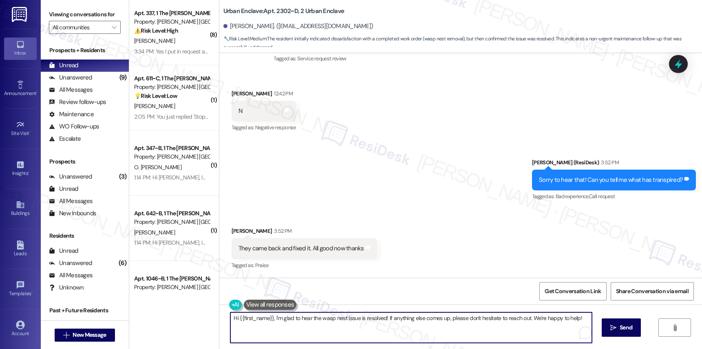
click at [347, 322] on textarea "Hi {{first_name}}, I'm glad to hear the wasp nest issue is resolved! If anythin…" at bounding box center [410, 327] width 361 height 31
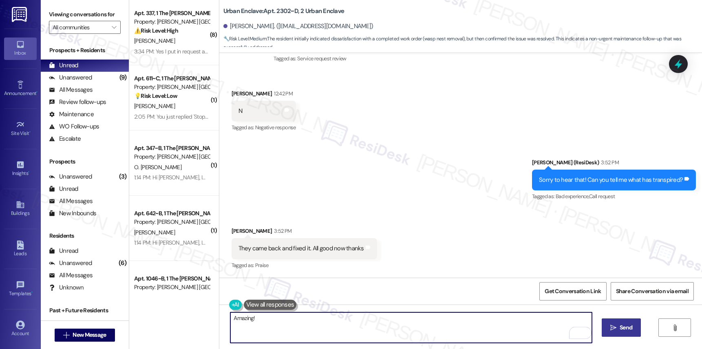
type textarea "Amazing!"
click at [616, 330] on span " Send" at bounding box center [621, 327] width 26 height 9
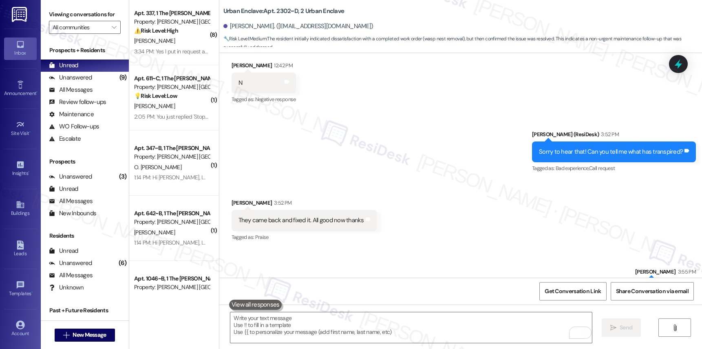
scroll to position [1294, 0]
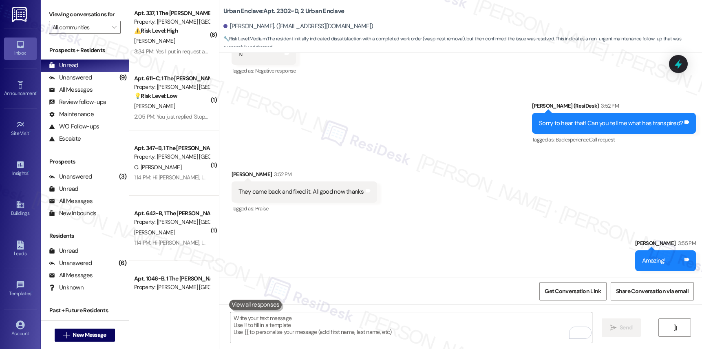
drag, startPoint x: 408, startPoint y: 300, endPoint x: 402, endPoint y: 321, distance: 22.1
click at [407, 308] on div "Announcement, sent via SMS Sarah (ResiDesk) Oct 03, 2023 at 2:34 PM Hi Chloe!! …" at bounding box center [460, 227] width 482 height 349
click at [401, 325] on textarea "To enrich screen reader interactions, please activate Accessibility in Grammarl…" at bounding box center [410, 327] width 361 height 31
click at [402, 325] on textarea "To enrich screen reader interactions, please activate Accessibility in Grammarl…" at bounding box center [410, 327] width 361 height 31
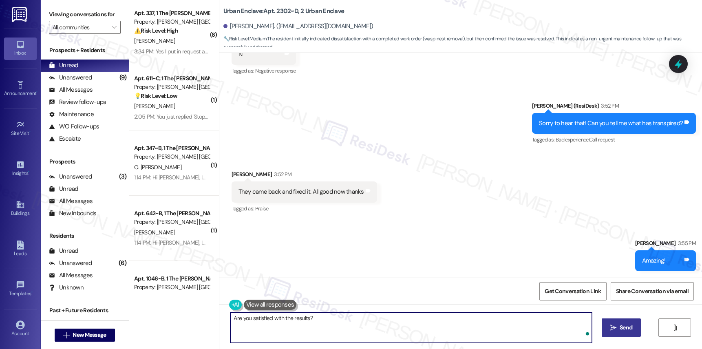
type textarea "Are you satisfied with the results?"
click at [627, 324] on span "Send" at bounding box center [625, 327] width 13 height 9
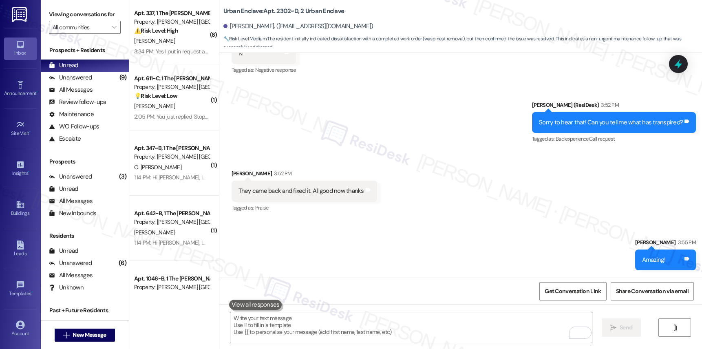
scroll to position [1352, 0]
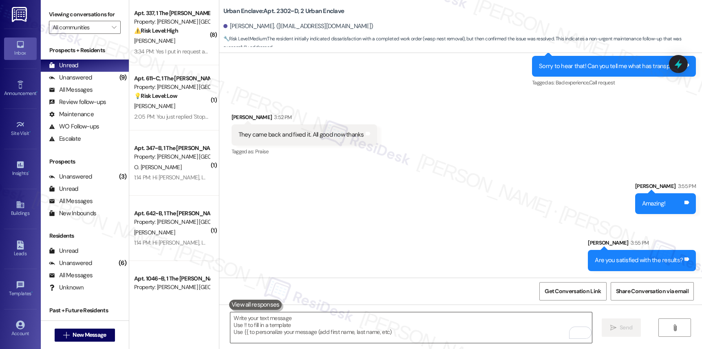
click at [288, 324] on textarea "To enrich screen reader interactions, please activate Accessibility in Grammarl…" at bounding box center [410, 327] width 361 height 31
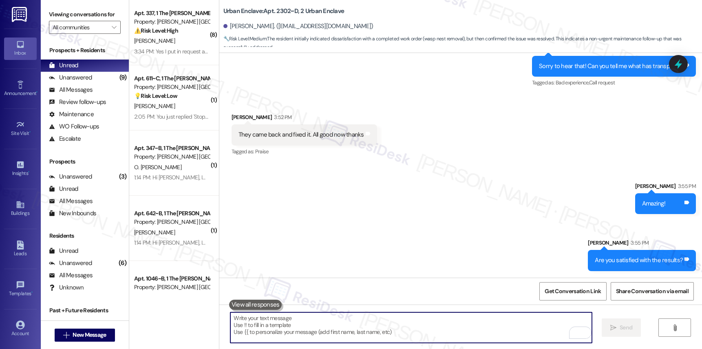
click at [288, 324] on textarea "To enrich screen reader interactions, please activate Accessibility in Grammarl…" at bounding box center [410, 327] width 361 height 31
click at [288, 326] on textarea "To enrich screen reader interactions, please activate Accessibility in Grammarl…" at bounding box center [410, 327] width 361 height 31
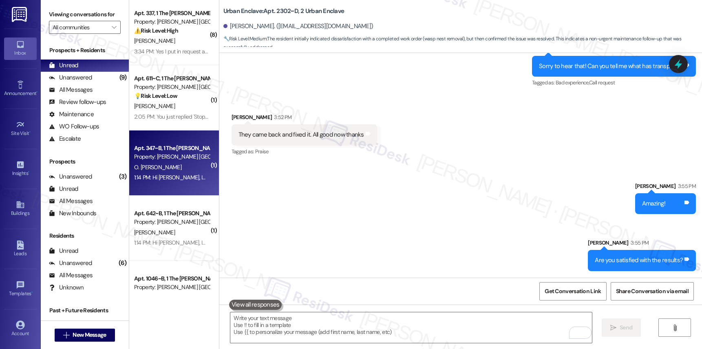
click at [188, 188] on div "Apt. 347~B, 1 The Marshall Louisville Property: Marshall Louisville O. Chinemel…" at bounding box center [174, 162] width 90 height 65
click at [187, 187] on div "Apt. 347~B, 1 The Marshall Louisville Property: Marshall Louisville O. Chinemel…" at bounding box center [174, 162] width 90 height 65
type textarea "Fetching suggested responses. Please feel free to read through the conversation…"
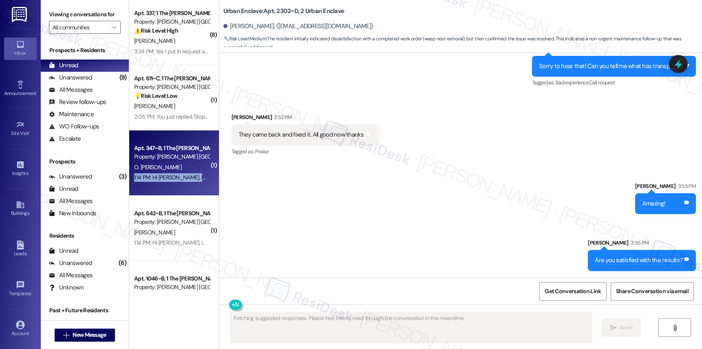
click at [187, 187] on div "Apt. 347~B, 1 The Marshall Louisville Property: Marshall Louisville O. Chinemel…" at bounding box center [174, 162] width 90 height 65
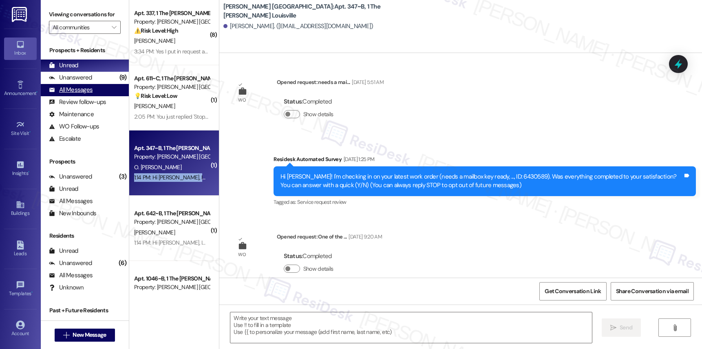
type textarea "Fetching suggested responses. Please feel free to read through the conversation…"
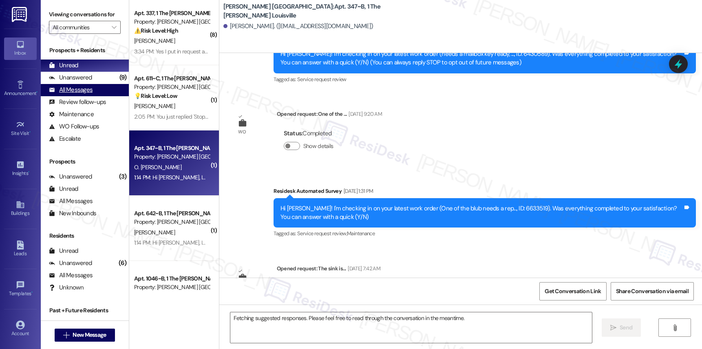
drag, startPoint x: 112, startPoint y: 93, endPoint x: 106, endPoint y: 92, distance: 5.8
click at [112, 94] on div "All Messages (undefined)" at bounding box center [85, 90] width 88 height 12
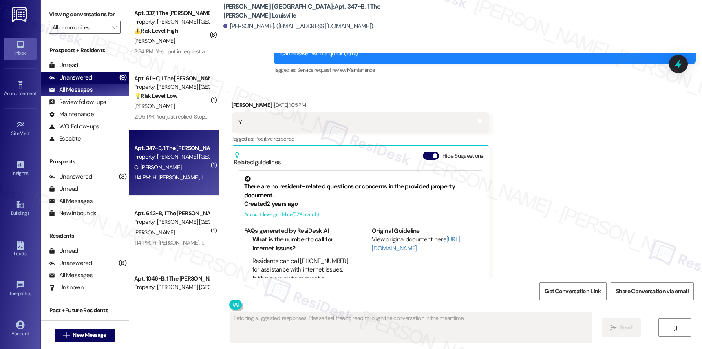
click at [103, 84] on div "Unanswered (9)" at bounding box center [85, 78] width 88 height 12
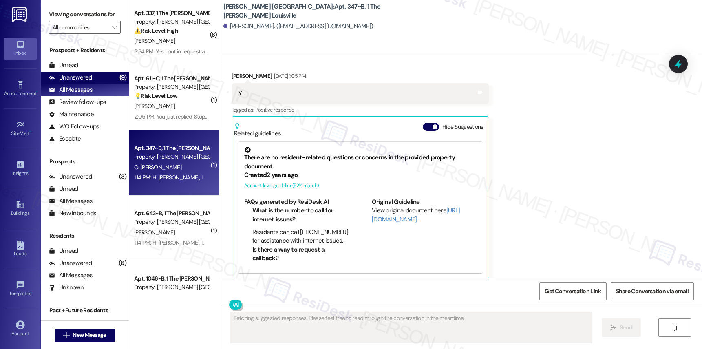
click at [103, 84] on div "Unanswered (9)" at bounding box center [85, 78] width 88 height 12
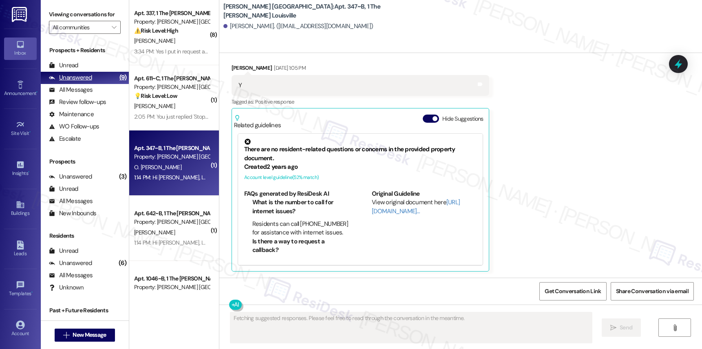
click at [103, 84] on div "Unanswered (9)" at bounding box center [85, 78] width 88 height 12
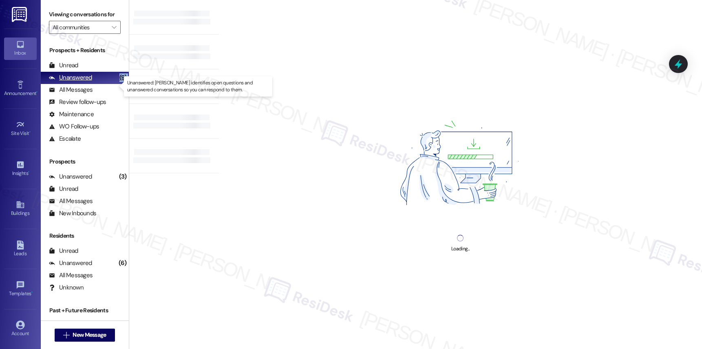
click at [103, 84] on div "Unanswered (9)" at bounding box center [85, 78] width 88 height 12
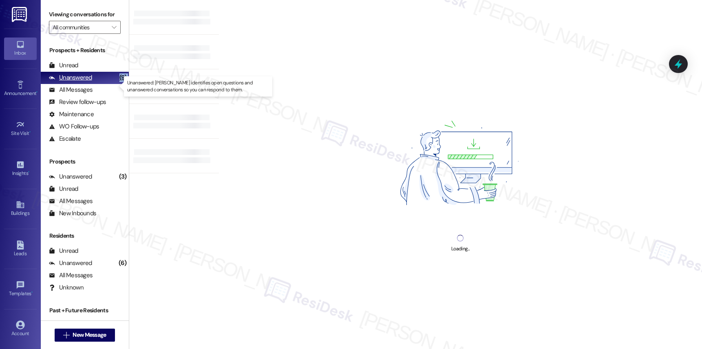
click at [103, 84] on div "Unanswered (9)" at bounding box center [85, 78] width 88 height 12
drag, startPoint x: 103, startPoint y: 89, endPoint x: 125, endPoint y: 92, distance: 22.2
click at [104, 84] on div "Unanswered (9)" at bounding box center [85, 78] width 88 height 12
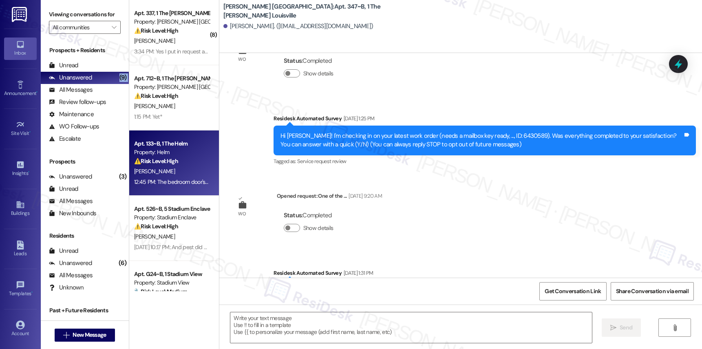
type textarea "Fetching suggested responses. Please feel free to read through the conversation…"
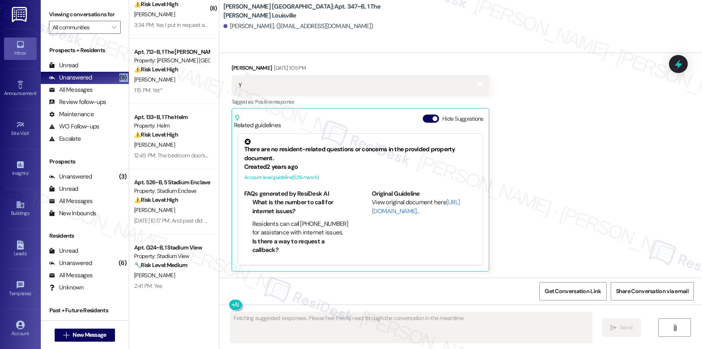
scroll to position [0, 0]
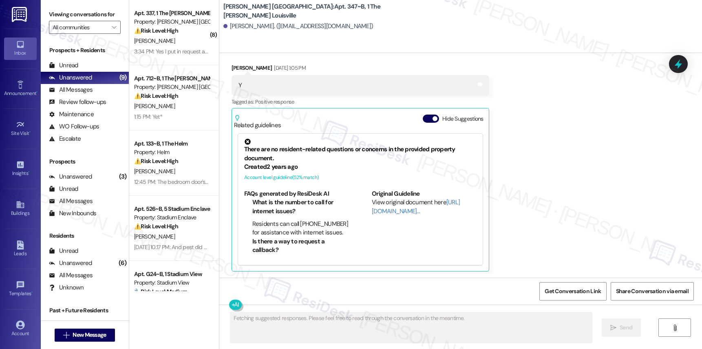
click at [166, 58] on div "( 8 ) Apt. 337, 1 The Marshall Louisville Property: Marshall Louisville ⚠️ Risk…" at bounding box center [174, 145] width 90 height 291
click at [166, 58] on div "Apt. 337, 1 The Marshall Louisville Property: Marshall Louisville ⚠️ Risk Level…" at bounding box center [174, 32] width 90 height 65
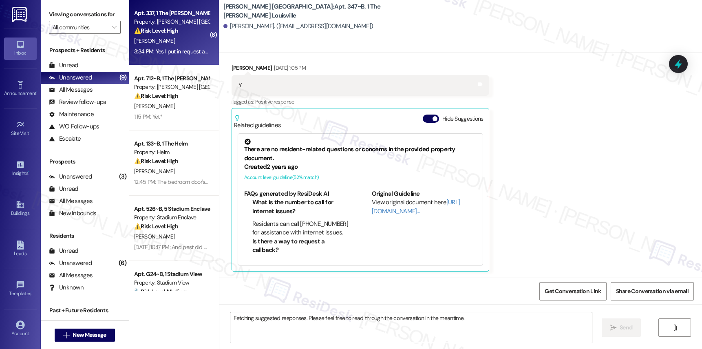
click at [166, 58] on div "Apt. 337, 1 The Marshall Louisville Property: Marshall Louisville ⚠️ Risk Level…" at bounding box center [174, 32] width 90 height 65
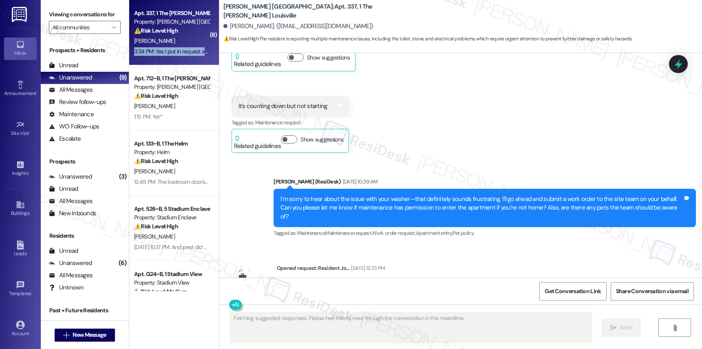
click at [166, 58] on div "Apt. 337, 1 The Marshall Louisville Property: Marshall Louisville ⚠️ Risk Level…" at bounding box center [174, 32] width 90 height 65
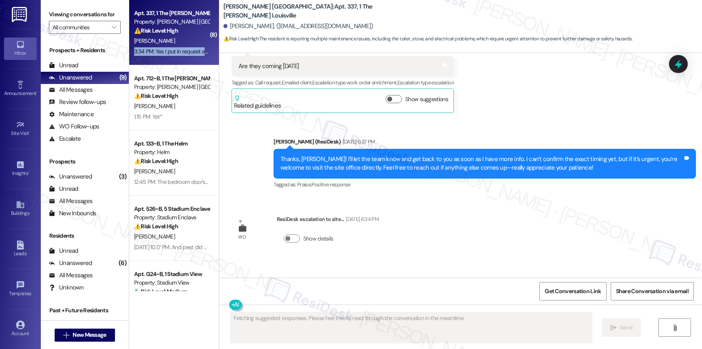
click at [166, 58] on div "Apt. 337, 1 The Marshall Louisville Property: Marshall Louisville ⚠️ Risk Level…" at bounding box center [174, 32] width 90 height 65
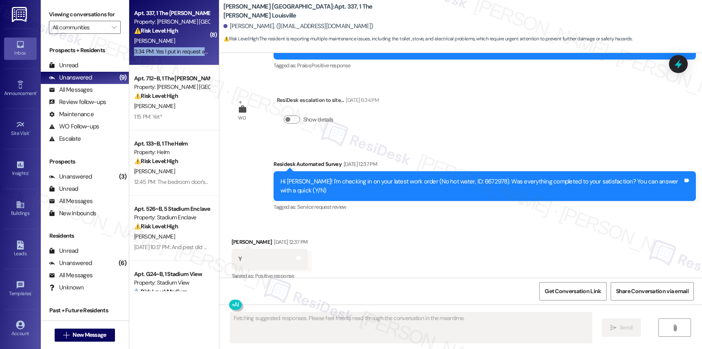
click at [166, 58] on div "Apt. 337, 1 The Marshall Louisville Property: Marshall Louisville ⚠️ Risk Level…" at bounding box center [174, 32] width 90 height 65
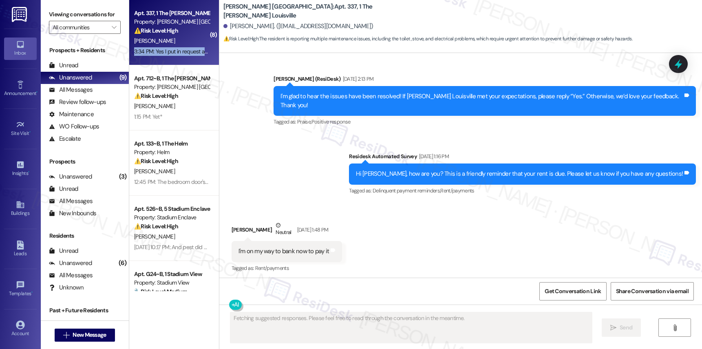
click at [166, 58] on div "Apt. 337, 1 The Marshall Louisville Property: Marshall Louisville ⚠️ Risk Level…" at bounding box center [174, 32] width 90 height 65
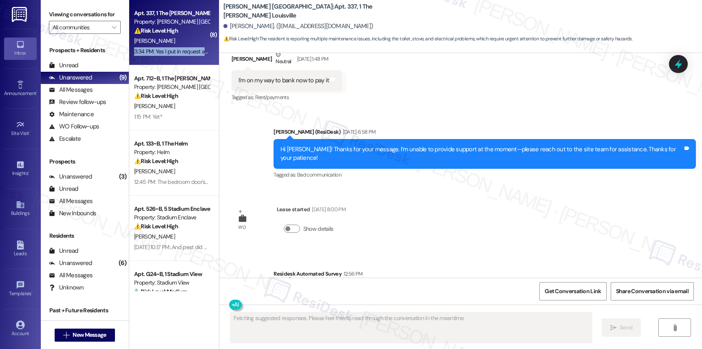
click at [166, 58] on div "Apt. 337, 1 The Marshall Louisville Property: Marshall Louisville ⚠️ Risk Level…" at bounding box center [174, 32] width 90 height 65
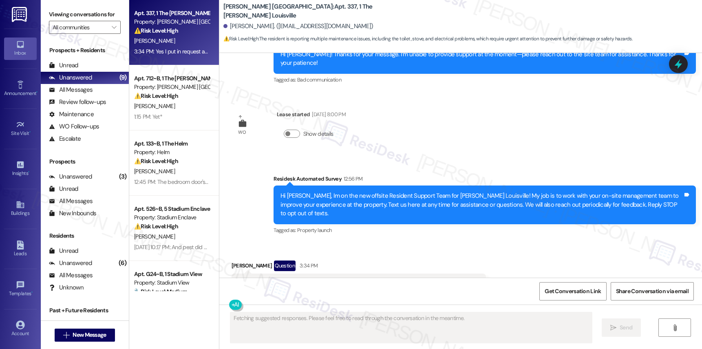
scroll to position [1472, 0]
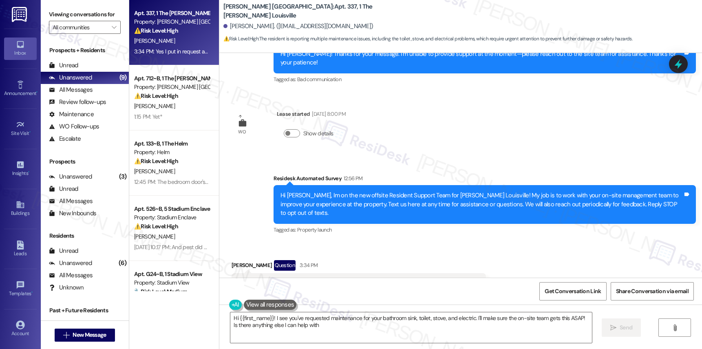
type textarea "Hi {{first_name}}! I see you've requested maintenance for your bathroom sink, t…"
drag, startPoint x: 382, startPoint y: 248, endPoint x: 460, endPoint y: 248, distance: 77.8
click at [457, 279] on div "Yes I put in request about my bathroom sink ..but also need toilet stove n elec…" at bounding box center [355, 283] width 234 height 9
drag, startPoint x: 383, startPoint y: 248, endPoint x: 462, endPoint y: 247, distance: 79.1
click at [461, 273] on div "Yes I put in request about my bathroom sink ..but also need toilet stove n elec…" at bounding box center [358, 283] width 254 height 21
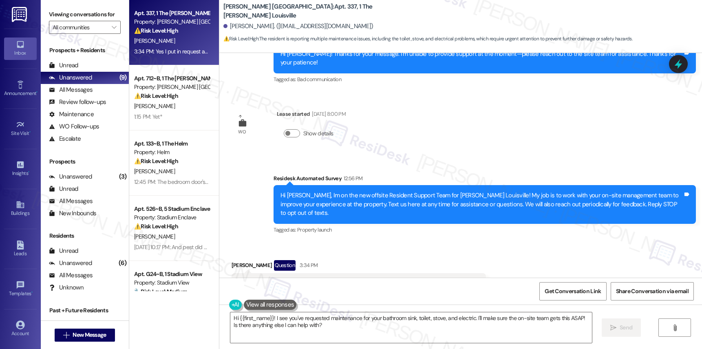
copy div "toilet stove n electric looked at Tags and notes"
click at [231, 307] on button at bounding box center [260, 304] width 62 height 10
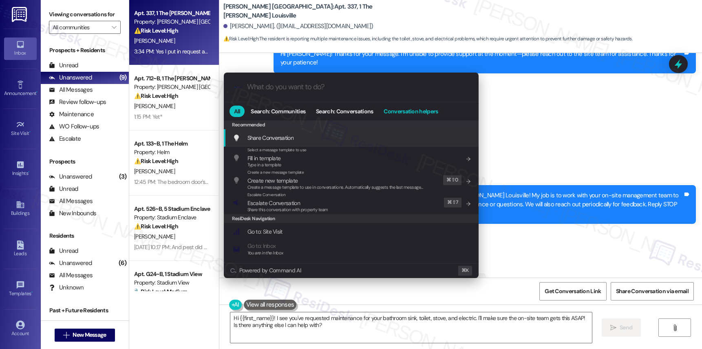
click at [396, 113] on span "Conversation helpers" at bounding box center [410, 111] width 54 height 6
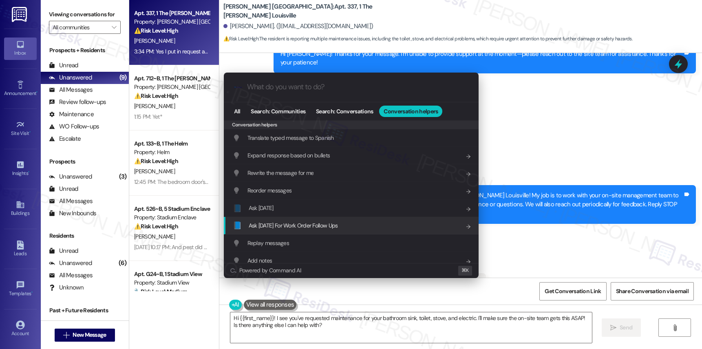
click at [313, 224] on span "Ask Friday For Work Order Follow Ups" at bounding box center [293, 225] width 89 height 7
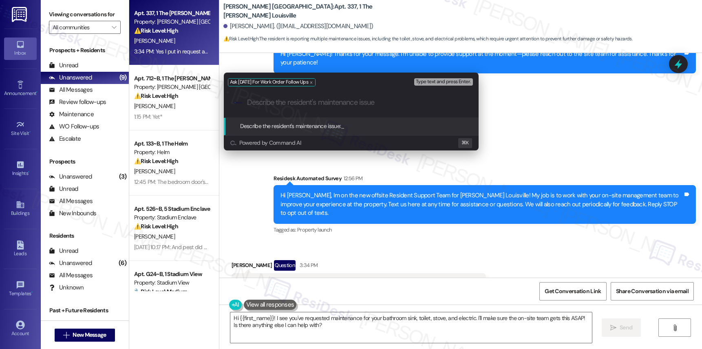
paste input "toilet stove n electric looked at"
type input "toilet stove n electric looked at"
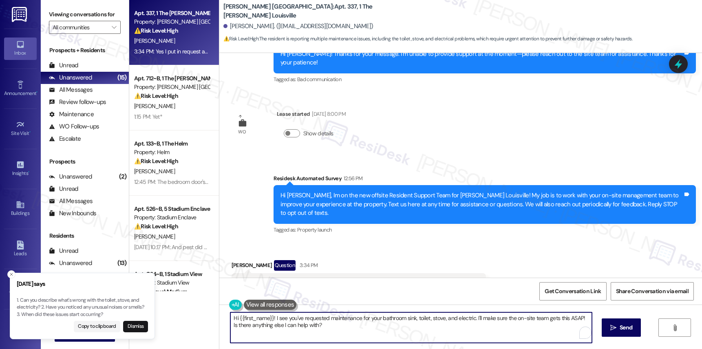
drag, startPoint x: 330, startPoint y: 324, endPoint x: 241, endPoint y: 310, distance: 90.0
click at [241, 312] on div "Hi {{first_name}}! I see you've requested maintenance for your bathroom sink, t…" at bounding box center [407, 327] width 362 height 31
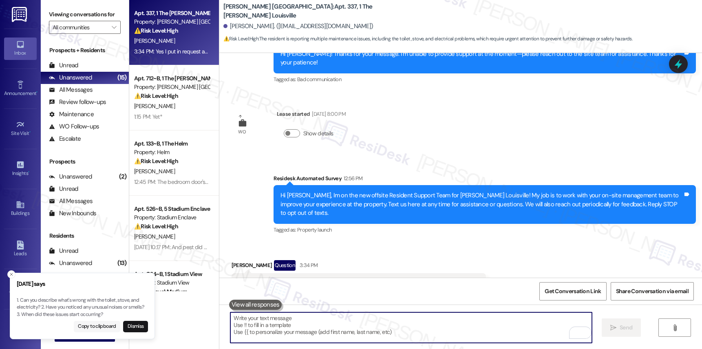
click at [101, 324] on button "Copy to clipboard" at bounding box center [97, 326] width 47 height 11
click at [266, 330] on textarea "To enrich screen reader interactions, please activate Accessibility in Grammarl…" at bounding box center [410, 327] width 361 height 31
paste textarea "1. Can you describe what's wrong with the toilet, stove, and electricity? 2. Ha…"
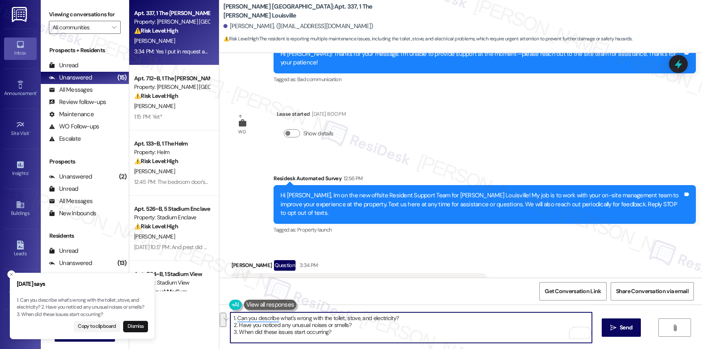
drag, startPoint x: 397, startPoint y: 317, endPoint x: 398, endPoint y: 334, distance: 17.1
click at [399, 335] on textarea "1. Can you describe what's wrong with the toilet, stove, and electricity? 2. Ha…" at bounding box center [410, 327] width 361 height 31
drag, startPoint x: 232, startPoint y: 318, endPoint x: 225, endPoint y: 317, distance: 7.4
click at [230, 317] on textarea "1. Can you describe what's wrong with the toilet, stove, and electricity?" at bounding box center [410, 327] width 361 height 31
type textarea "Can you describe what's wrong with the toilet, stove, and electricity?"
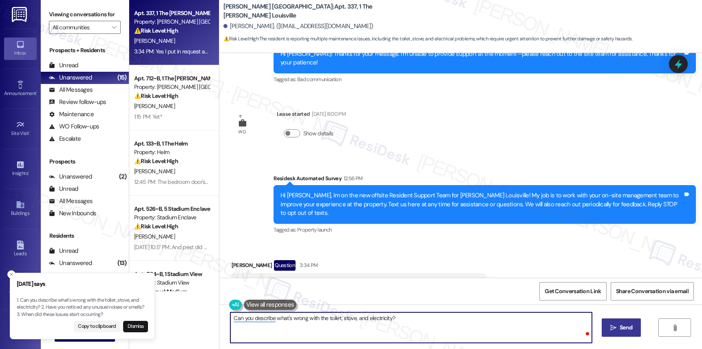
click at [601, 330] on button " Send" at bounding box center [621, 327] width 40 height 18
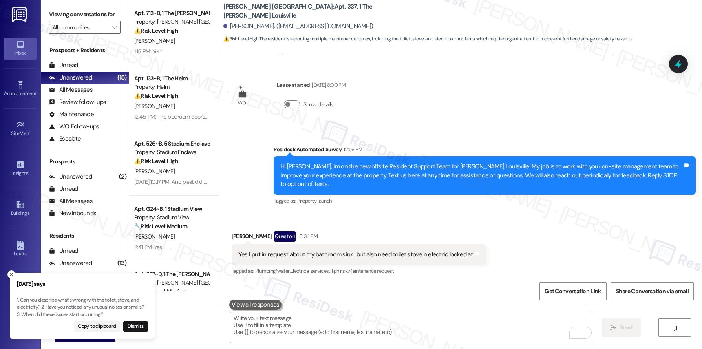
scroll to position [1529, 0]
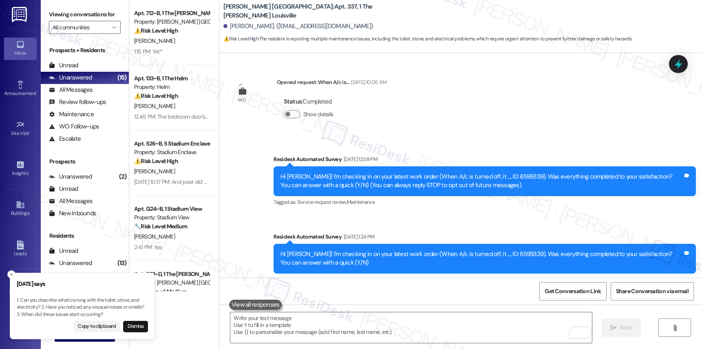
scroll to position [1529, 0]
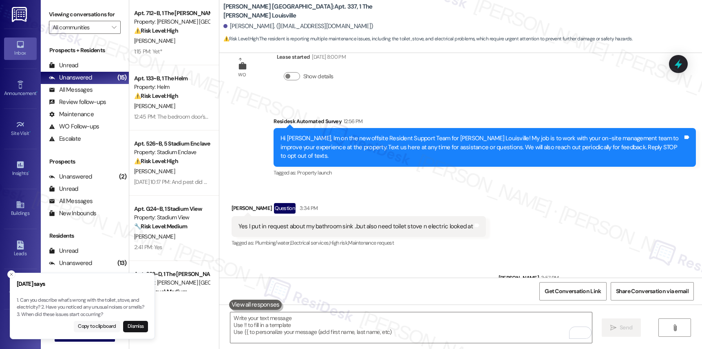
click at [102, 321] on button "Copy to clipboard" at bounding box center [97, 326] width 47 height 11
click at [98, 327] on button "Copy to clipboard" at bounding box center [97, 326] width 47 height 11
click at [236, 327] on textarea "To enrich screen reader interactions, please activate Accessibility in Grammarl…" at bounding box center [410, 327] width 361 height 31
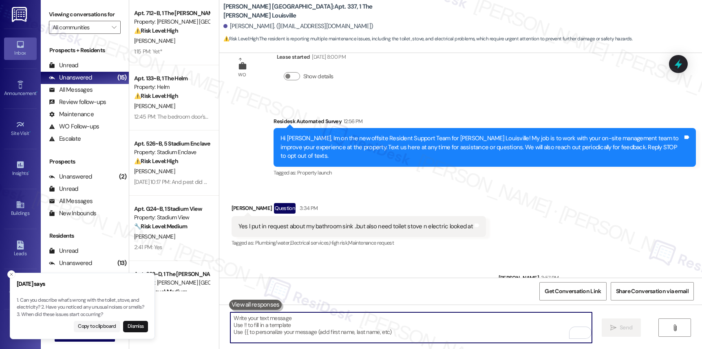
click at [236, 327] on textarea "To enrich screen reader interactions, please activate Accessibility in Grammarl…" at bounding box center [410, 327] width 361 height 31
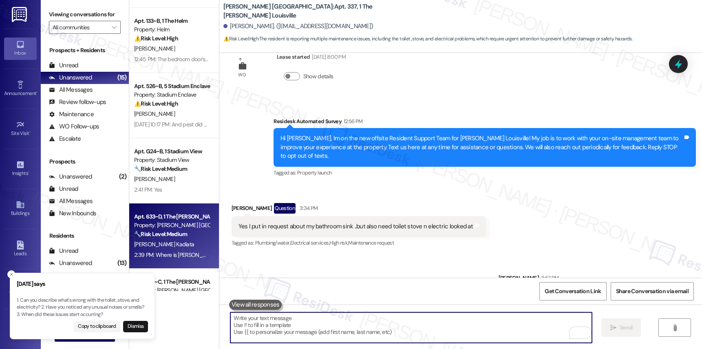
scroll to position [95, 0]
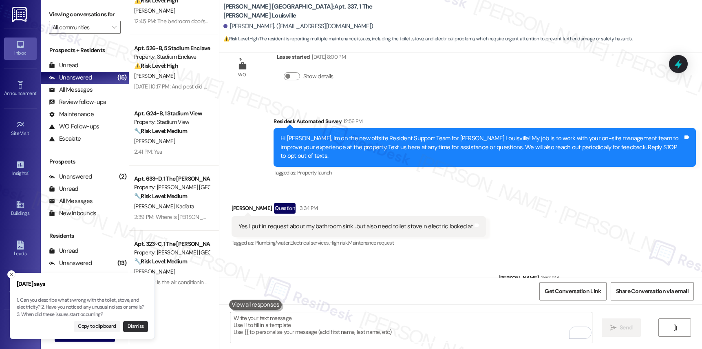
click at [131, 325] on button "Dismiss" at bounding box center [135, 326] width 25 height 11
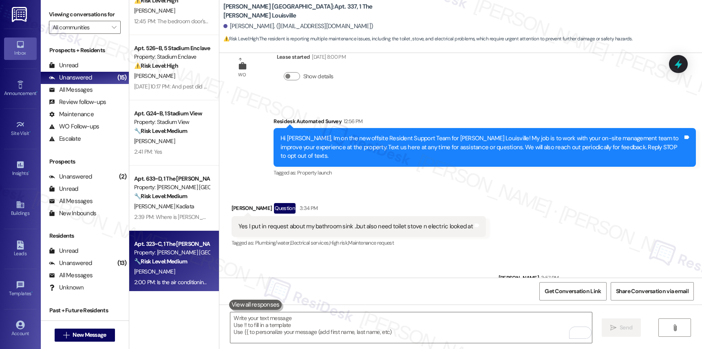
click at [169, 264] on strong "🔧 Risk Level: Medium" at bounding box center [160, 261] width 53 height 7
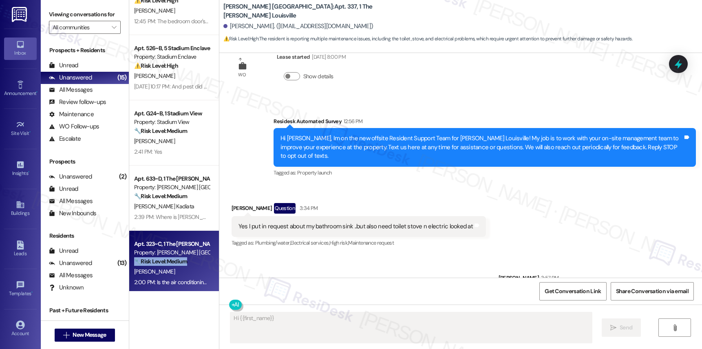
click at [169, 264] on strong "🔧 Risk Level: Medium" at bounding box center [160, 261] width 53 height 7
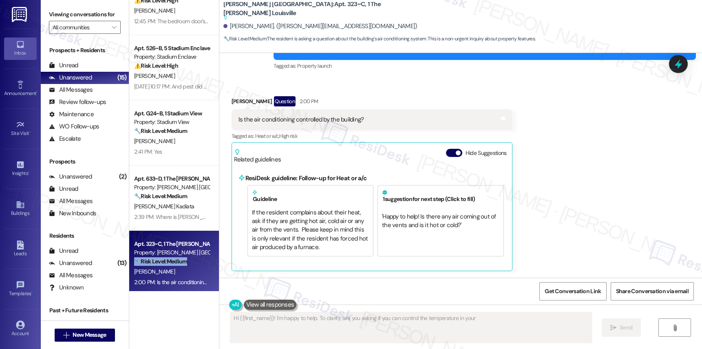
click at [169, 264] on strong "🔧 Risk Level: Medium" at bounding box center [160, 261] width 53 height 7
type textarea "Hi {{first_name}}! I'm happy to help. To clarify, are you asking if you can con…"
click at [169, 264] on strong "🔧 Risk Level: Medium" at bounding box center [160, 261] width 53 height 7
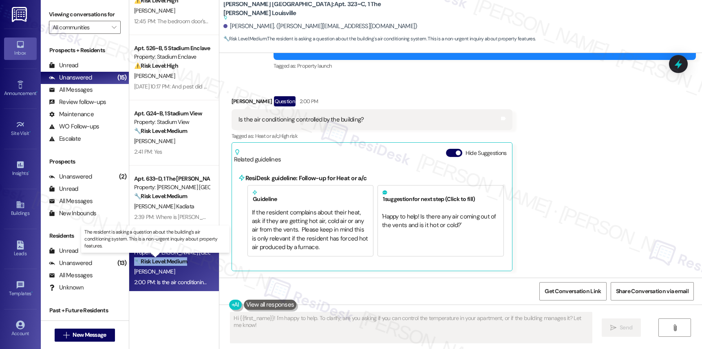
click at [169, 264] on strong "🔧 Risk Level: Medium" at bounding box center [160, 261] width 53 height 7
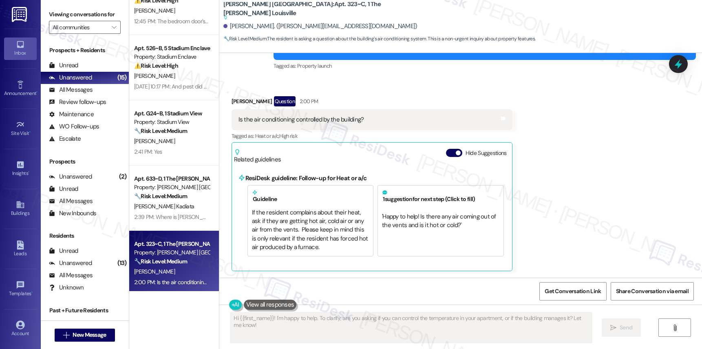
click at [172, 204] on div "[PERSON_NAME] Kadiata" at bounding box center [171, 206] width 77 height 10
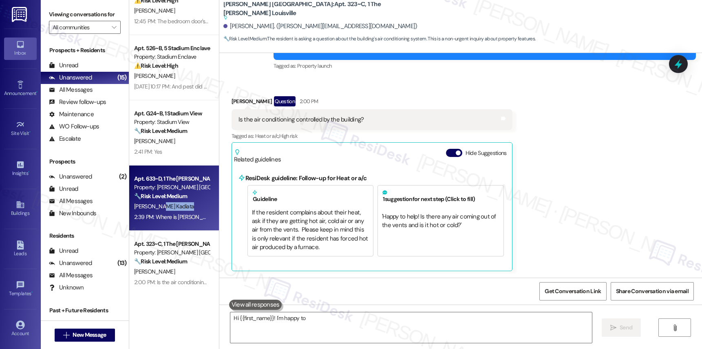
click at [172, 204] on div "[PERSON_NAME] Kadiata" at bounding box center [171, 206] width 77 height 10
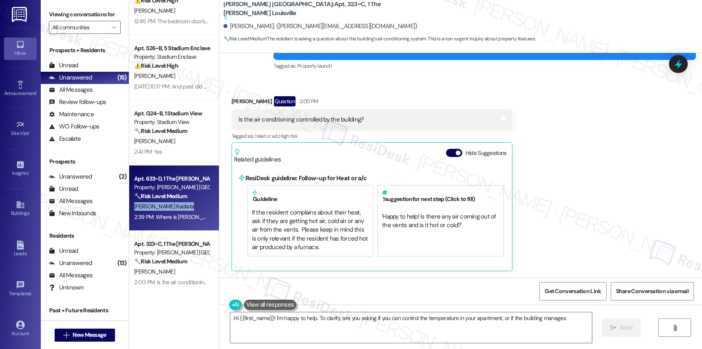
click at [172, 204] on div "[PERSON_NAME] Kadiata" at bounding box center [171, 206] width 77 height 10
type textarea "Fetching suggested responses. Please feel free to read through the conversation…"
click at [172, 204] on div "[PERSON_NAME] Kadiata" at bounding box center [171, 206] width 77 height 10
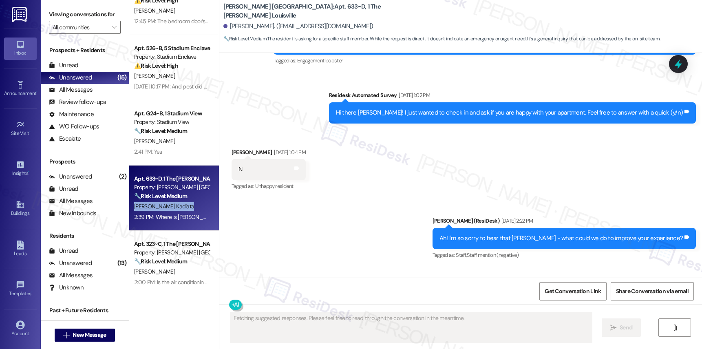
click at [172, 204] on div "[PERSON_NAME] Kadiata" at bounding box center [171, 206] width 77 height 10
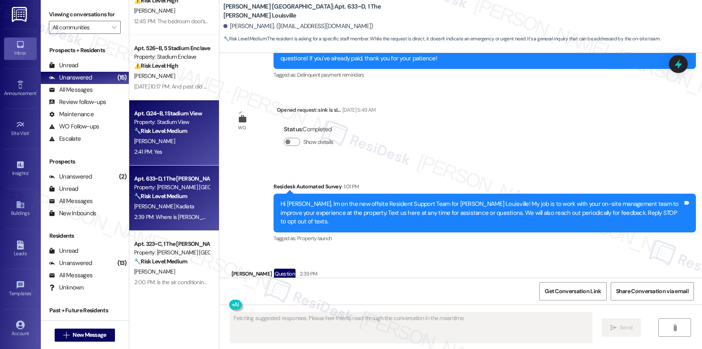
click at [174, 152] on div "2:41 PM: Yes 2:41 PM: Yes" at bounding box center [171, 152] width 77 height 10
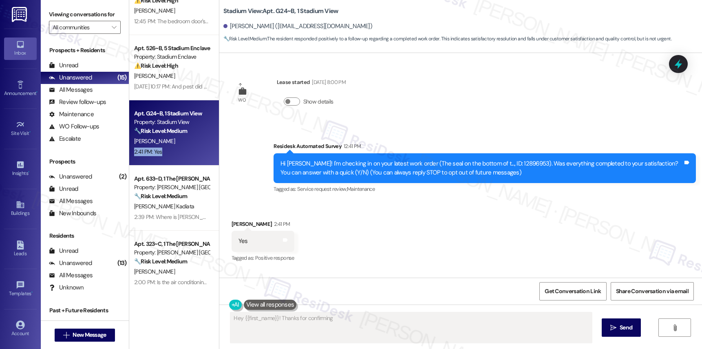
click at [174, 152] on div "2:41 PM: Yes 2:41 PM: Yes" at bounding box center [171, 152] width 77 height 10
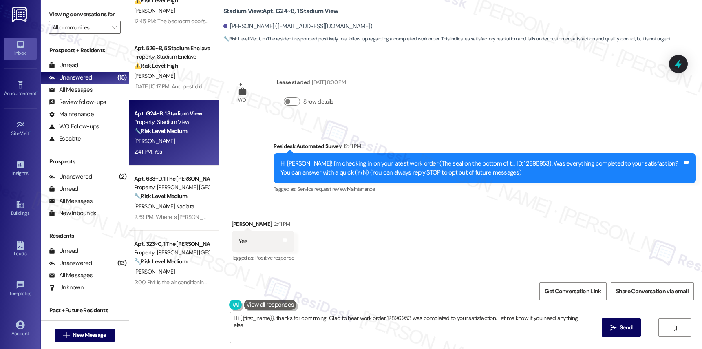
type textarea "Hi {{first_name}}, thanks for confirming! Glad to hear work order 12896953 was …"
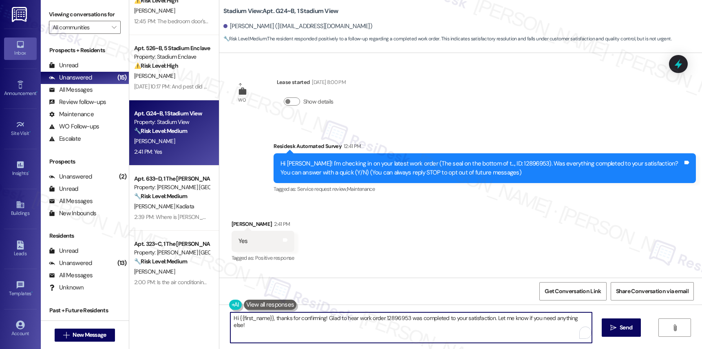
click at [289, 319] on textarea "Hi {{first_name}}, thanks for confirming! Glad to hear work order 12896953 was …" at bounding box center [410, 327] width 361 height 31
click at [290, 318] on textarea "Hi {{first_name}}, thanks for confirming! Glad to hear work order 12896953 was …" at bounding box center [410, 327] width 361 height 31
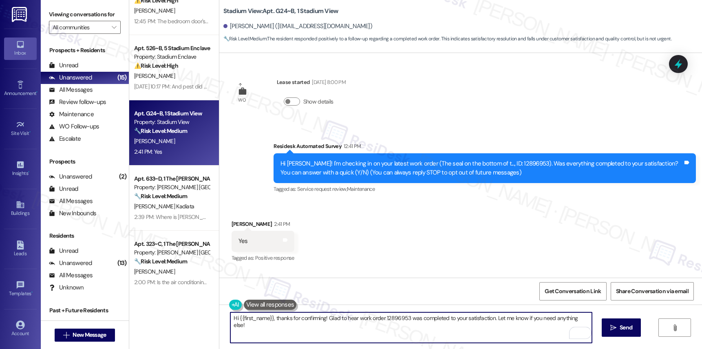
click at [290, 318] on textarea "Hi {{first_name}}, thanks for confirming! Glad to hear work order 12896953 was …" at bounding box center [410, 327] width 361 height 31
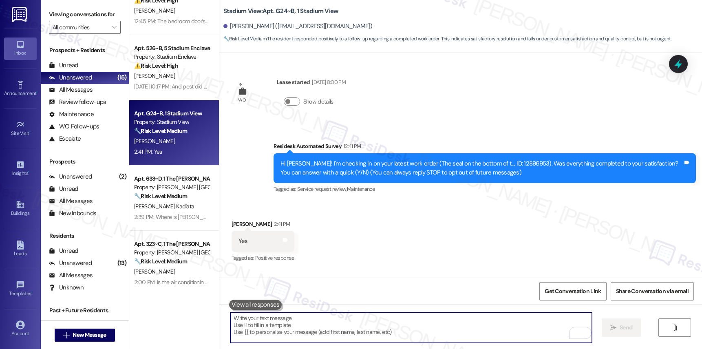
paste textarea "1. Can you describe what's wrong with the toilet, stove, and electricity? 2. Ha…"
type textarea "1. Can you describe what's wrong with the toilet, stove, and electricity? 2. Ha…"
click at [275, 334] on textarea "To enrich screen reader interactions, please activate Accessibility in Grammarl…" at bounding box center [410, 327] width 361 height 31
click at [276, 333] on textarea "To enrich screen reader interactions, please activate Accessibility in Grammarl…" at bounding box center [410, 327] width 361 height 31
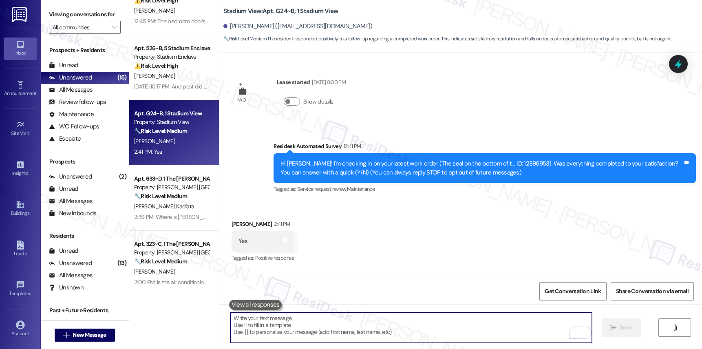
paste textarea "We’re so glad to hear that you’re happy with the maintenance service! Our team …"
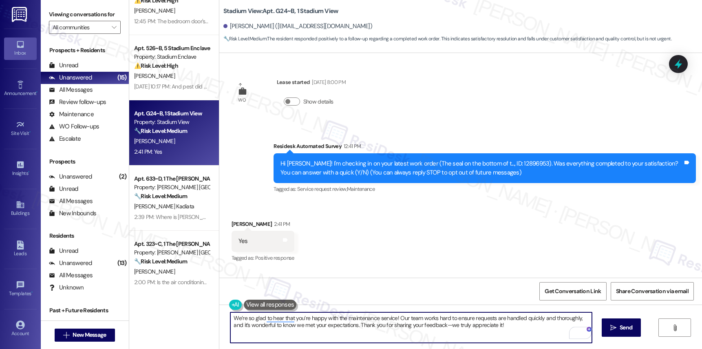
click at [434, 323] on textarea "We’re so glad to hear that you’re happy with the maintenance service! Our team …" at bounding box center [410, 327] width 361 height 31
click at [441, 325] on textarea "We’re so glad to hear that you’re happy with the maintenance service! Our team …" at bounding box center [410, 327] width 361 height 31
drag, startPoint x: 242, startPoint y: 317, endPoint x: 219, endPoint y: 310, distance: 23.6
click at [219, 312] on div "We’re so glad to hear that you’re happy with the maintenance service! Our team …" at bounding box center [460, 334] width 482 height 61
type textarea "I am so glad to hear that you’re happy with the maintenance service! Our team w…"
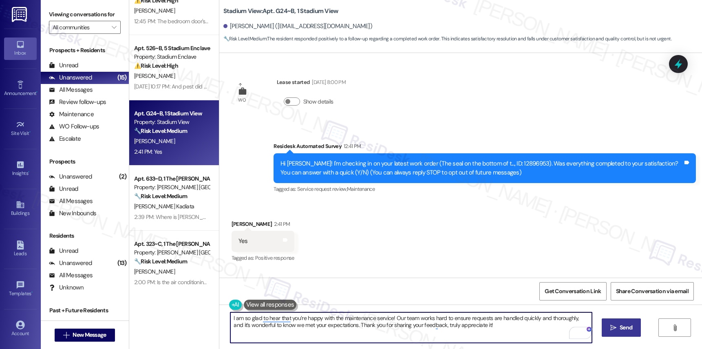
click at [625, 329] on span "Send" at bounding box center [625, 327] width 13 height 9
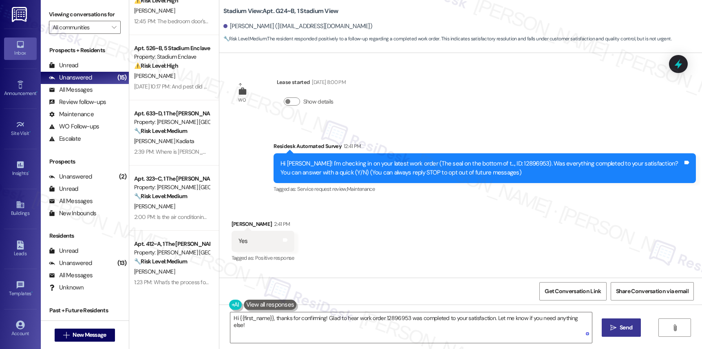
scroll to position [58, 0]
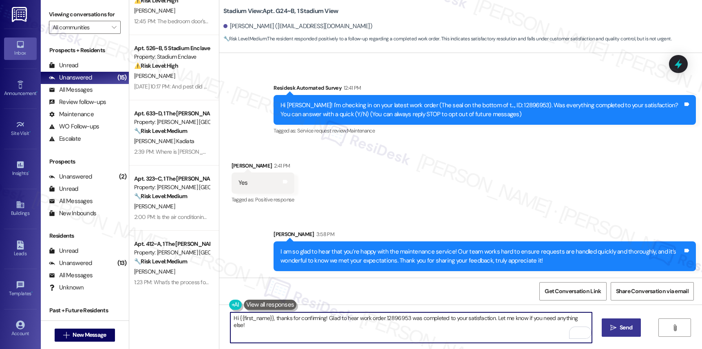
click at [320, 319] on textarea "Hi {{first_name}}, thanks for confirming! Glad to hear work order 12896953 was …" at bounding box center [410, 327] width 361 height 31
click at [321, 318] on textarea "Hi {{first_name}}, thanks for confirming! Glad to hear work order 12896953 was …" at bounding box center [410, 327] width 361 height 31
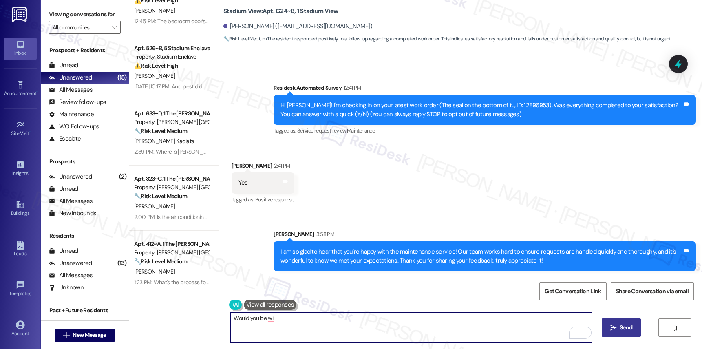
click at [297, 318] on textarea "Would you be wil" at bounding box center [410, 327] width 361 height 31
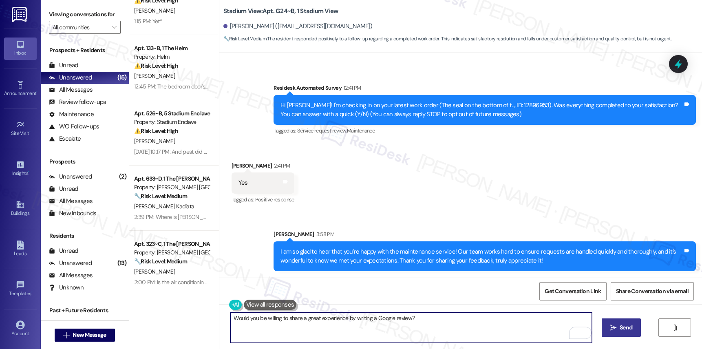
type textarea "Would you be willing to share a great experience by writing a Google review?"
drag, startPoint x: 608, startPoint y: 324, endPoint x: 613, endPoint y: 329, distance: 6.9
click at [610, 326] on span " Send" at bounding box center [621, 327] width 26 height 9
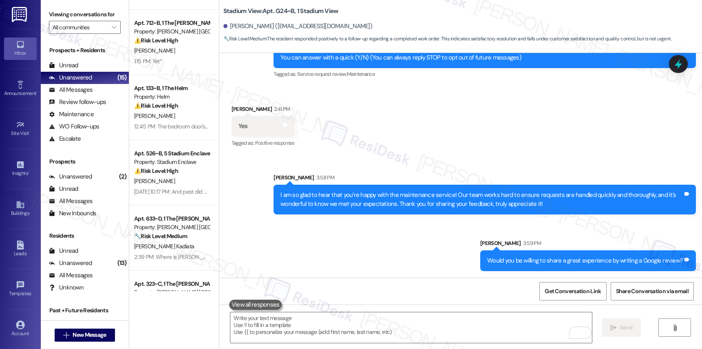
scroll to position [0, 0]
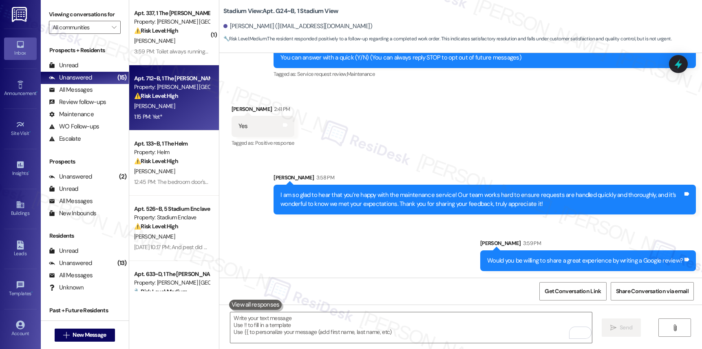
drag, startPoint x: 168, startPoint y: 52, endPoint x: 178, endPoint y: 87, distance: 36.8
click at [168, 53] on div "( 1 ) Apt. 337, 1 The Marshall Louisville Property: Marshall Louisville ⚠️ Risk…" at bounding box center [174, 145] width 90 height 291
click at [178, 87] on div "Property: [PERSON_NAME] [GEOGRAPHIC_DATA]" at bounding box center [171, 87] width 75 height 9
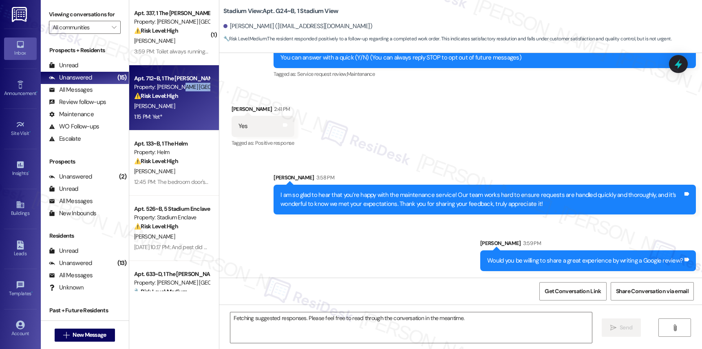
click at [178, 87] on div "Property: [PERSON_NAME] [GEOGRAPHIC_DATA]" at bounding box center [171, 87] width 75 height 9
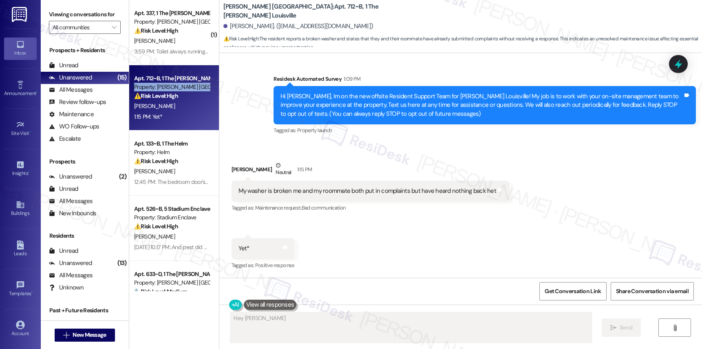
click at [178, 87] on div "Property: [PERSON_NAME] [GEOGRAPHIC_DATA]" at bounding box center [171, 87] width 75 height 9
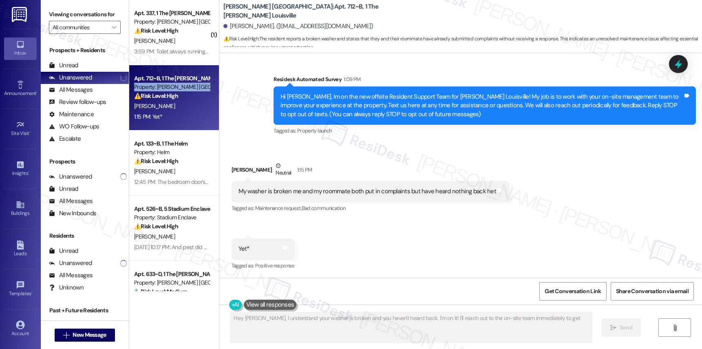
click at [178, 87] on div "Property: [PERSON_NAME] [GEOGRAPHIC_DATA]" at bounding box center [171, 87] width 75 height 9
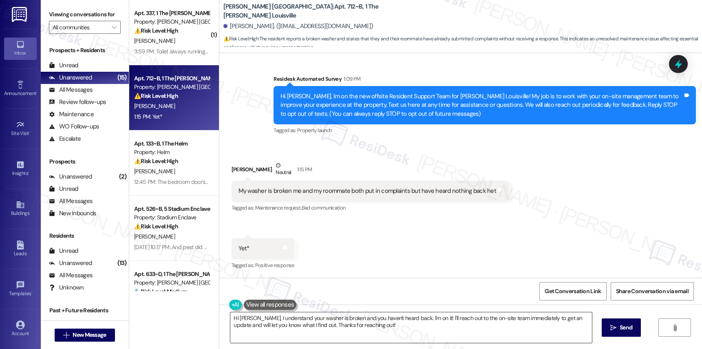
click at [307, 318] on textarea "Hi Jacob, I understand your washer is broken and you haven't heard back. I'm on…" at bounding box center [410, 327] width 361 height 31
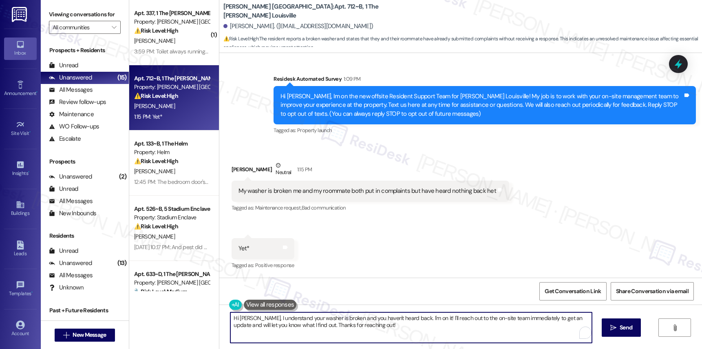
click at [306, 319] on textarea "Hi Jacob, I understand your washer is broken and you haven't heard back. I'm on…" at bounding box center [410, 327] width 361 height 31
click at [307, 321] on textarea "Hi Jacob, I understand your washer is broken and you haven't heard back. I'm on…" at bounding box center [410, 327] width 361 height 31
click at [307, 322] on textarea "Hi Jacob, I understand your washer is broken and you haven't heard back. I'm on…" at bounding box center [410, 327] width 361 height 31
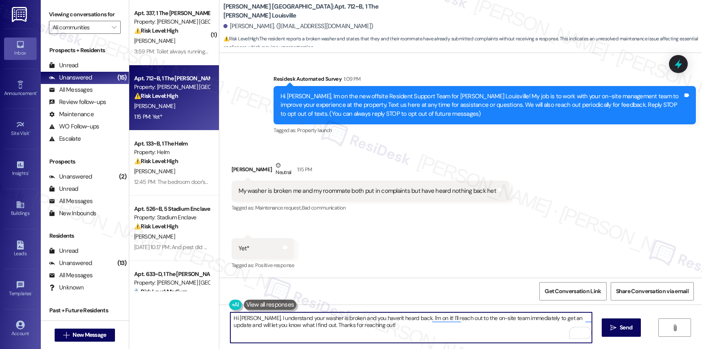
click at [307, 322] on textarea "Hi Jacob, I understand your washer is broken and you haven't heard back. I'm on…" at bounding box center [410, 327] width 361 height 31
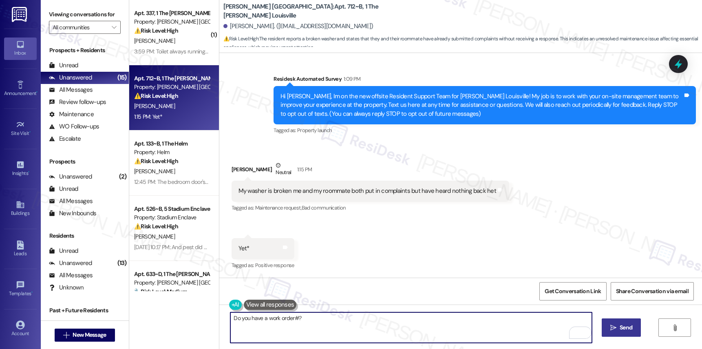
type textarea "Do you have a work order#?"
click at [600, 326] on div "Do you have a work order#?  Send " at bounding box center [460, 334] width 482 height 61
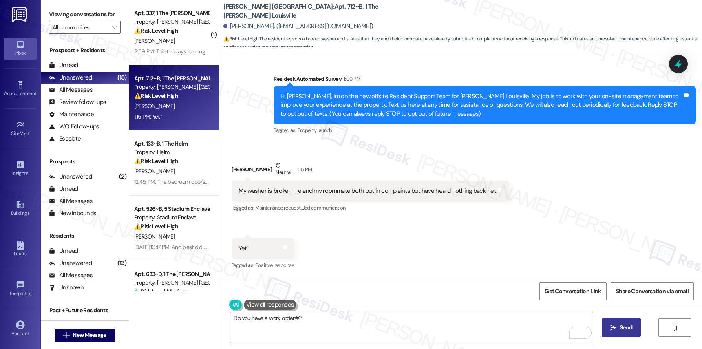
click at [605, 326] on button " Send" at bounding box center [621, 327] width 40 height 18
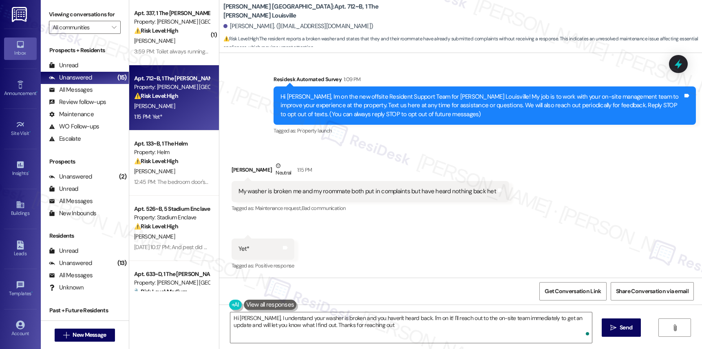
type textarea "Hi Jacob, I understand your washer is broken and you haven't heard back. I'm on…"
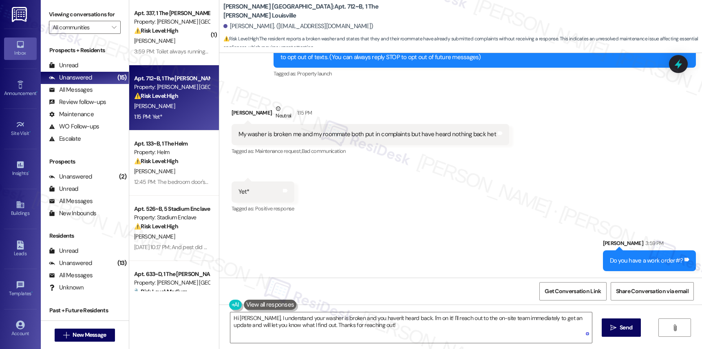
drag, startPoint x: 469, startPoint y: 214, endPoint x: 427, endPoint y: 216, distance: 42.8
click at [469, 211] on div "Received via SMS Jacob Strauss Neutral 1:15 PM My washer is broken me and my ro…" at bounding box center [460, 153] width 482 height 135
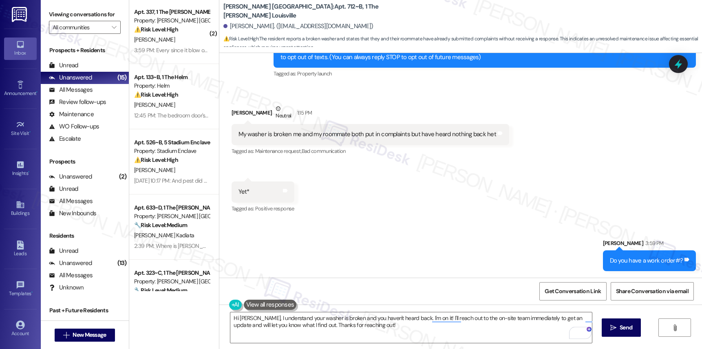
click at [161, 25] on div "( 2 ) Apt. 337, 1 The Marshall Louisville Property: Marshall Louisville ⚠️ Risk…" at bounding box center [174, 145] width 90 height 291
click at [161, 25] on strong "⚠️ Risk Level: High" at bounding box center [156, 28] width 44 height 7
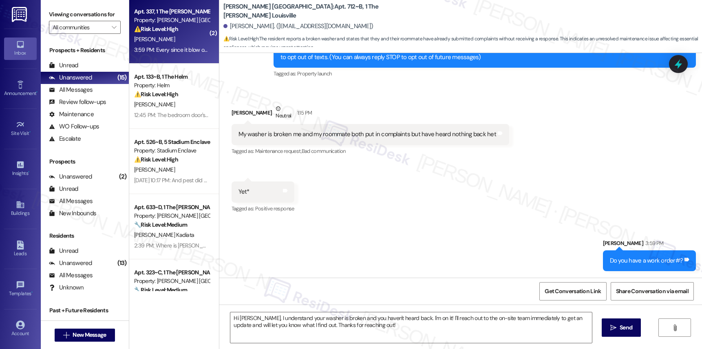
click at [165, 29] on strong "⚠️ Risk Level: High" at bounding box center [156, 28] width 44 height 7
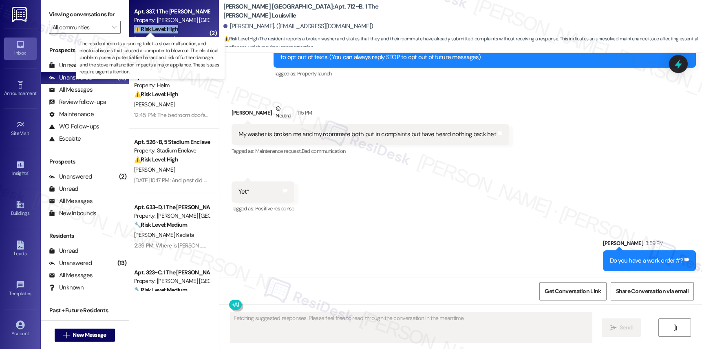
click at [165, 29] on strong "⚠️ Risk Level: High" at bounding box center [156, 28] width 44 height 7
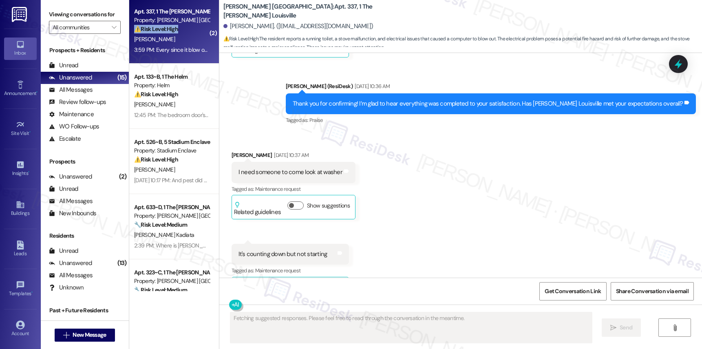
click at [165, 29] on strong "⚠️ Risk Level: High" at bounding box center [156, 28] width 44 height 7
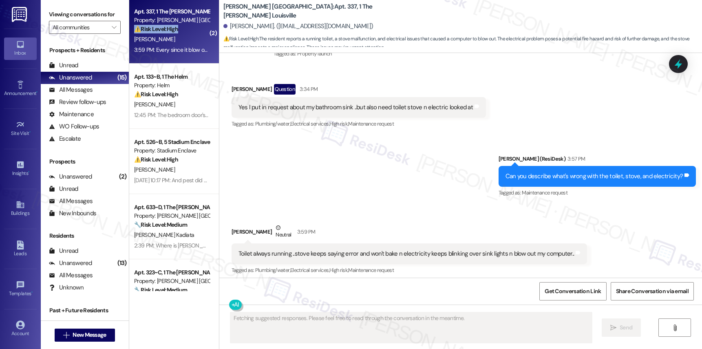
scroll to position [1675, 0]
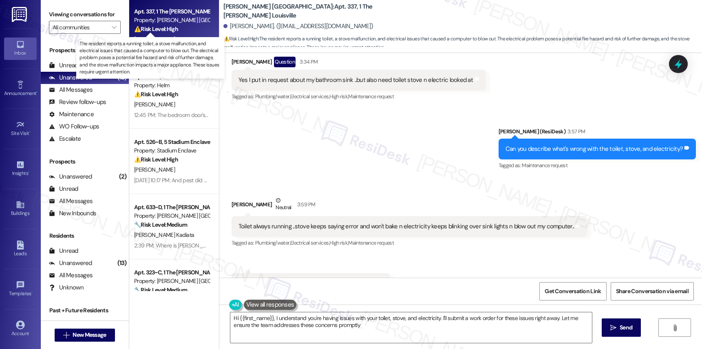
type textarea "Hi {{first_name}}, I understand you're having issues with your toilet, stove, a…"
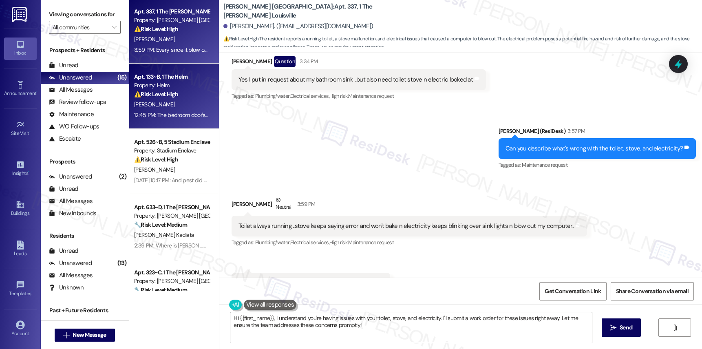
click at [181, 115] on div "12:45 PM: The bedroom door's fix was temporary as the door is back with the sam…" at bounding box center [243, 114] width 218 height 7
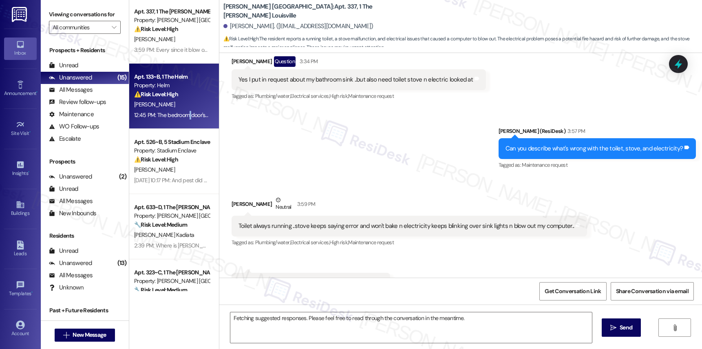
click at [181, 115] on div "12:45 PM: The bedroom door's fix was temporary as the door is back with the sam…" at bounding box center [243, 114] width 218 height 7
drag, startPoint x: 181, startPoint y: 115, endPoint x: 176, endPoint y: 125, distance: 10.8
click at [181, 114] on div "12:45 PM: The bedroom door's fix was temporary as the door is back with the sam…" at bounding box center [243, 114] width 218 height 7
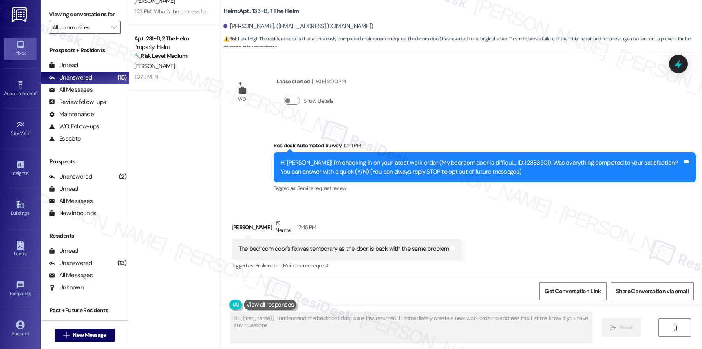
type textarea "Hi {{first_name}}, I understand the bedroom door issue has returned. I'll immed…"
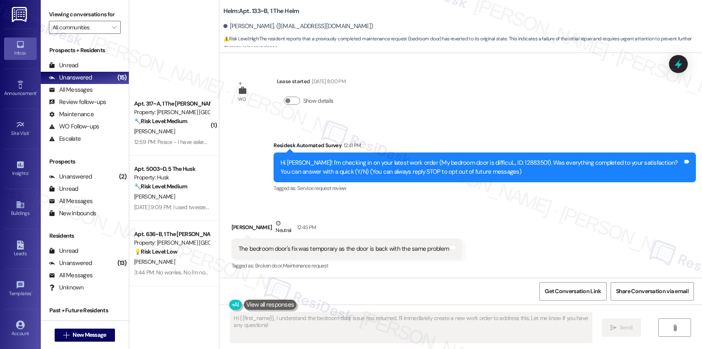
scroll to position [557, 0]
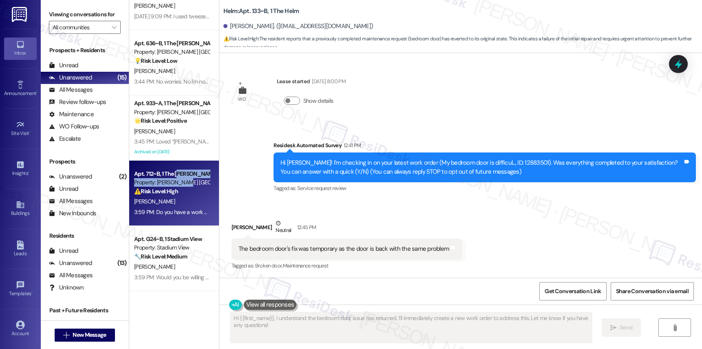
click at [176, 185] on div "Apt. 712~B, 1 The Marshall Louisville Property: Marshall Louisville ⚠️ Risk Lev…" at bounding box center [171, 183] width 77 height 28
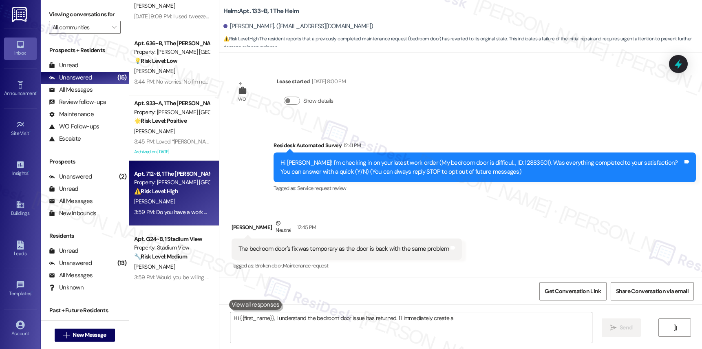
click at [176, 185] on div "Property: [PERSON_NAME] [GEOGRAPHIC_DATA]" at bounding box center [171, 182] width 75 height 9
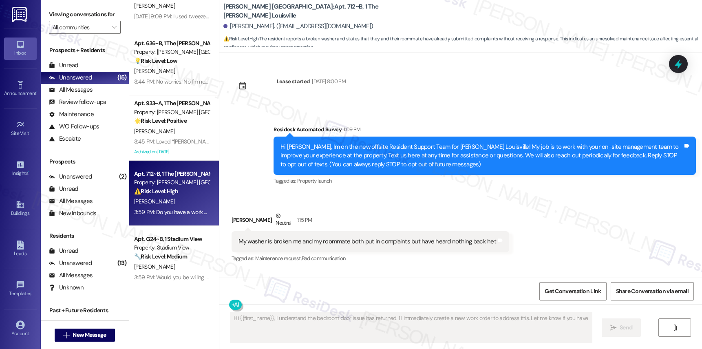
scroll to position [51, 0]
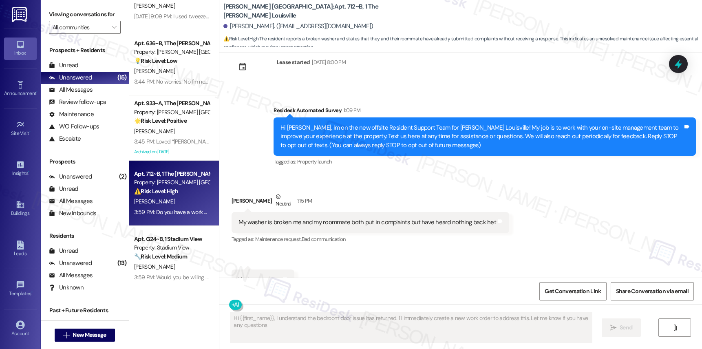
type textarea "Hi {{first_name}}, I understand the bedroom door issue has returned. I'll immed…"
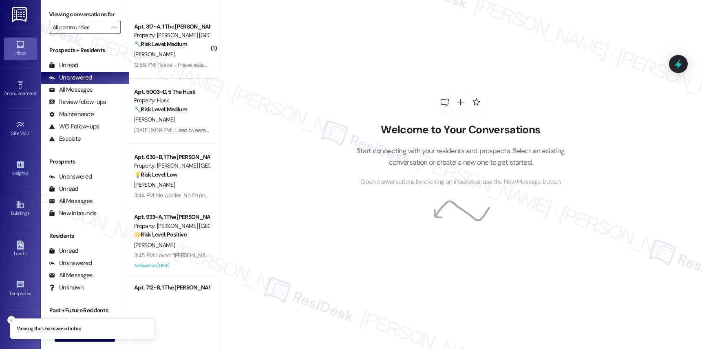
scroll to position [557, 0]
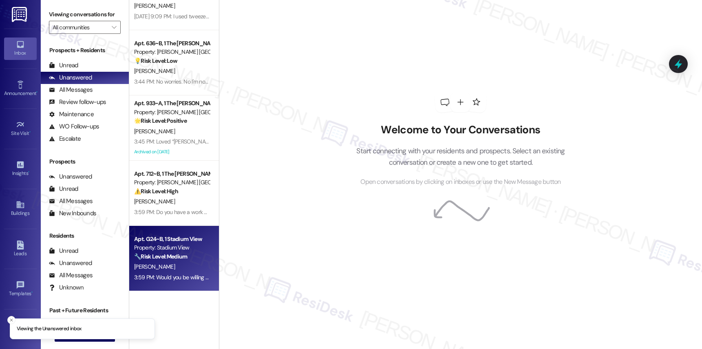
click at [150, 249] on div "Property: Stadium View" at bounding box center [171, 247] width 75 height 9
click at [165, 262] on div "[PERSON_NAME]" at bounding box center [171, 267] width 77 height 10
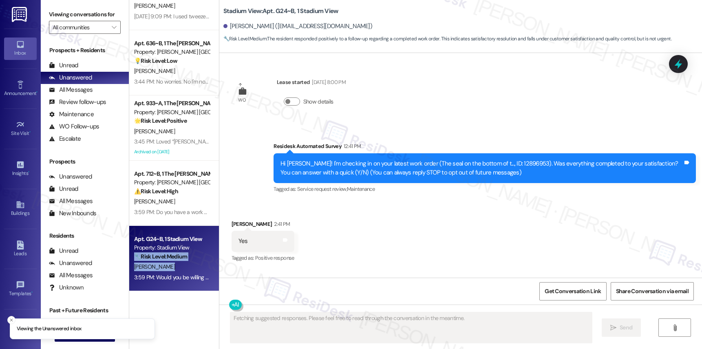
click at [165, 262] on div "[PERSON_NAME]" at bounding box center [171, 267] width 77 height 10
click at [166, 262] on div "[PERSON_NAME]" at bounding box center [171, 267] width 77 height 10
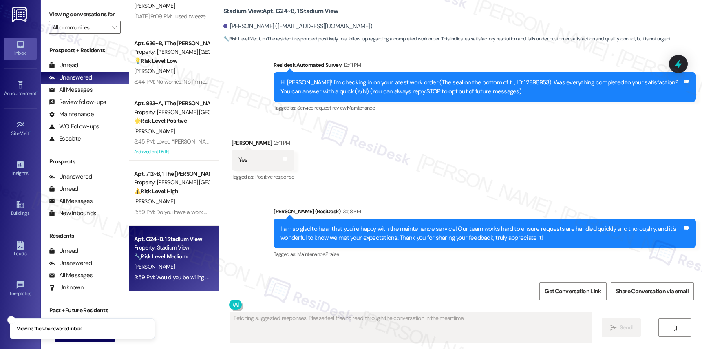
scroll to position [128, 0]
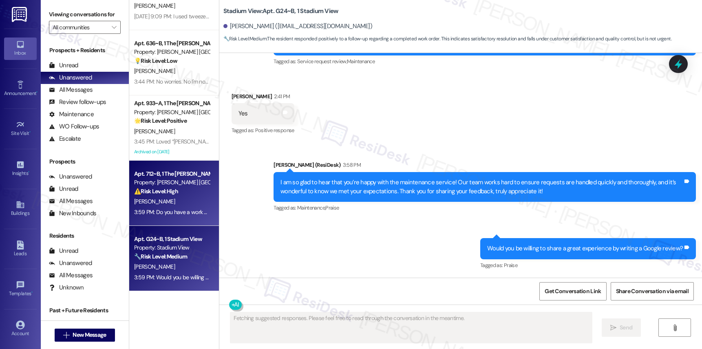
click at [161, 208] on div "3:59 PM: Do you have a work order#? 3:59 PM: Do you have a work order#?" at bounding box center [179, 211] width 90 height 7
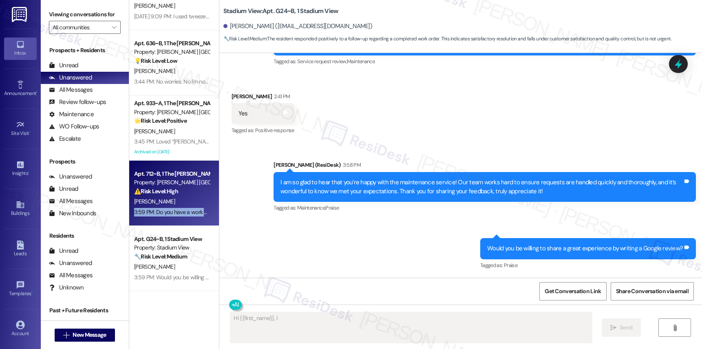
click at [161, 208] on div "3:59 PM: Do you have a work order#? 3:59 PM: Do you have a work order#?" at bounding box center [179, 211] width 90 height 7
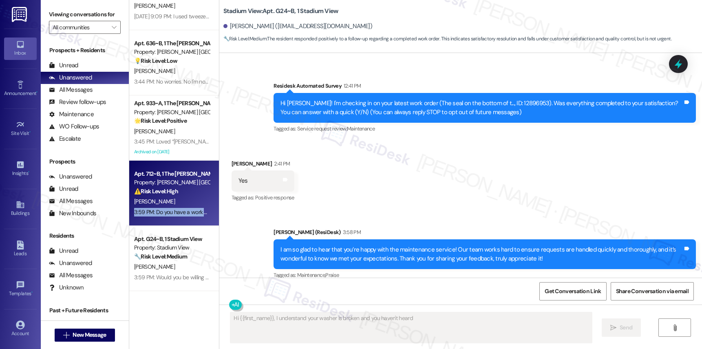
click at [161, 208] on div "3:59 PM: Do you have a work order#? 3:59 PM: Do you have a work order#?" at bounding box center [179, 211] width 90 height 7
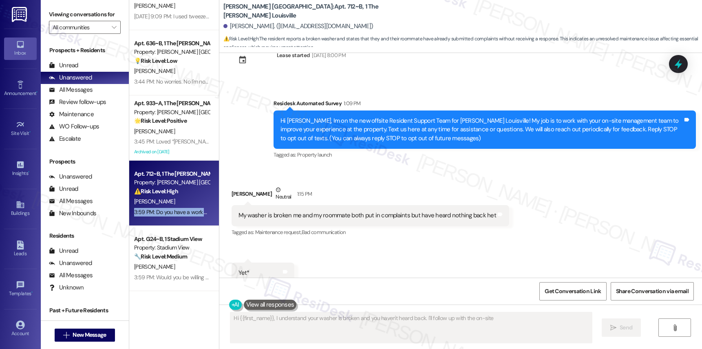
click at [161, 208] on div "3:59 PM: Do you have a work order#? 3:59 PM: Do you have a work order#?" at bounding box center [179, 211] width 90 height 7
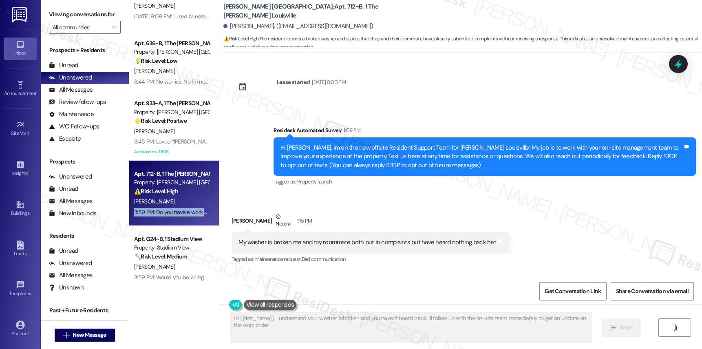
drag, startPoint x: 161, startPoint y: 208, endPoint x: 183, endPoint y: 186, distance: 31.1
click at [161, 208] on div "3:59 PM: Do you have a work order#? 3:59 PM: Do you have a work order#?" at bounding box center [179, 211] width 90 height 7
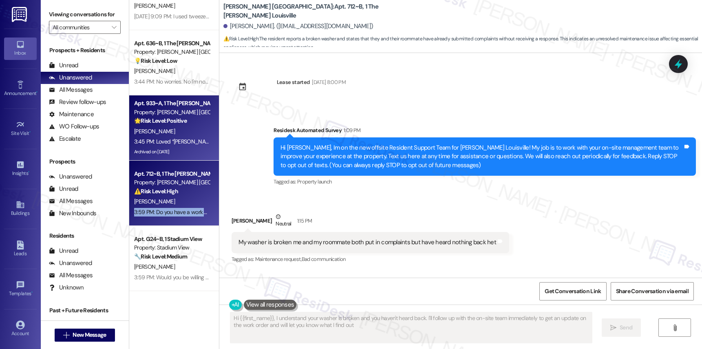
type textarea "Hi {{first_name}}, I understand your washer is broken and you haven't heard bac…"
click at [186, 135] on div "[PERSON_NAME]" at bounding box center [171, 131] width 77 height 10
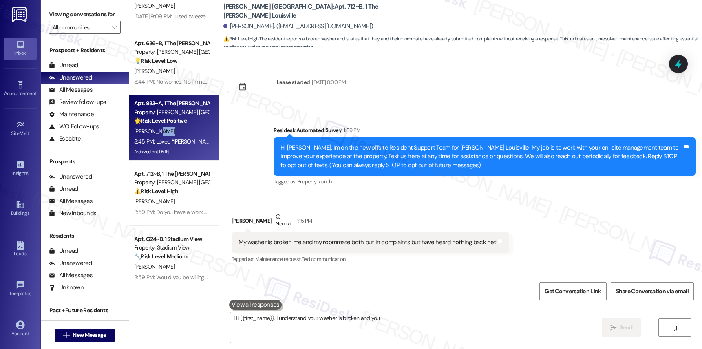
click at [186, 135] on div "[PERSON_NAME]" at bounding box center [171, 131] width 77 height 10
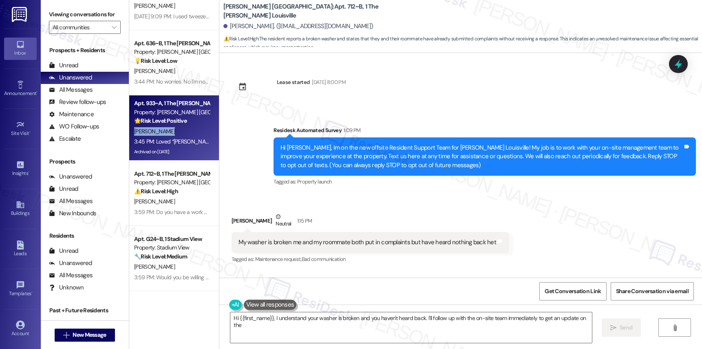
click at [186, 135] on div "[PERSON_NAME]" at bounding box center [171, 131] width 77 height 10
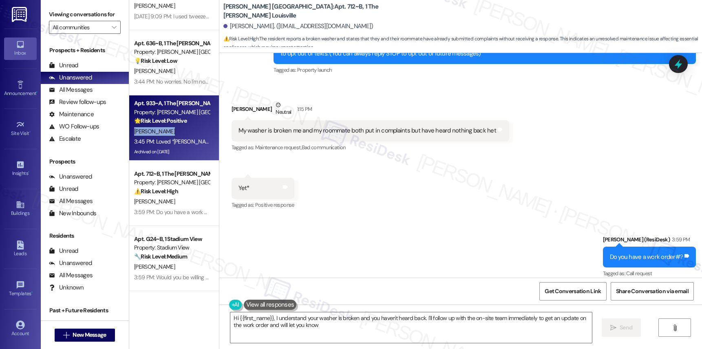
click at [186, 135] on div "[PERSON_NAME]" at bounding box center [171, 131] width 77 height 10
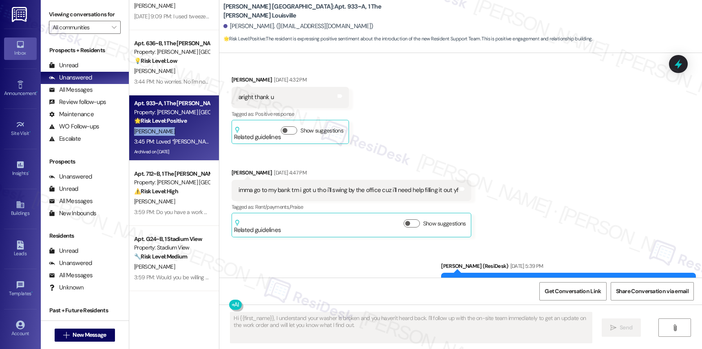
click at [186, 135] on div "[PERSON_NAME]" at bounding box center [171, 131] width 77 height 10
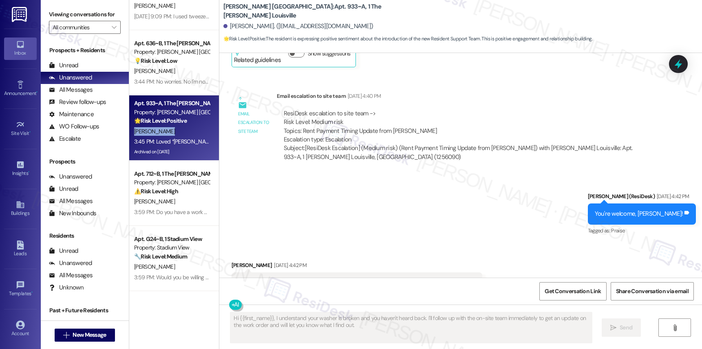
click at [186, 135] on div "[PERSON_NAME]" at bounding box center [171, 131] width 77 height 10
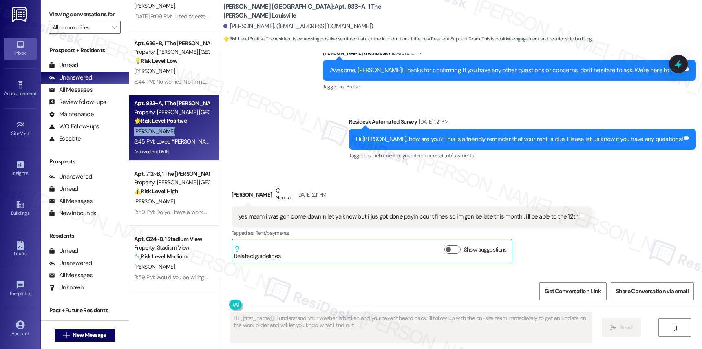
click at [186, 136] on div "[PERSON_NAME]" at bounding box center [171, 131] width 77 height 10
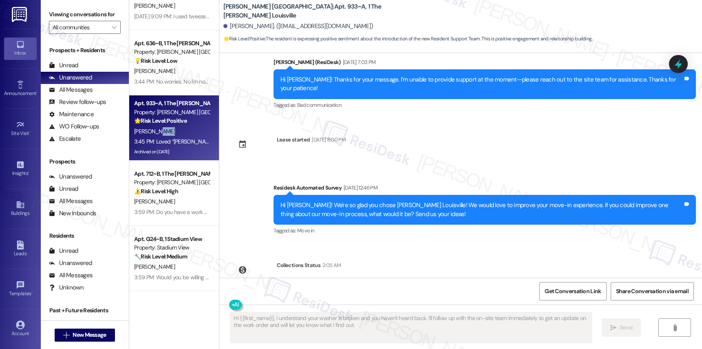
click at [186, 136] on div "[PERSON_NAME]" at bounding box center [171, 131] width 77 height 10
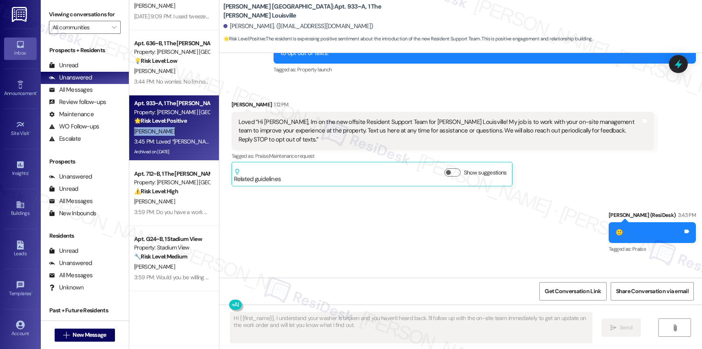
click at [186, 136] on div "[PERSON_NAME]" at bounding box center [171, 131] width 77 height 10
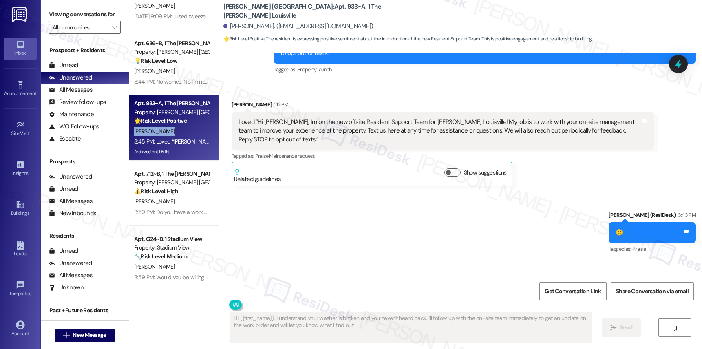
click at [186, 136] on div "[PERSON_NAME]" at bounding box center [171, 131] width 77 height 10
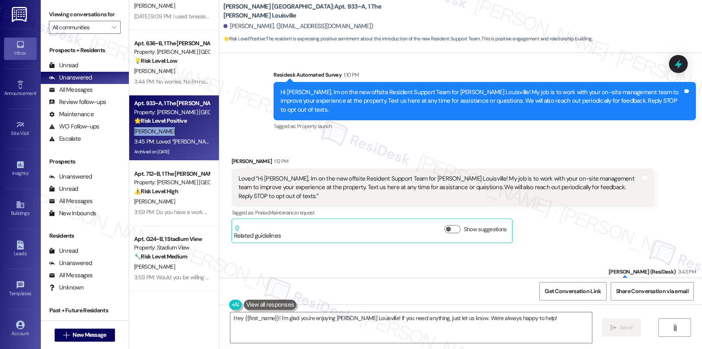
scroll to position [5837, 0]
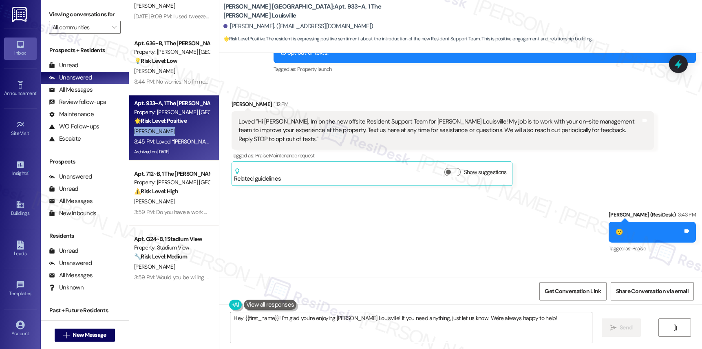
click at [371, 318] on textarea "Hey {{first_name}}! I'm glad you're enjoying Marshall Louisville! If you need a…" at bounding box center [410, 327] width 361 height 31
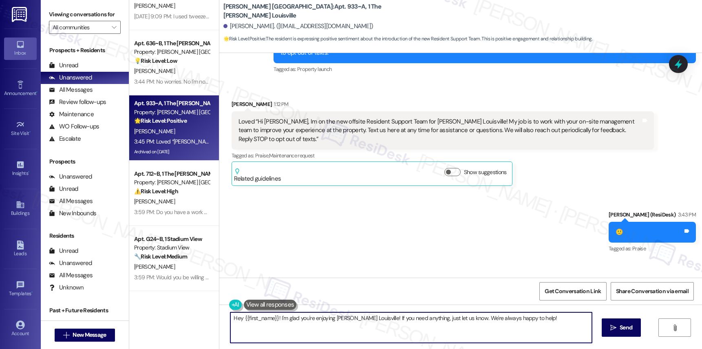
click at [371, 318] on textarea "Hey {{first_name}}! I'm glad you're enjoying Marshall Louisville! If you need a…" at bounding box center [410, 327] width 361 height 31
click at [300, 319] on textarea "Hey {{first_name}}! I'm glad you're enjoying Marshall Louisville! If you need a…" at bounding box center [410, 327] width 361 height 31
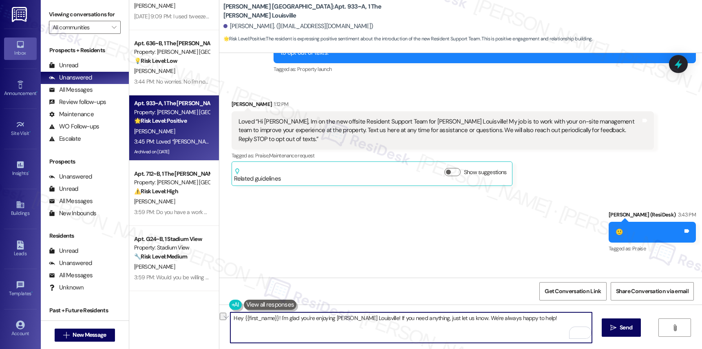
click at [300, 319] on textarea "Hey {{first_name}}! I'm glad you're enjoying Marshall Louisville! If you need a…" at bounding box center [410, 327] width 361 height 31
paste textarea "I’ll be around if you require any further help."
click at [493, 324] on textarea "I’ll be around if you require any further help." at bounding box center [410, 327] width 361 height 31
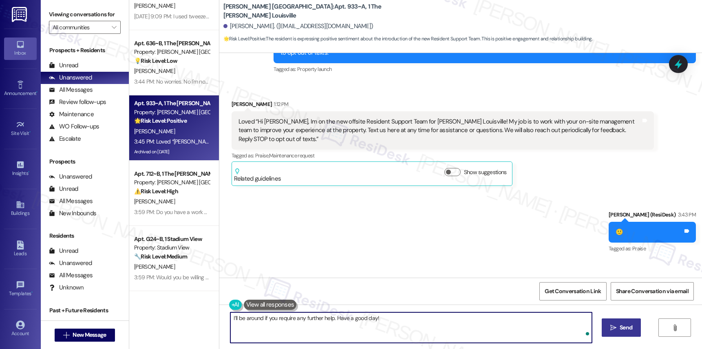
type textarea "I’ll be around if you require any further help. Have a good day!"
click at [629, 328] on span "Send" at bounding box center [625, 327] width 13 height 9
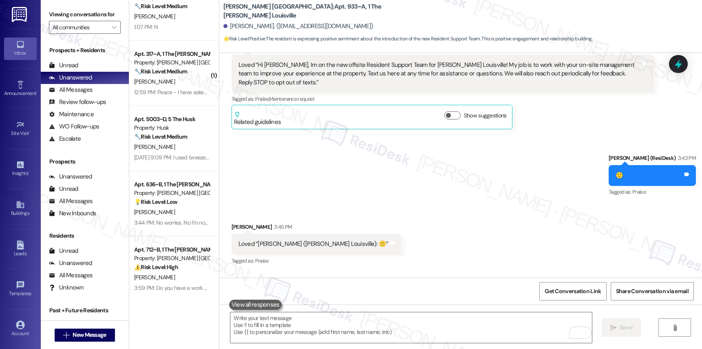
scroll to position [414, 0]
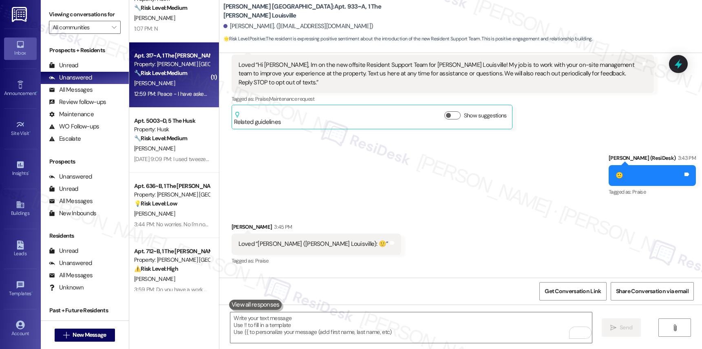
click at [154, 55] on div "Apt. 317~A, 1 The [PERSON_NAME] Louisville" at bounding box center [171, 55] width 75 height 9
click at [154, 57] on div "Apt. 317~A, 1 The [PERSON_NAME] Louisville" at bounding box center [171, 55] width 75 height 9
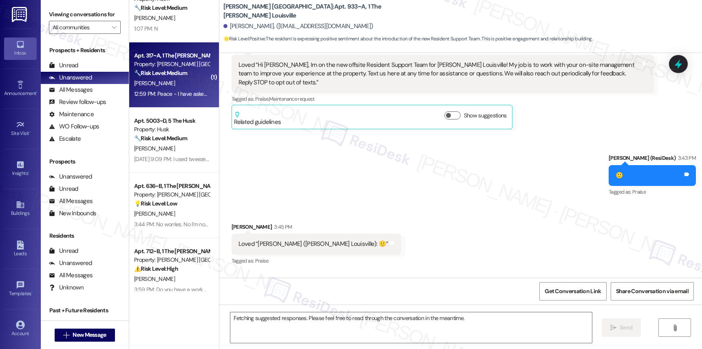
click at [160, 62] on div "Property: [PERSON_NAME] [GEOGRAPHIC_DATA]" at bounding box center [171, 64] width 75 height 9
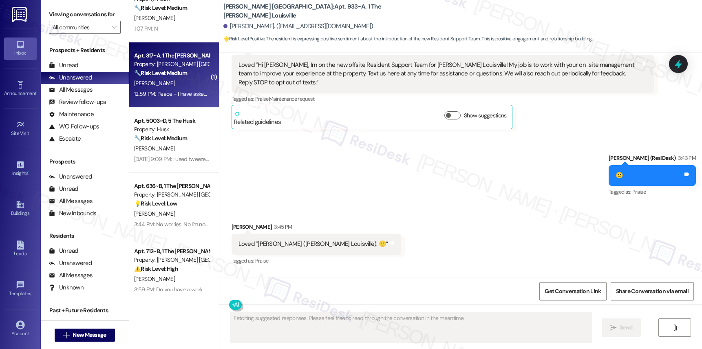
click at [160, 62] on div "Property: [PERSON_NAME] [GEOGRAPHIC_DATA]" at bounding box center [171, 64] width 75 height 9
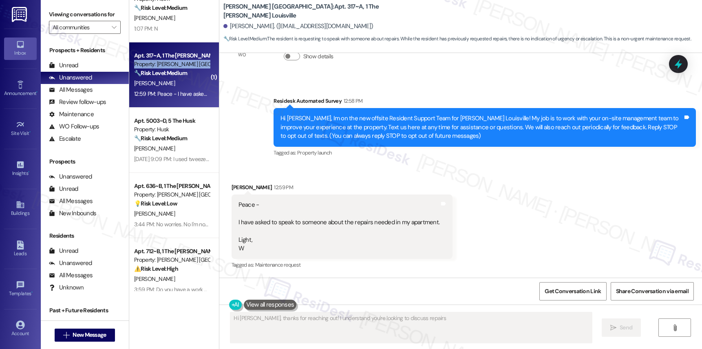
click at [160, 62] on div "Property: [PERSON_NAME] [GEOGRAPHIC_DATA]" at bounding box center [171, 64] width 75 height 9
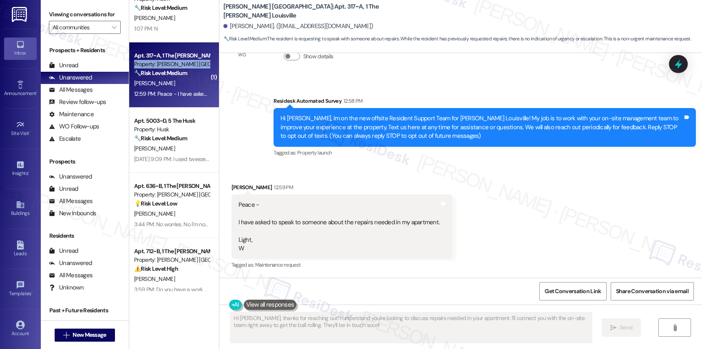
click at [160, 62] on div "Property: [PERSON_NAME] [GEOGRAPHIC_DATA]" at bounding box center [171, 64] width 75 height 9
click at [464, 187] on div "Received via SMS Wayne Taylor 12:59 PM Peace - I have asked to speak to someone…" at bounding box center [460, 221] width 482 height 112
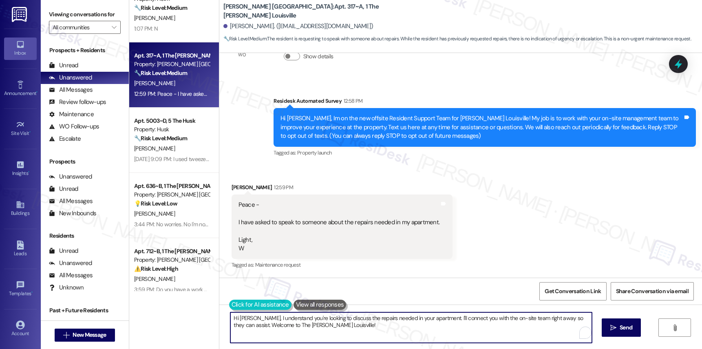
drag, startPoint x: 313, startPoint y: 322, endPoint x: 220, endPoint y: 312, distance: 93.1
click at [226, 312] on div "Hi Wayne, I understand you're looking to discuss the repairs needed in your apa…" at bounding box center [407, 327] width 362 height 31
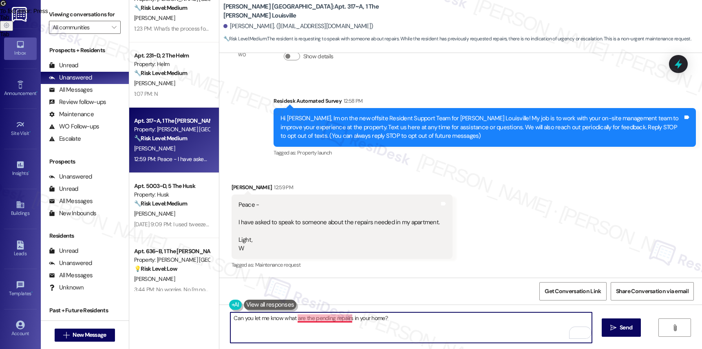
click at [328, 319] on textarea "Can you let me know what are the pending repairs in your home?" at bounding box center [410, 327] width 361 height 31
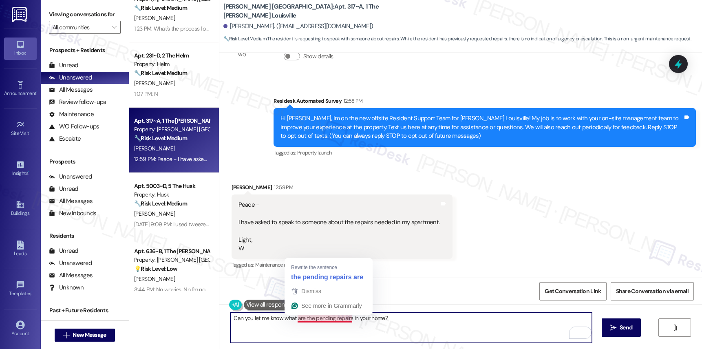
click at [325, 318] on textarea "Can you let me know what are the pending repairs in your home?" at bounding box center [410, 327] width 361 height 31
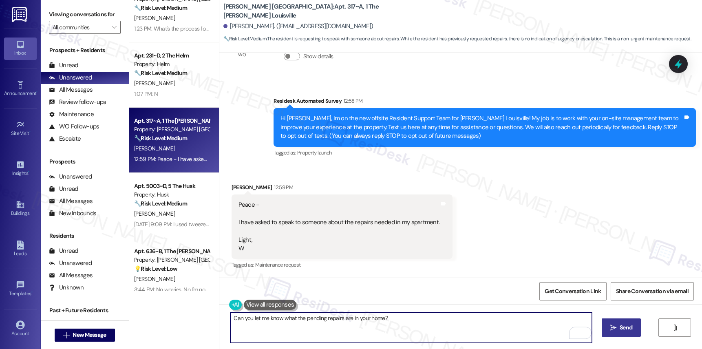
type textarea "Can you let me know what the pending repairs are in your home?"
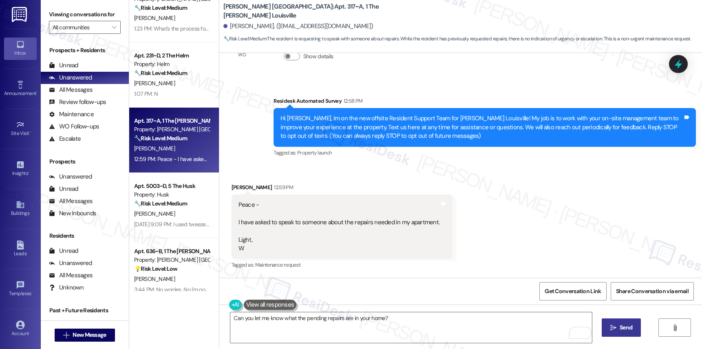
click at [621, 328] on span "Send" at bounding box center [625, 327] width 13 height 9
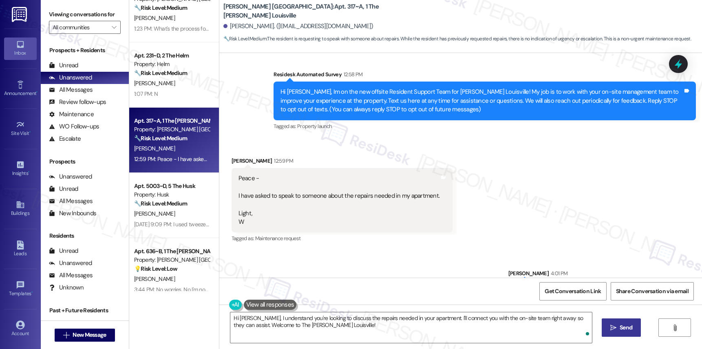
scroll to position [102, 0]
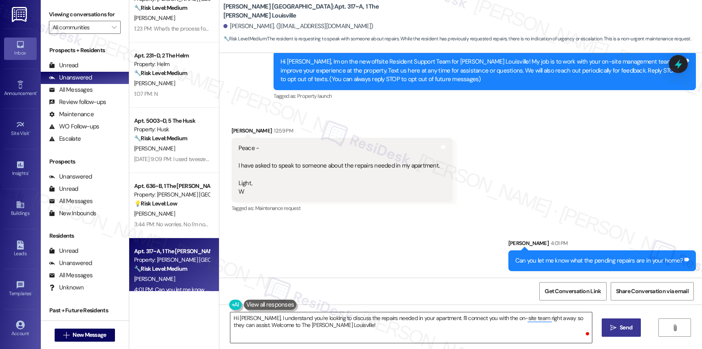
click at [498, 317] on textarea "Hi Wayne, I understand you're looking to discuss the repairs needed in your apa…" at bounding box center [410, 327] width 361 height 31
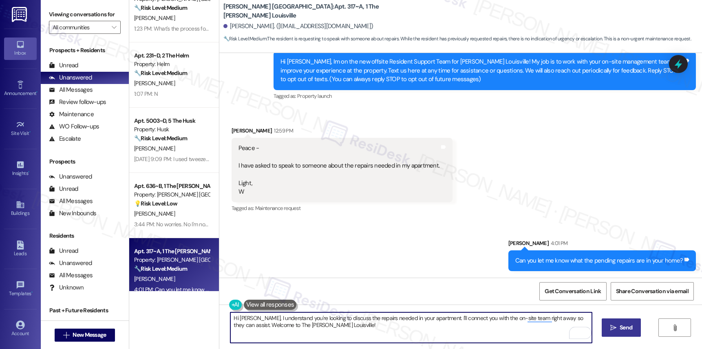
click at [498, 317] on textarea "Hi Wayne, I understand you're looking to discuss the repairs needed in your apa…" at bounding box center [410, 327] width 361 height 31
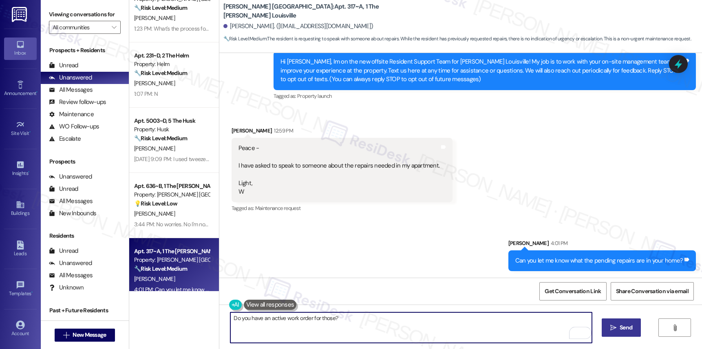
type textarea "Do you have an active work order for those?"
click at [628, 325] on span "Send" at bounding box center [625, 327] width 13 height 9
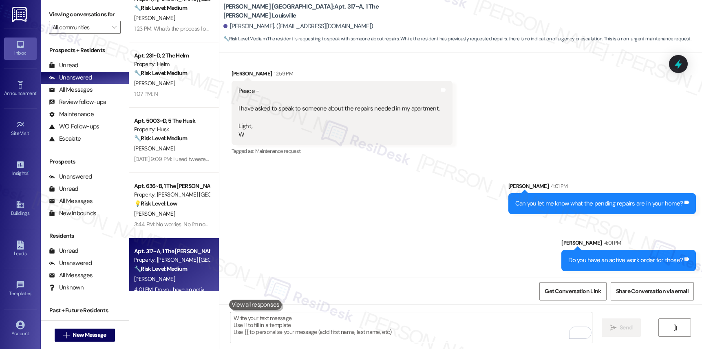
drag, startPoint x: 237, startPoint y: 84, endPoint x: 225, endPoint y: 84, distance: 12.6
click at [231, 84] on div "Peace - I have asked to speak to someone about the repairs needed in my apartme…" at bounding box center [341, 113] width 221 height 65
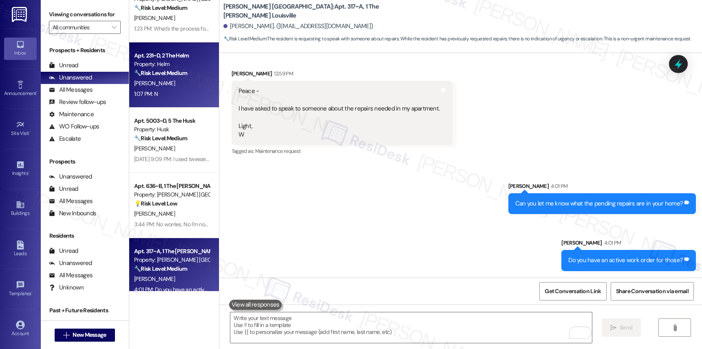
click at [189, 82] on div "[PERSON_NAME]" at bounding box center [171, 83] width 77 height 10
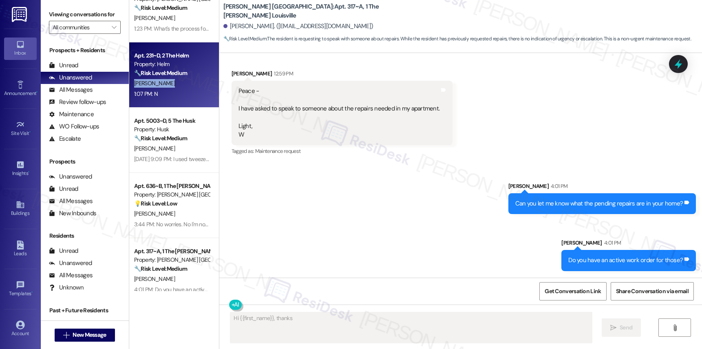
click at [189, 81] on div "[PERSON_NAME]" at bounding box center [171, 83] width 77 height 10
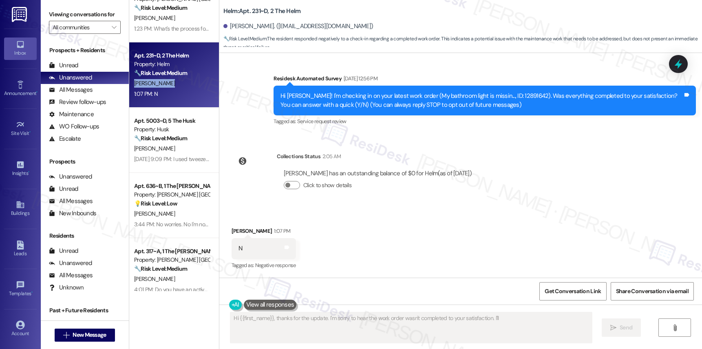
click at [189, 81] on div "[PERSON_NAME]" at bounding box center [171, 83] width 77 height 10
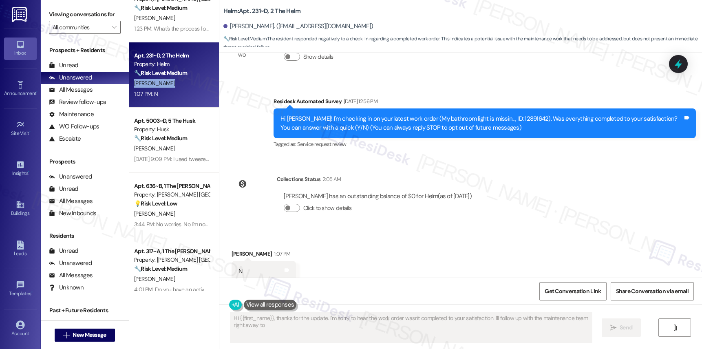
click at [189, 81] on div "[PERSON_NAME]" at bounding box center [171, 83] width 77 height 10
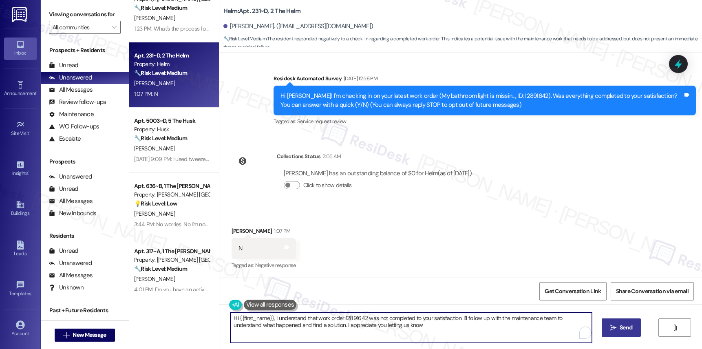
type textarea "Hi {{first_name}}, I understand that work order 12891642 was not completed to y…"
click at [394, 324] on textarea "Hi {{first_name}}, I understand that work order 12891642 was not completed to y…" at bounding box center [410, 327] width 361 height 31
click at [19, 319] on link "Account" at bounding box center [20, 329] width 33 height 22
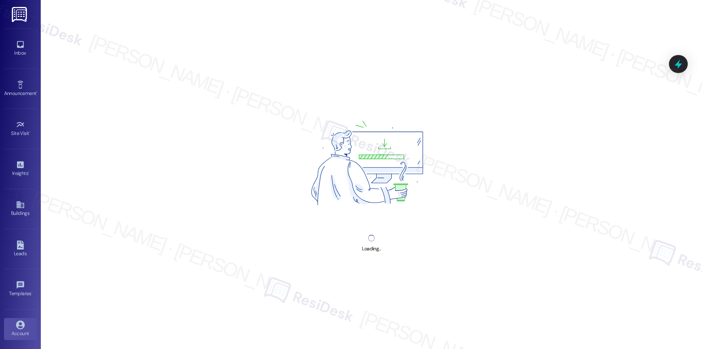
click at [19, 319] on link "Account" at bounding box center [20, 329] width 33 height 22
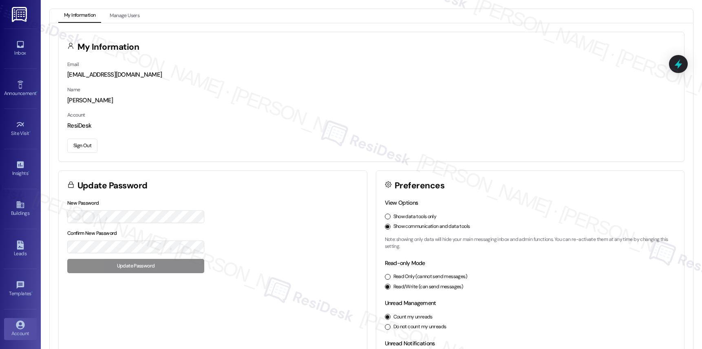
click at [88, 148] on button "Sign Out" at bounding box center [82, 146] width 30 height 14
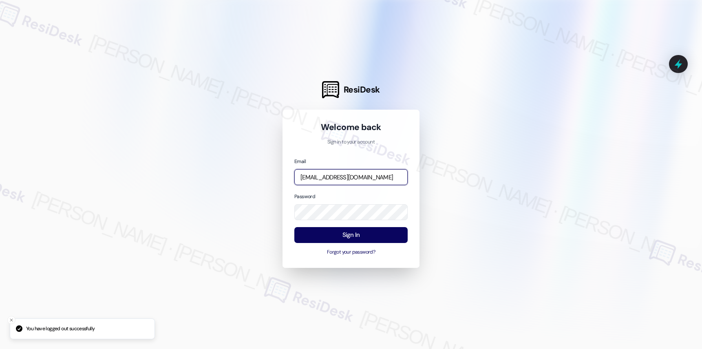
click at [342, 175] on input "[EMAIL_ADDRESS][DOMAIN_NAME]" at bounding box center [350, 177] width 113 height 16
type input "automated-surveys-affinity_property-resen.seven@affinity_property.com"
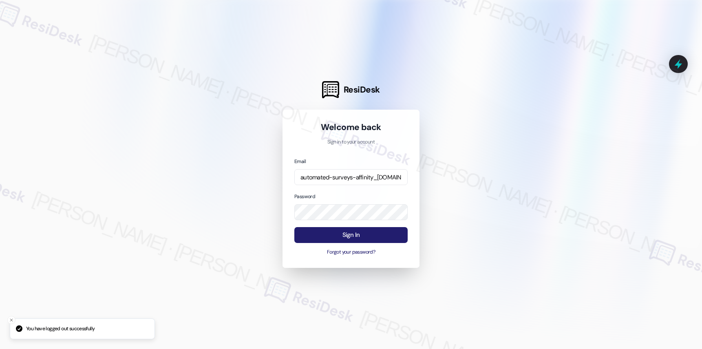
click at [353, 233] on button "Sign In" at bounding box center [350, 235] width 113 height 16
click at [353, 234] on button "Sign In" at bounding box center [350, 235] width 113 height 16
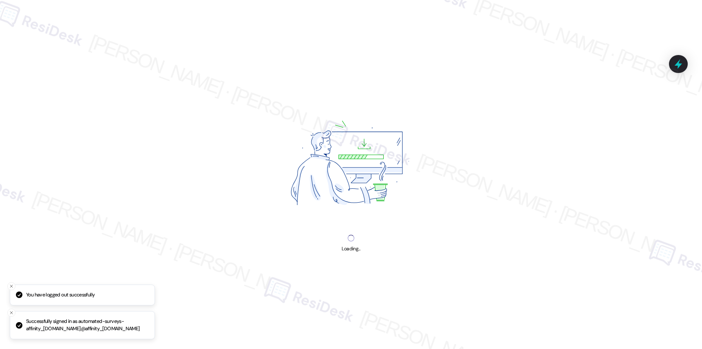
click at [353, 235] on div "Loading..." at bounding box center [350, 244] width 18 height 18
